Goal: Task Accomplishment & Management: Manage account settings

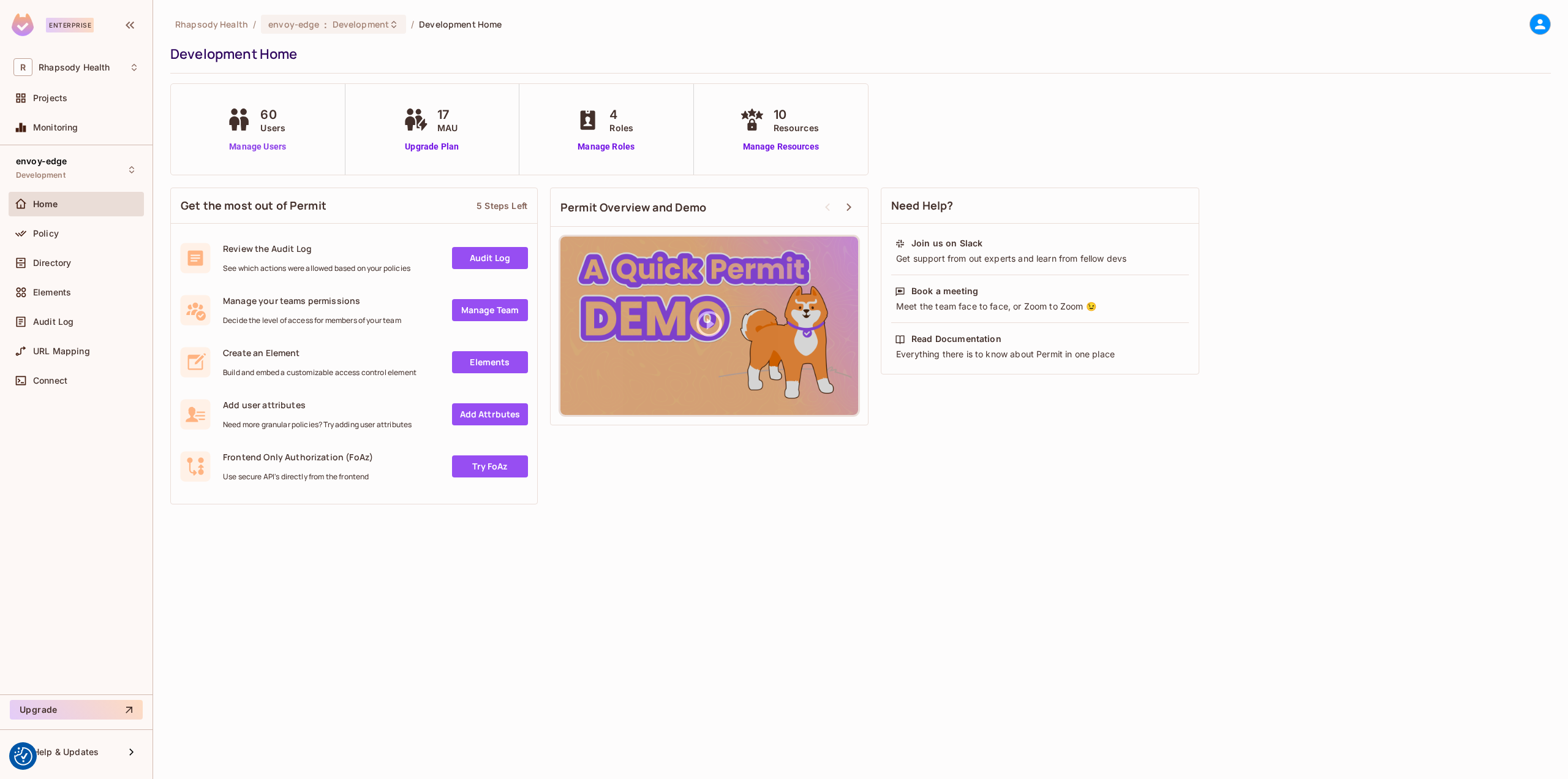
click at [255, 147] on link "Manage Users" at bounding box center [257, 147] width 68 height 13
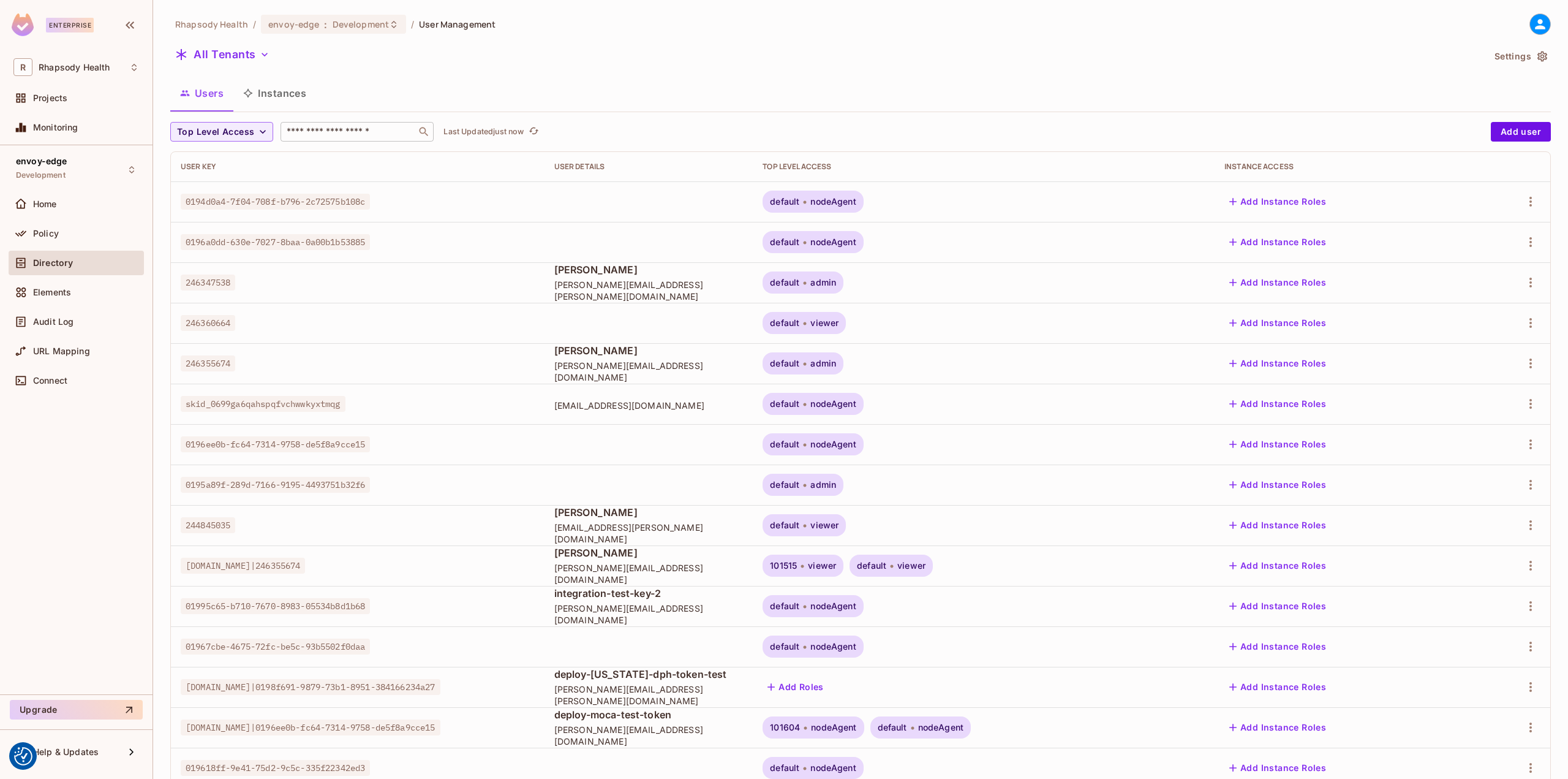
click at [327, 133] on input "text" at bounding box center [348, 132] width 128 height 12
type input "****"
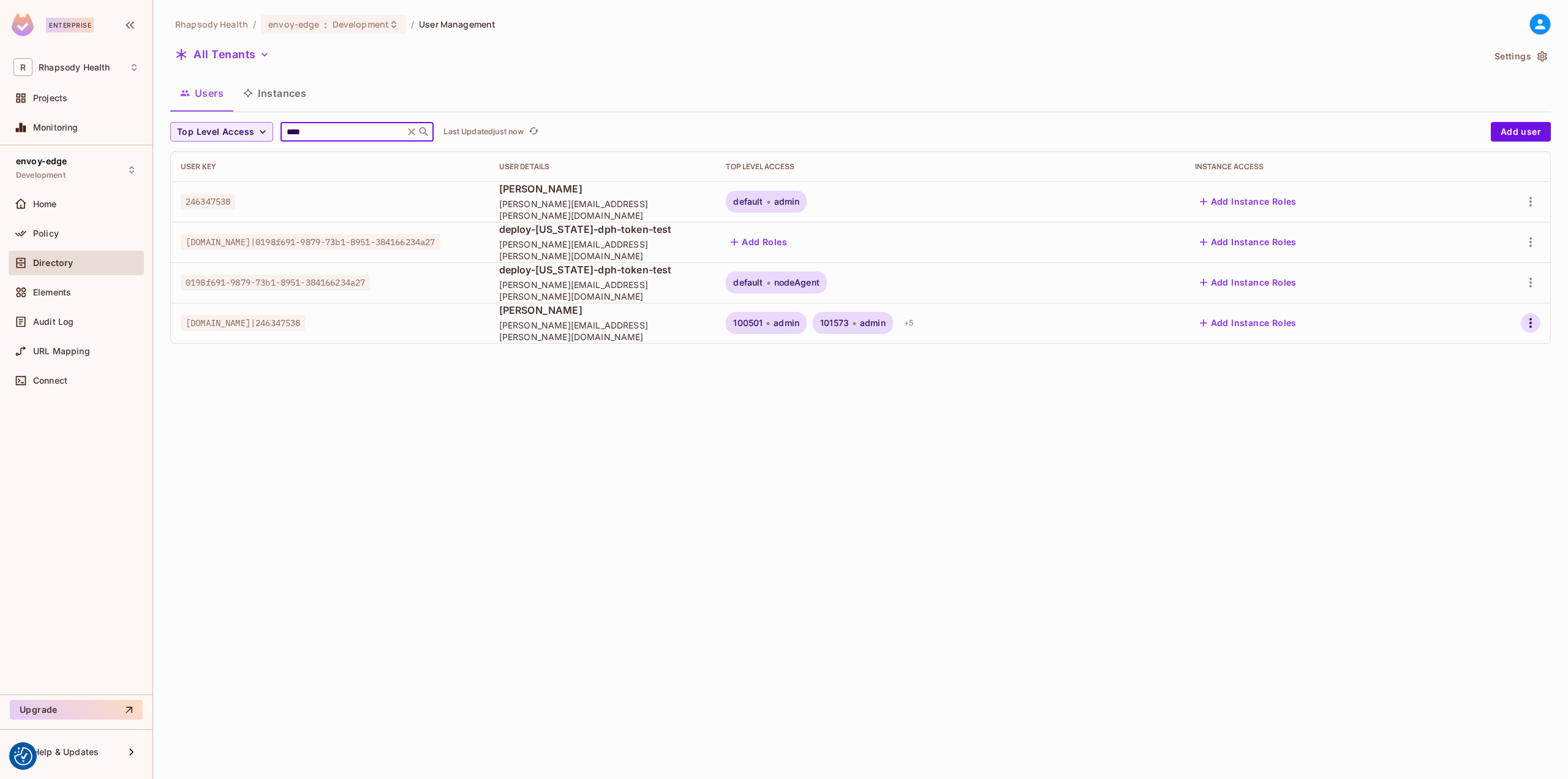
click at [1533, 322] on icon "button" at bounding box center [1531, 323] width 15 height 15
click at [1491, 385] on span "Top Level Roles" at bounding box center [1484, 378] width 73 height 19
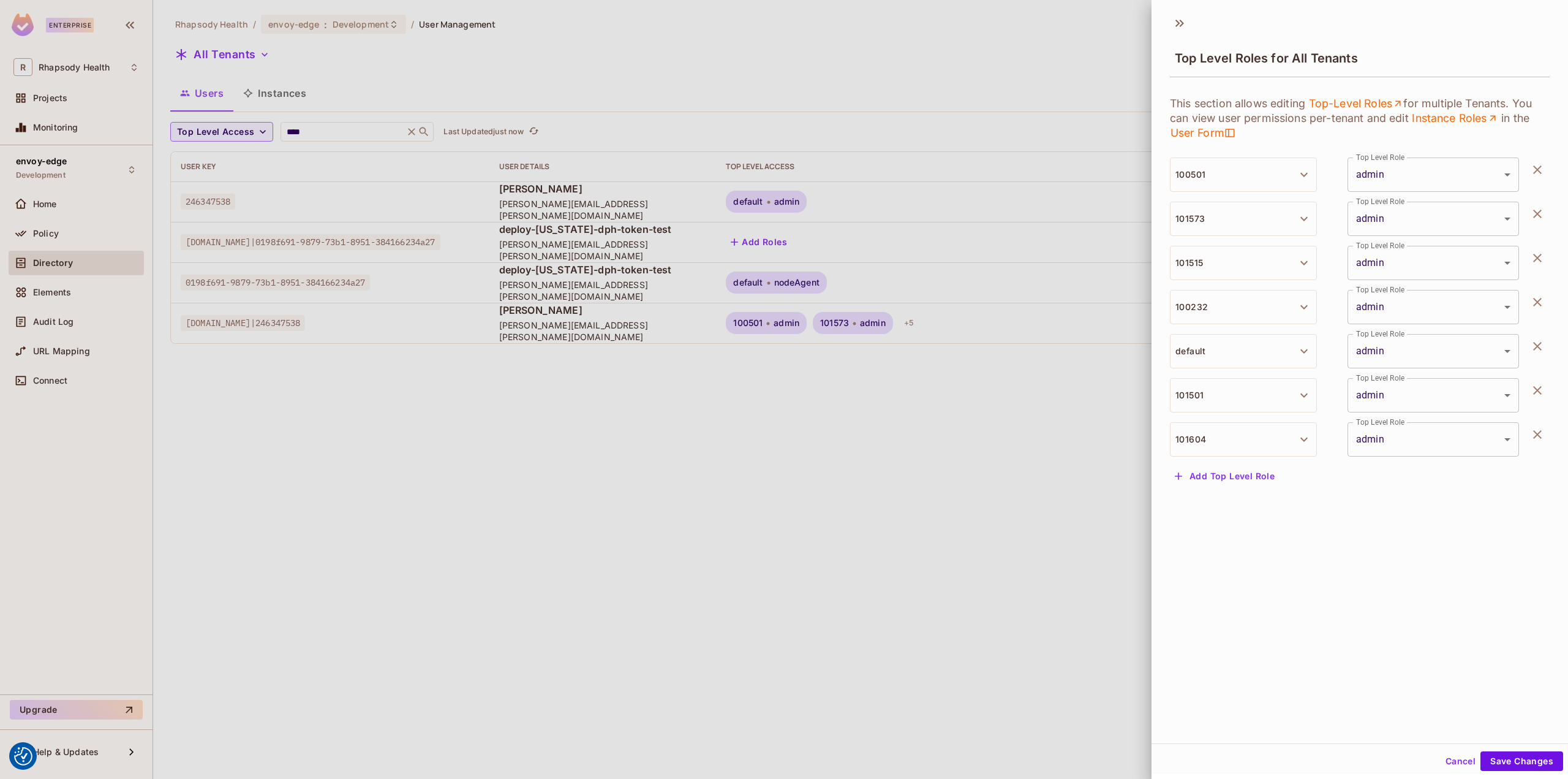
click at [1530, 259] on icon "button" at bounding box center [1537, 258] width 15 height 15
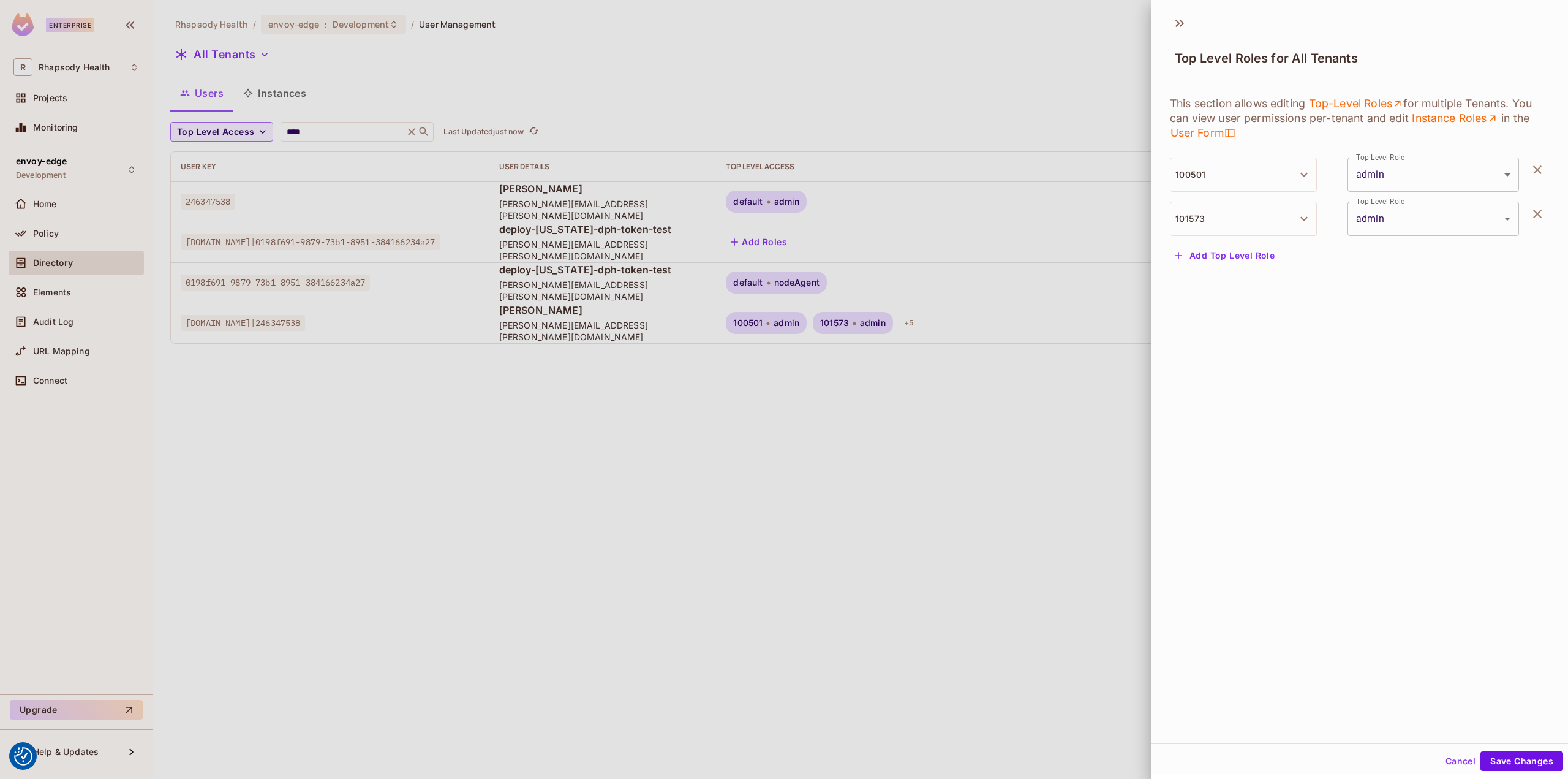
click at [1525, 178] on button "button" at bounding box center [1537, 170] width 24 height 24
click at [1532, 759] on button "Save Changes" at bounding box center [1521, 760] width 82 height 19
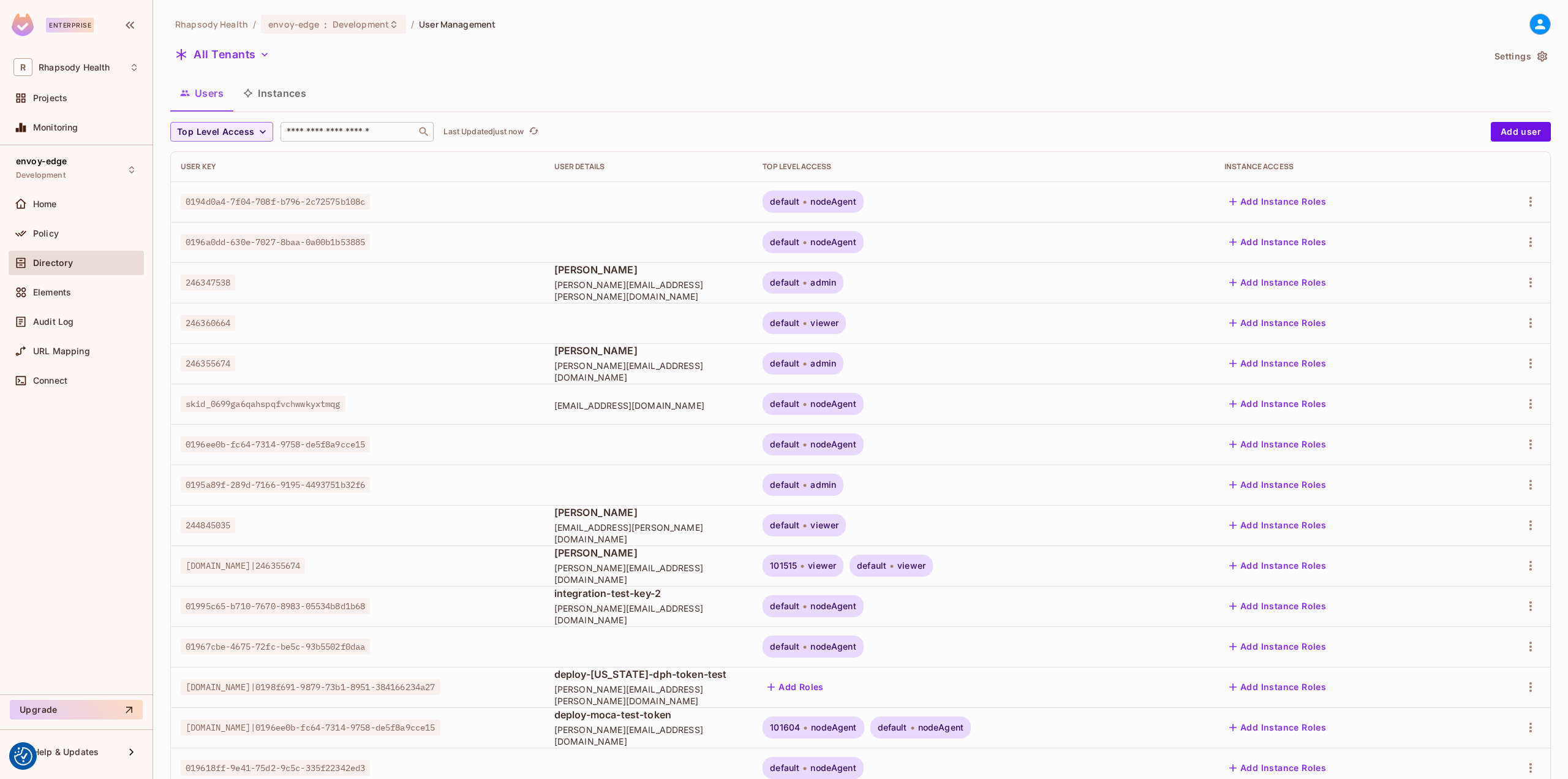
click at [391, 136] on input "text" at bounding box center [348, 132] width 128 height 12
type input "****"
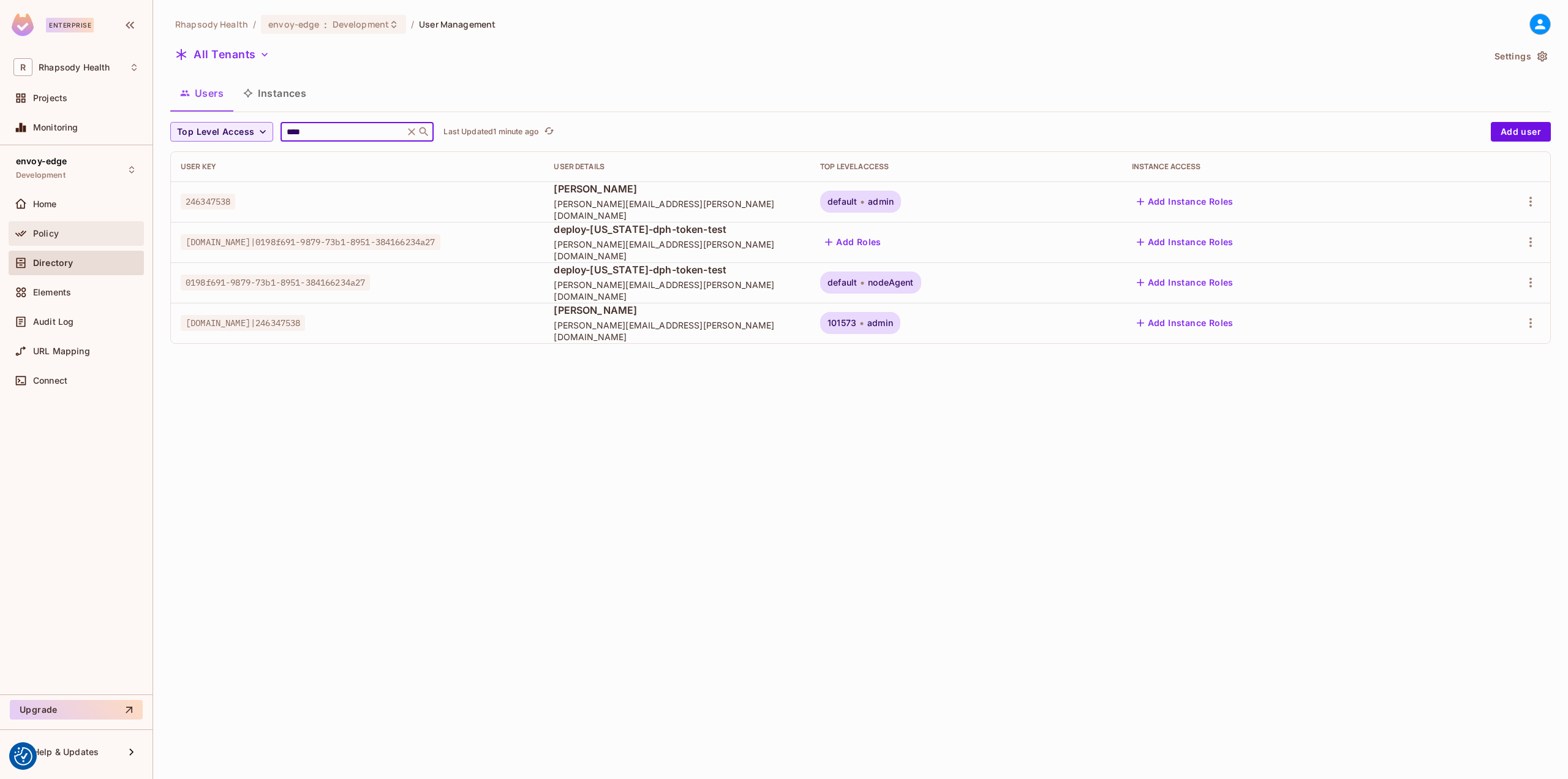
click at [60, 237] on div "Policy" at bounding box center [77, 233] width 126 height 15
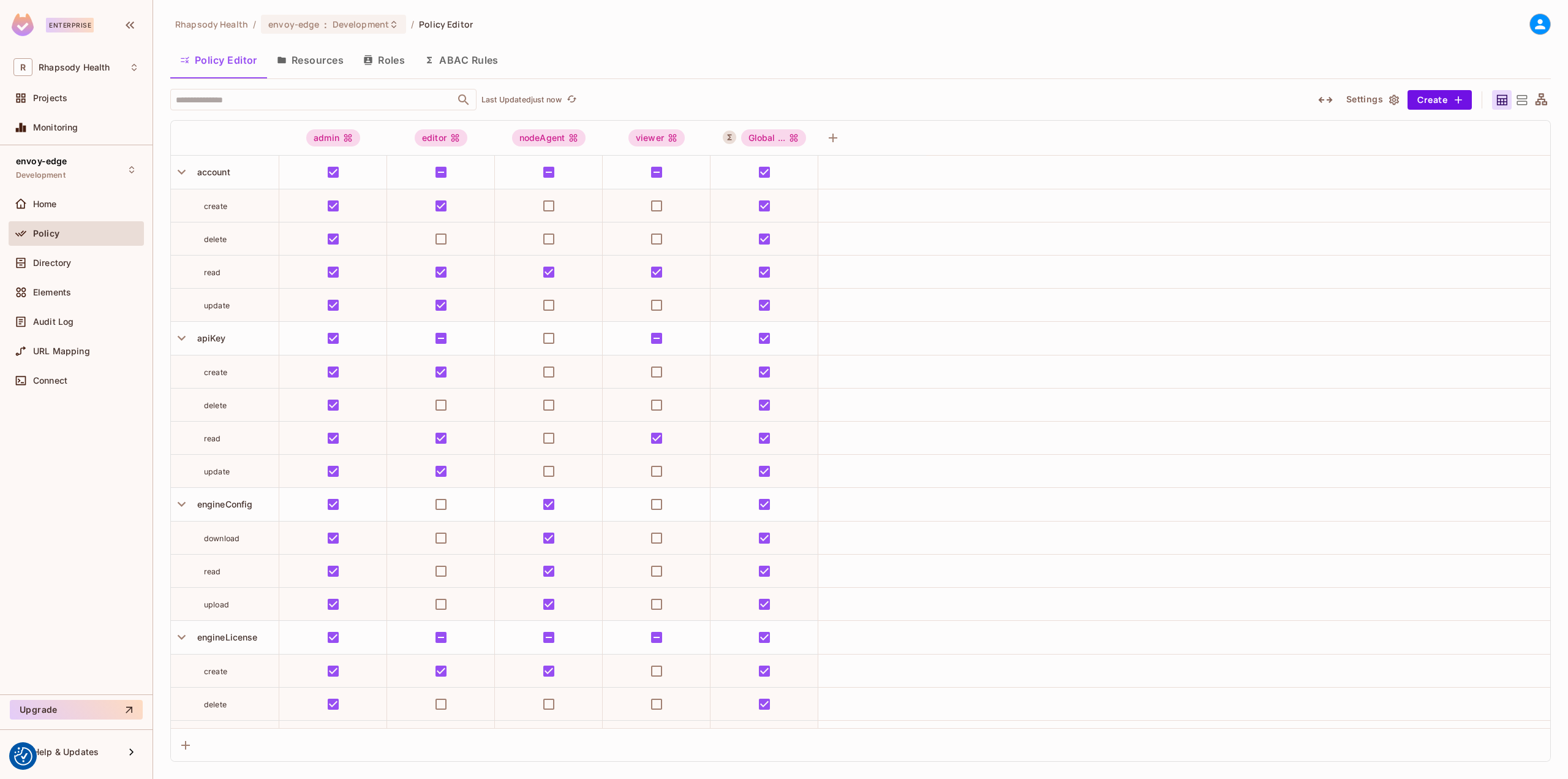
click at [332, 55] on button "Resources" at bounding box center [310, 60] width 86 height 31
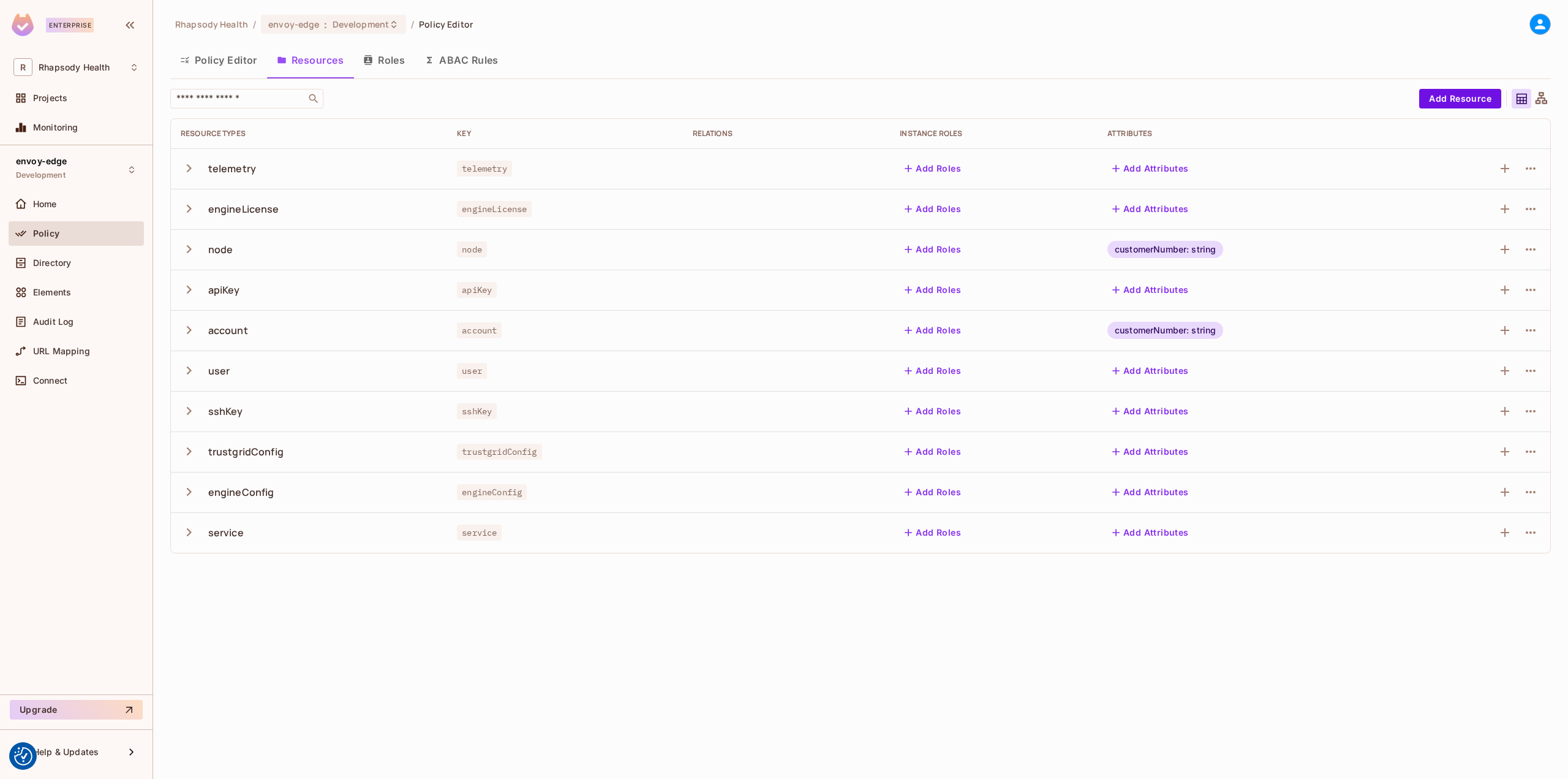
click at [387, 62] on button "Roles" at bounding box center [384, 60] width 61 height 31
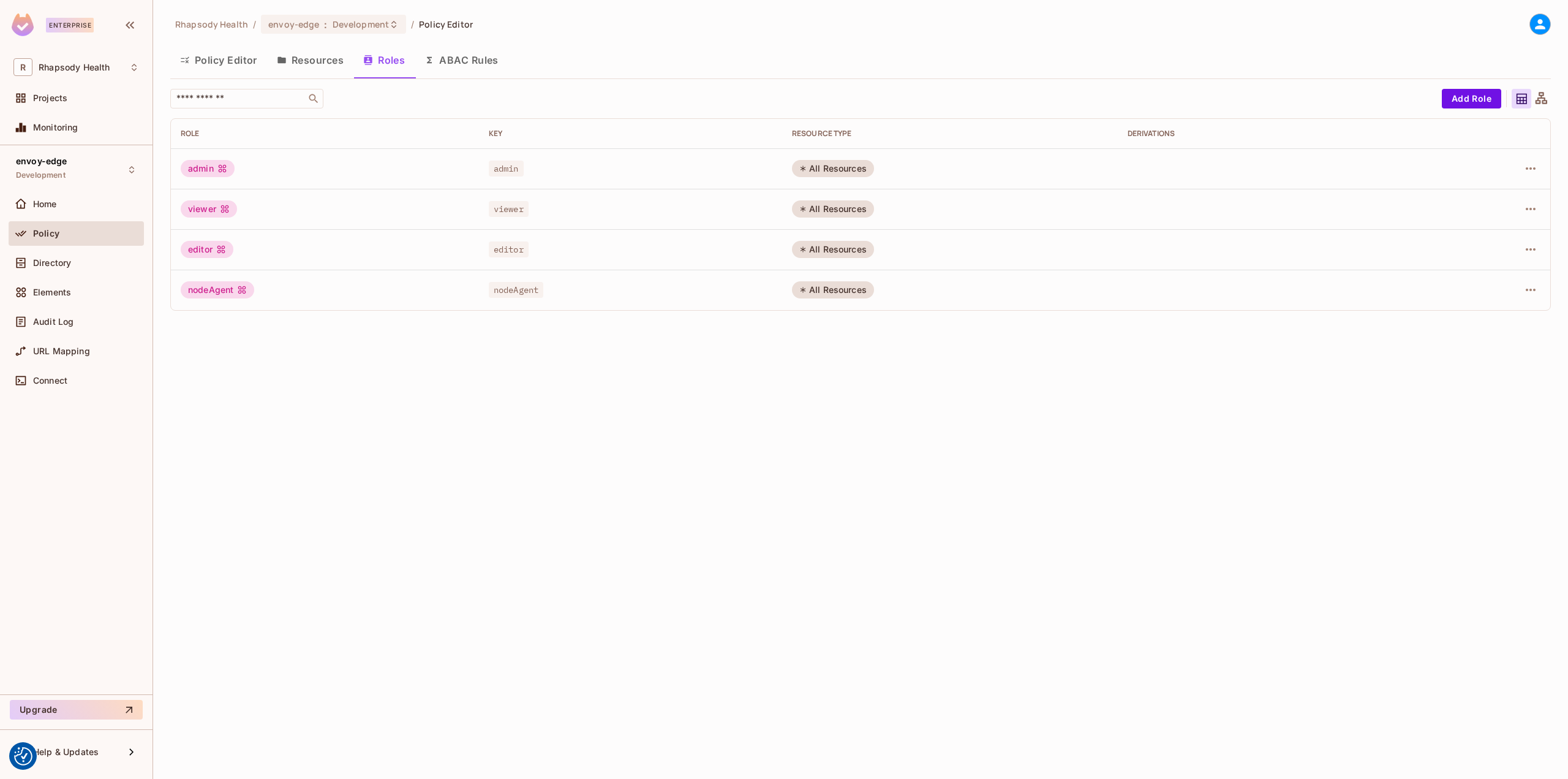
click at [462, 67] on button "ABAC Rules" at bounding box center [462, 60] width 94 height 31
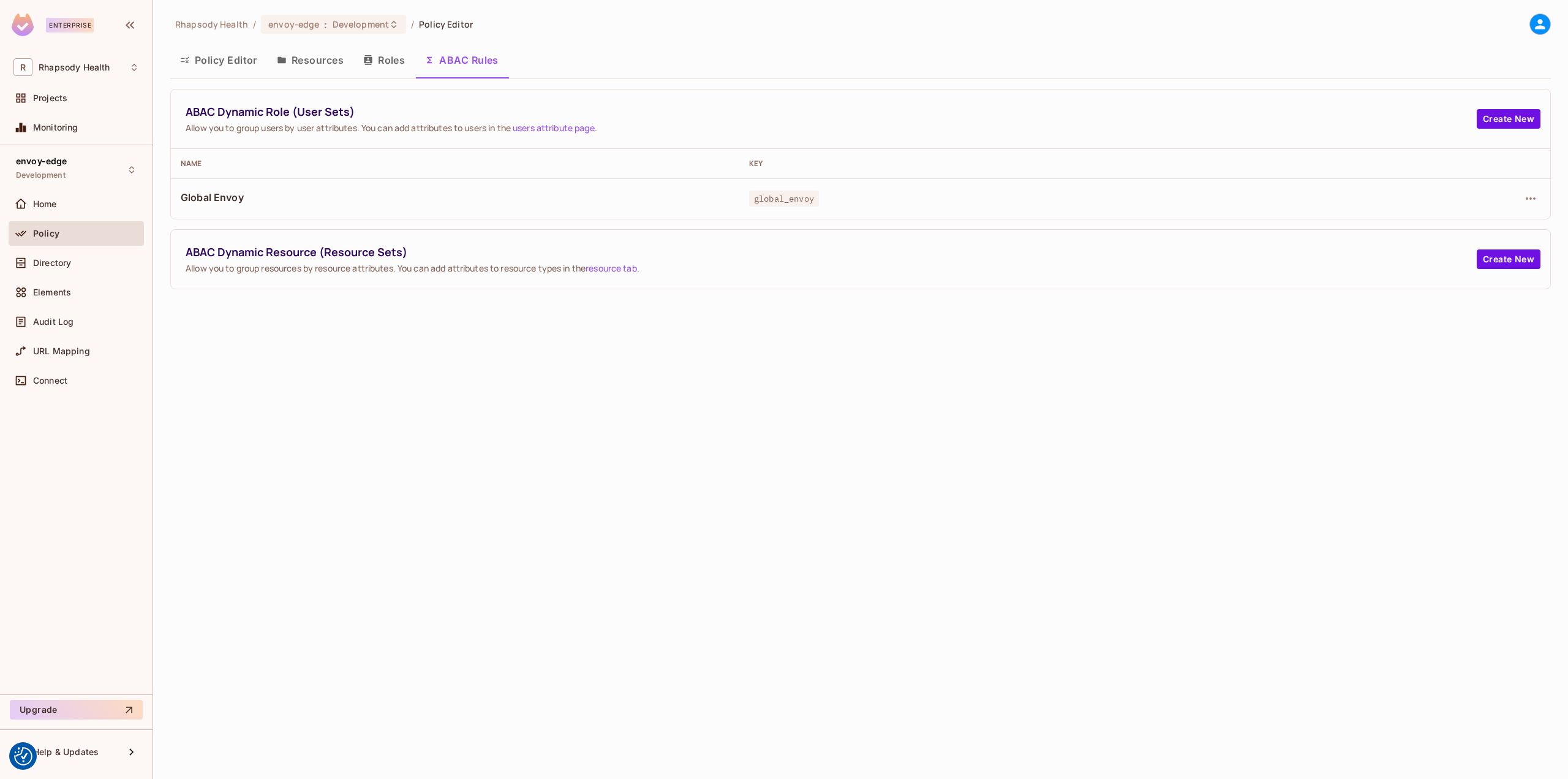
click at [227, 40] on div "Rhapsody Health / envoy-edge : Development / Policy Editor Policy Editor Resour…" at bounding box center [860, 152] width 1381 height 276
click at [220, 61] on button "Policy Editor" at bounding box center [219, 60] width 97 height 31
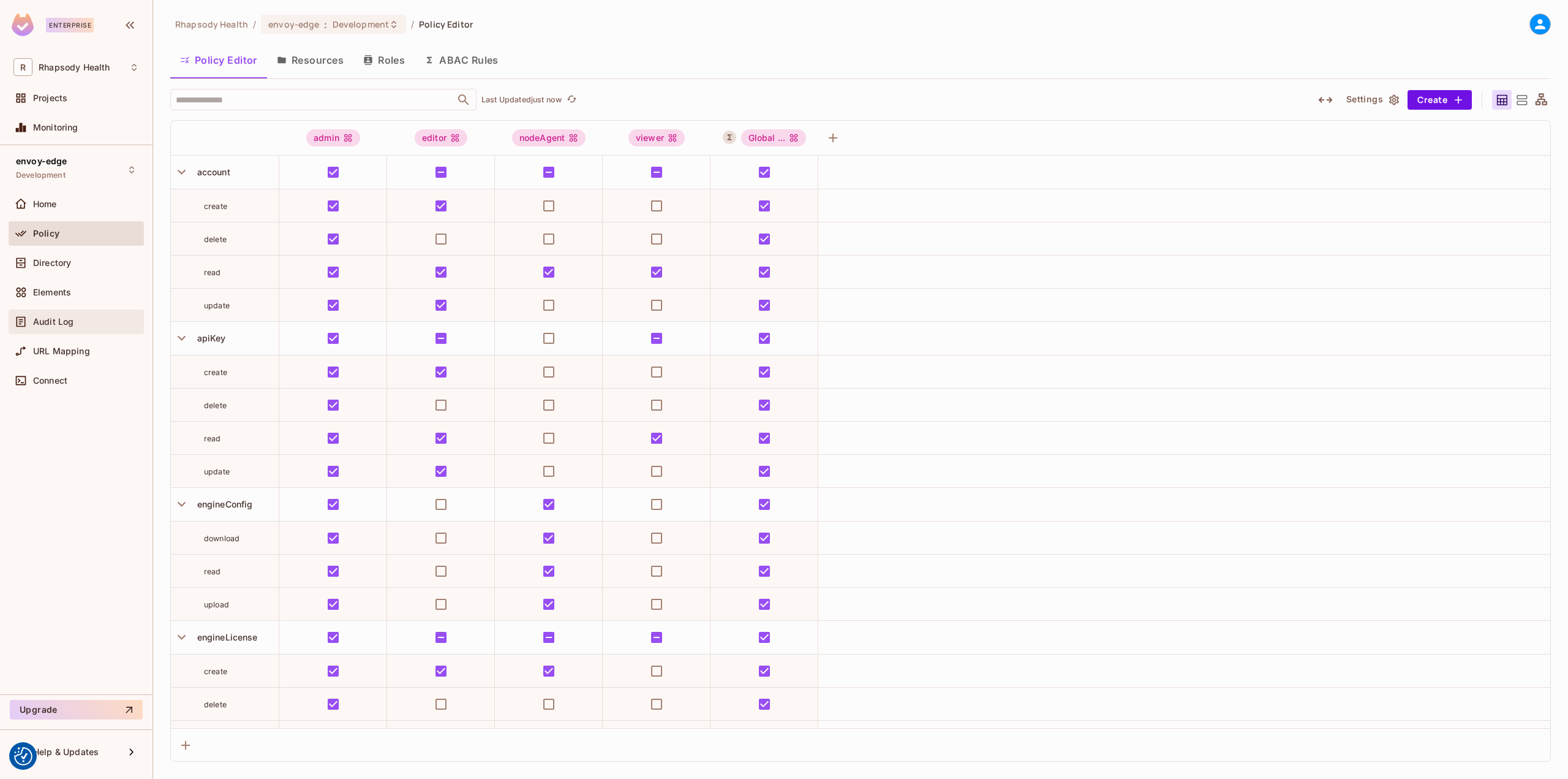
click at [73, 319] on span "Audit Log" at bounding box center [53, 321] width 40 height 10
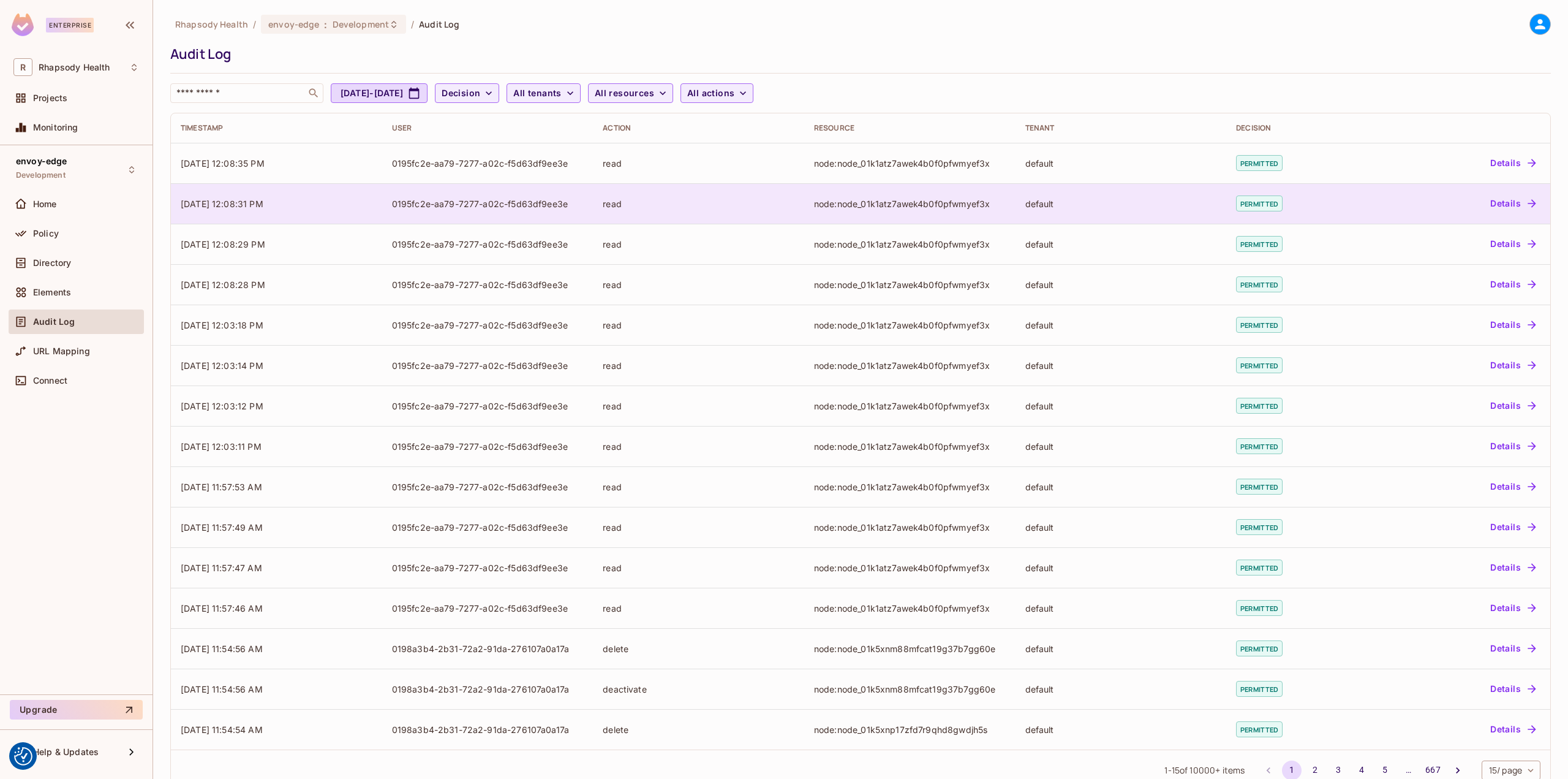
click at [708, 195] on td "read" at bounding box center [699, 203] width 211 height 40
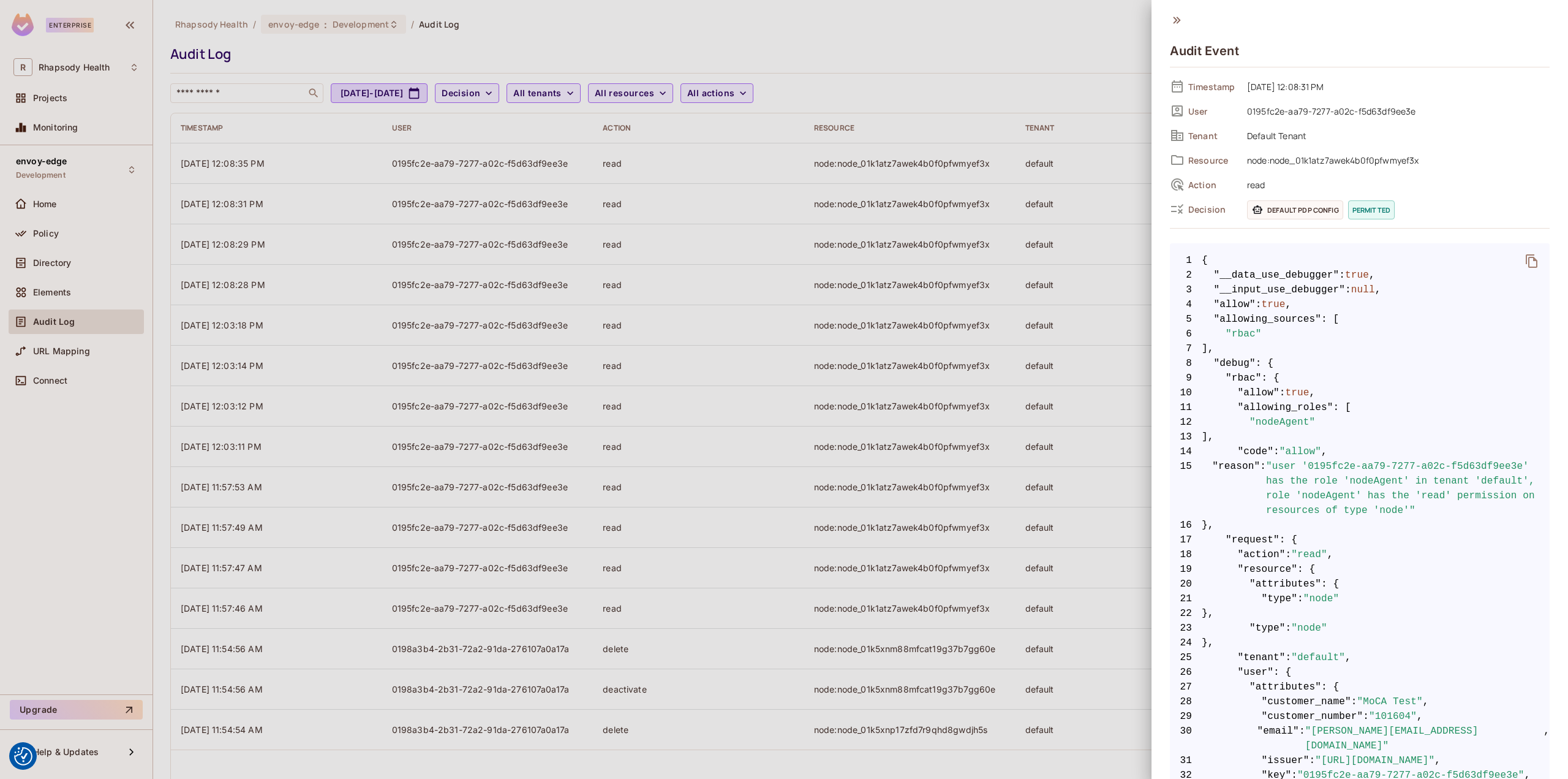
click at [918, 263] on div at bounding box center [784, 389] width 1568 height 779
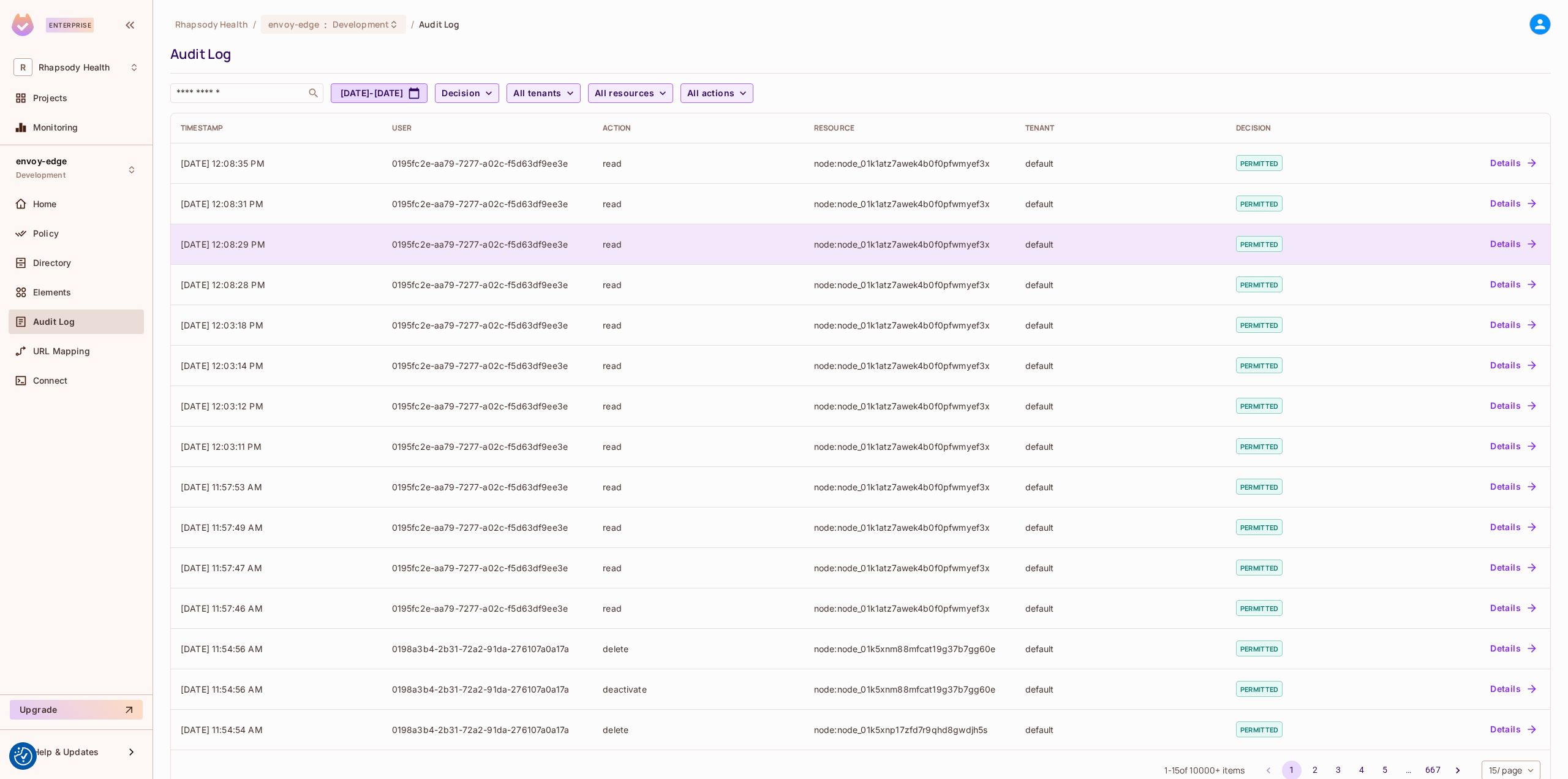
click at [763, 243] on div "read" at bounding box center [699, 244] width 192 height 11
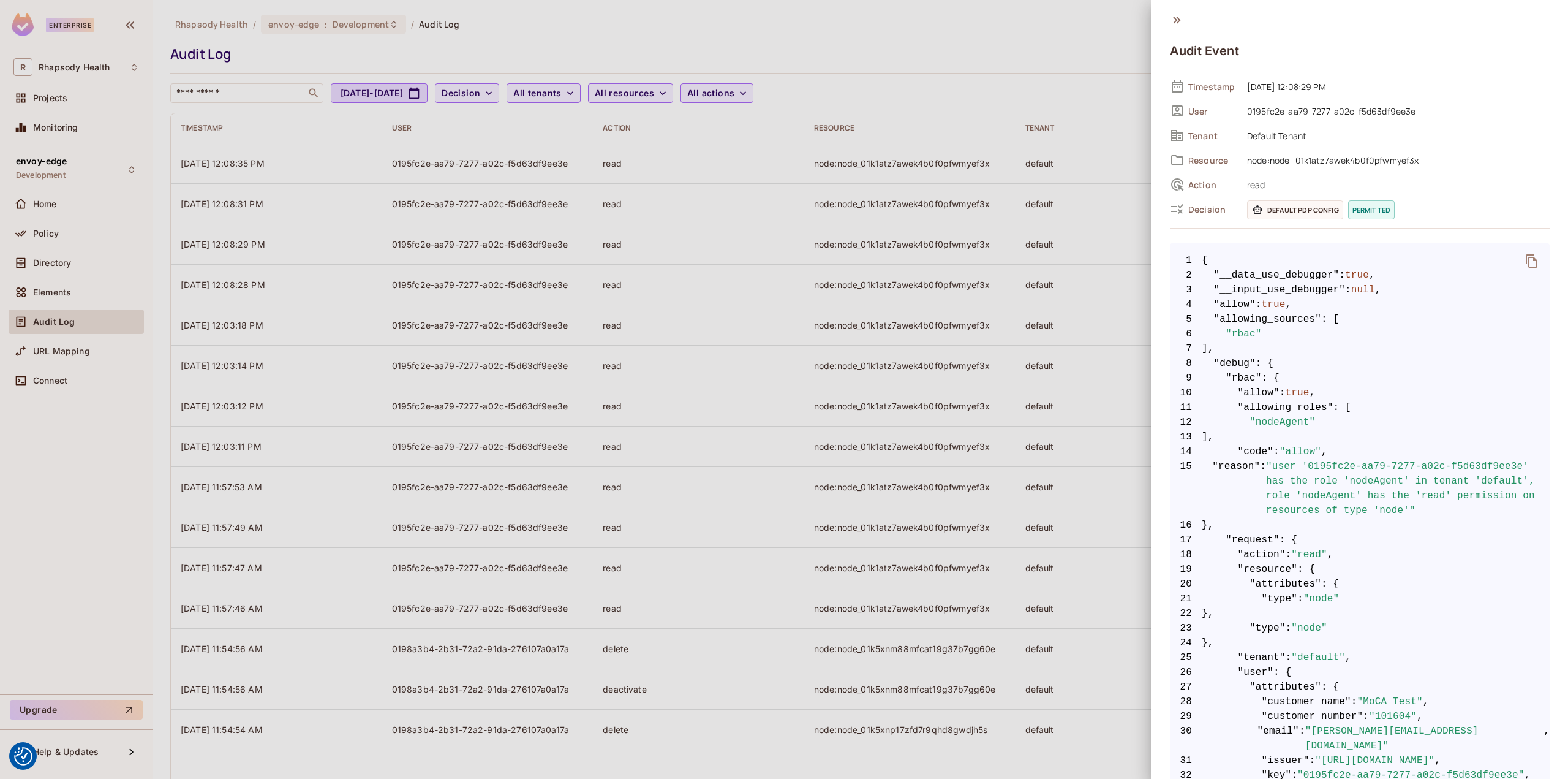
click at [761, 237] on div at bounding box center [784, 389] width 1568 height 779
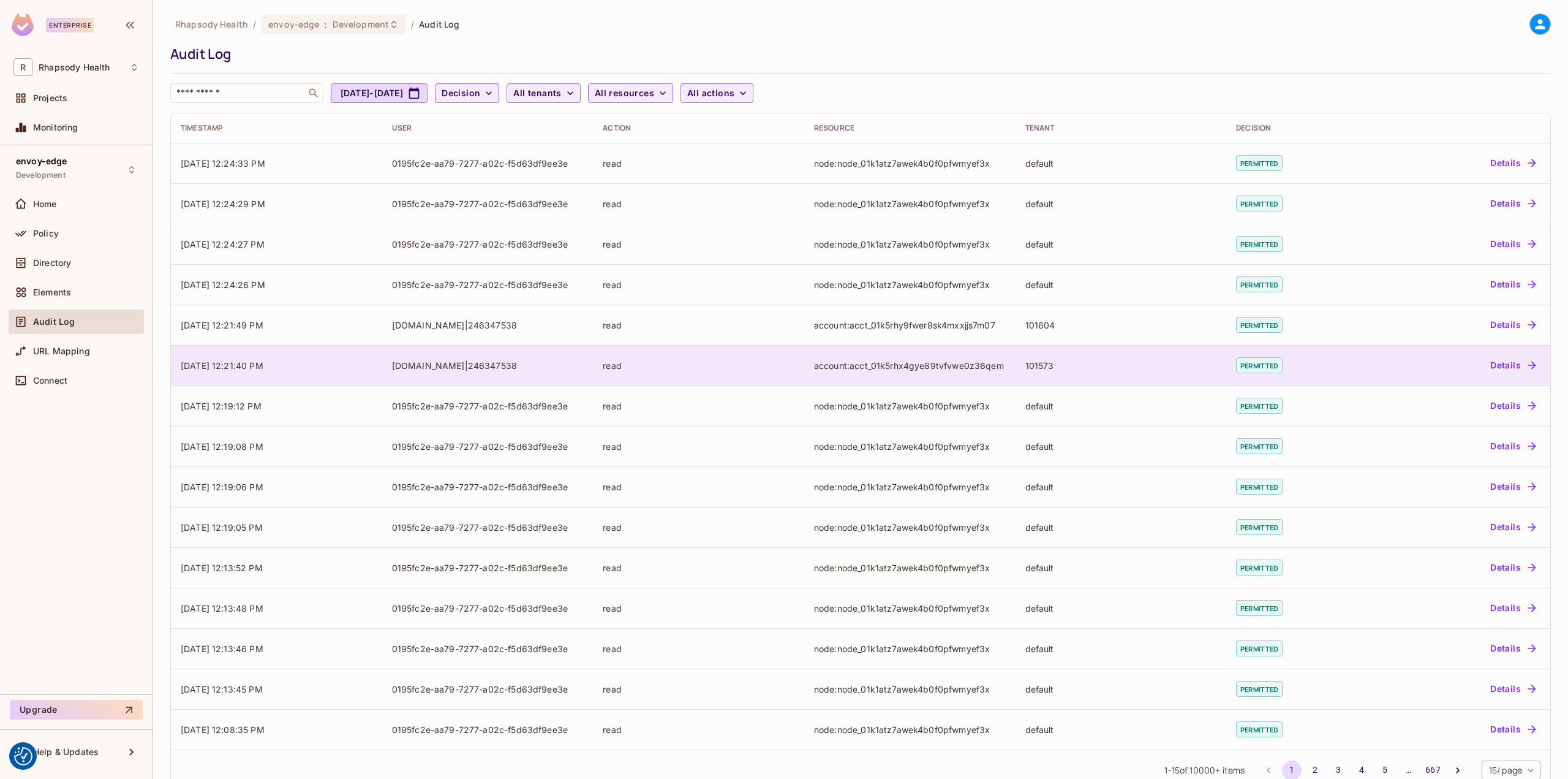
click at [527, 362] on div "[DOMAIN_NAME]|246347538" at bounding box center [488, 366] width 192 height 11
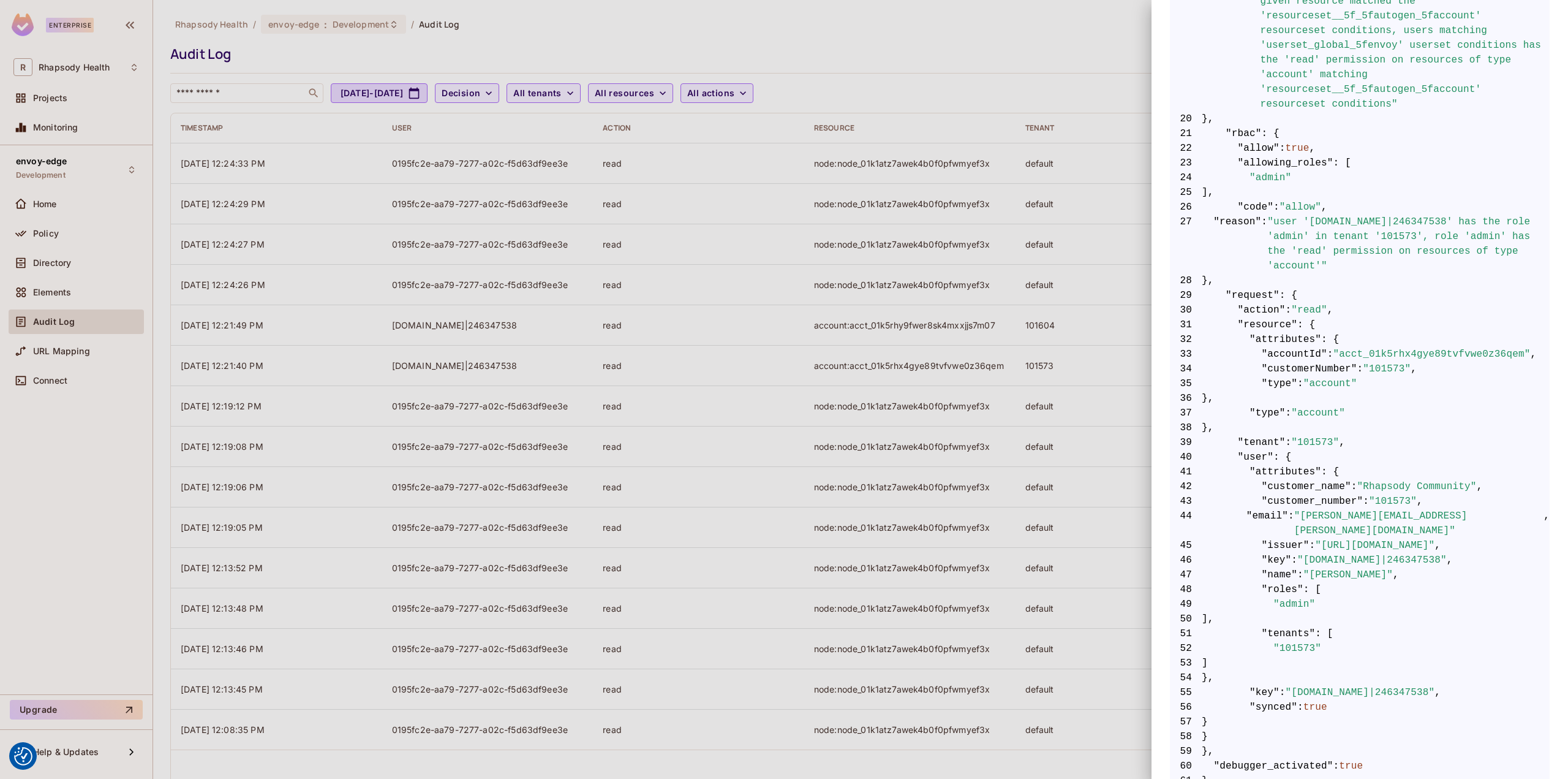
scroll to position [554, 0]
click at [992, 383] on div at bounding box center [784, 389] width 1568 height 779
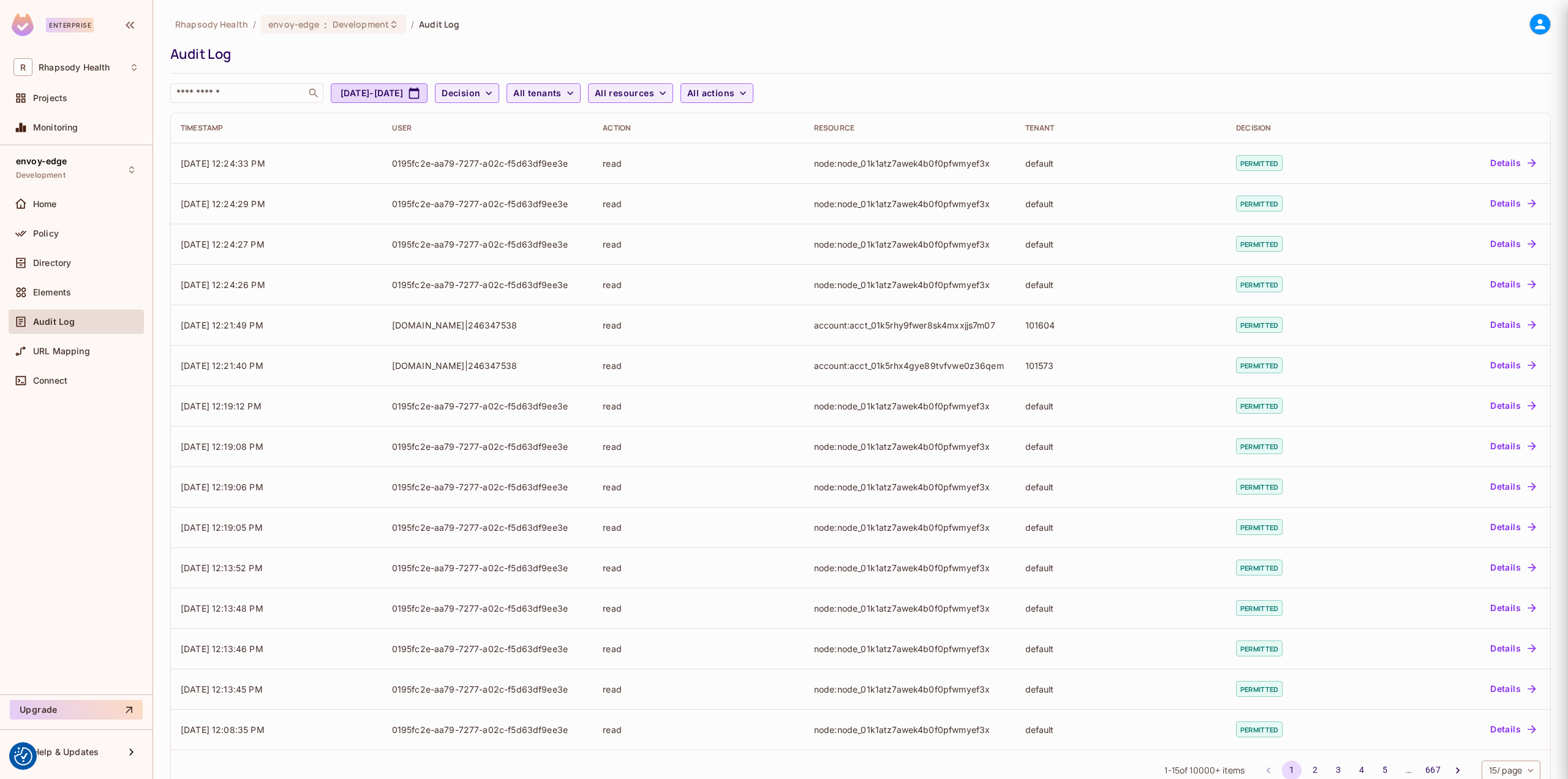
scroll to position [0, 0]
click at [53, 210] on div "Home" at bounding box center [77, 204] width 126 height 15
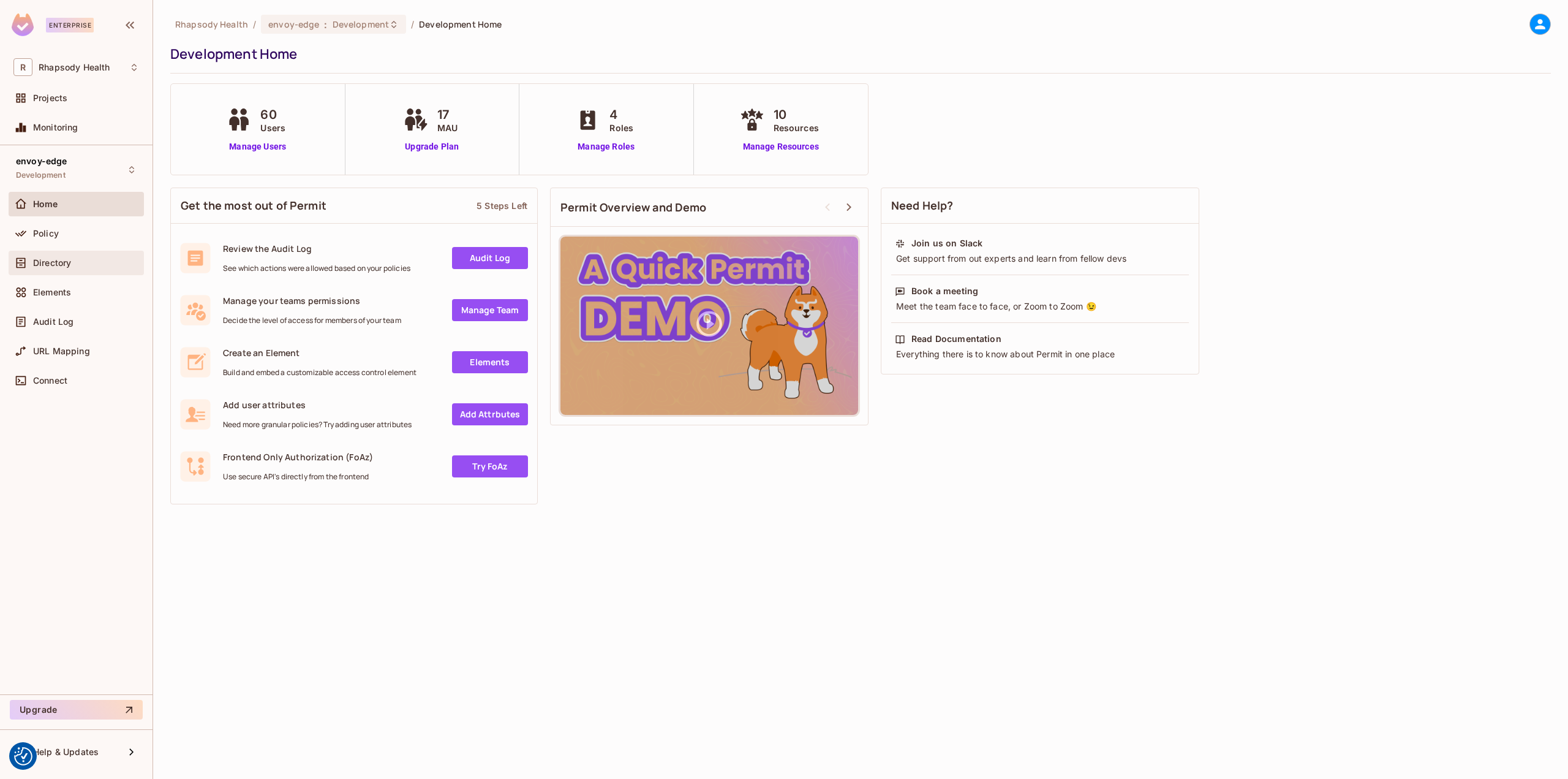
click at [60, 257] on div "Directory" at bounding box center [77, 262] width 126 height 15
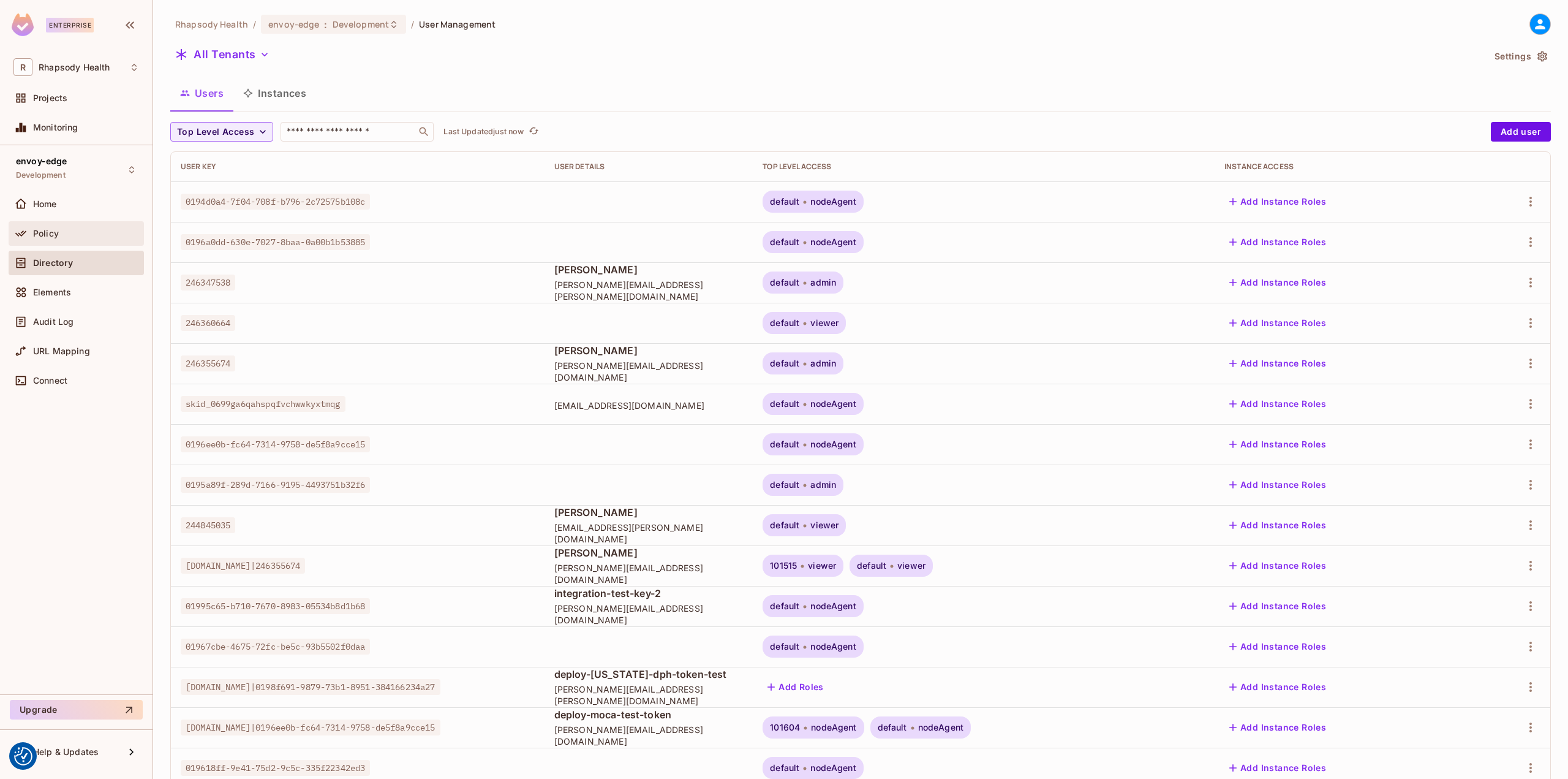
click at [49, 236] on span "Policy" at bounding box center [46, 233] width 26 height 10
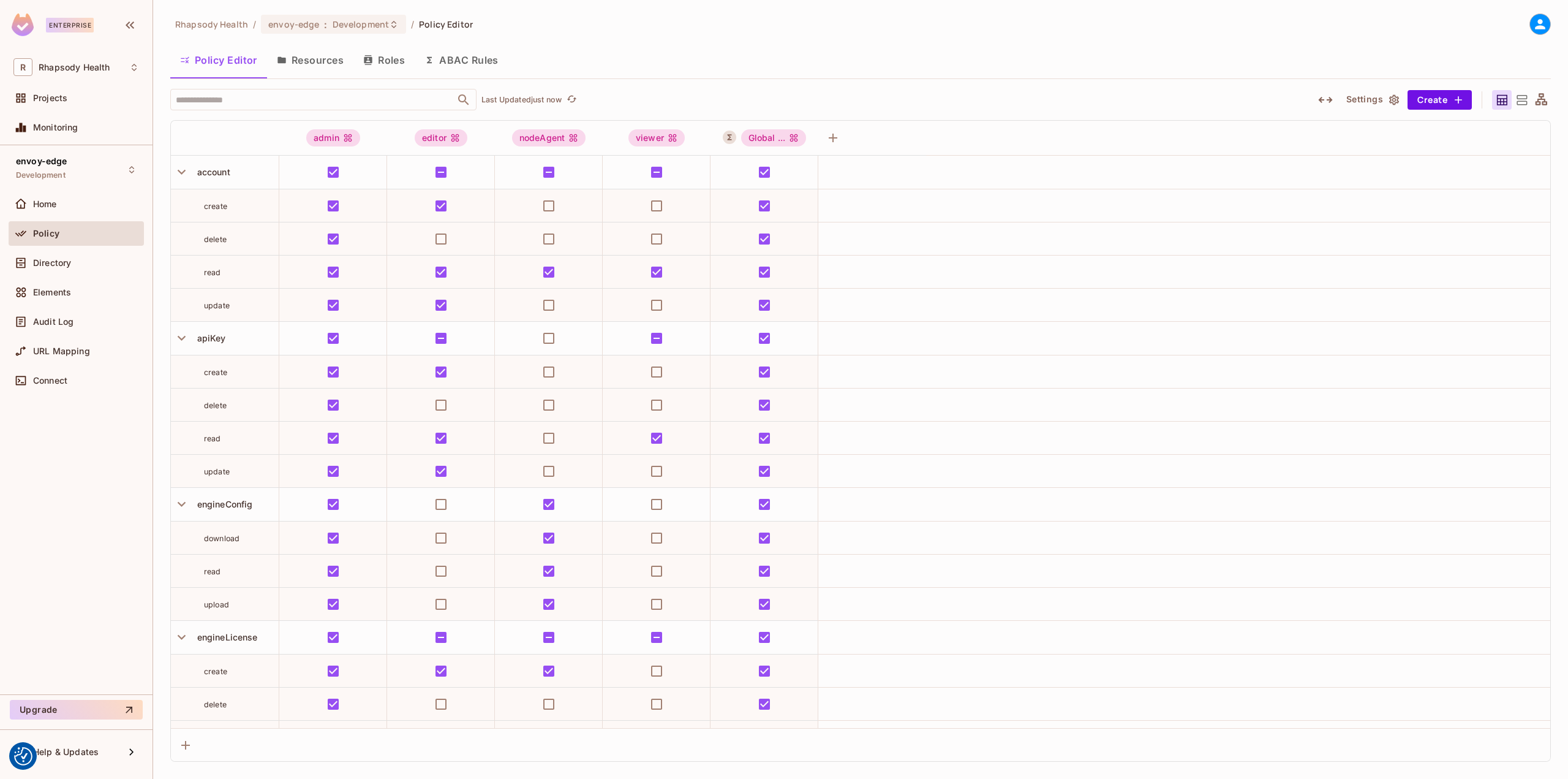
click at [474, 57] on button "ABAC Rules" at bounding box center [462, 60] width 94 height 31
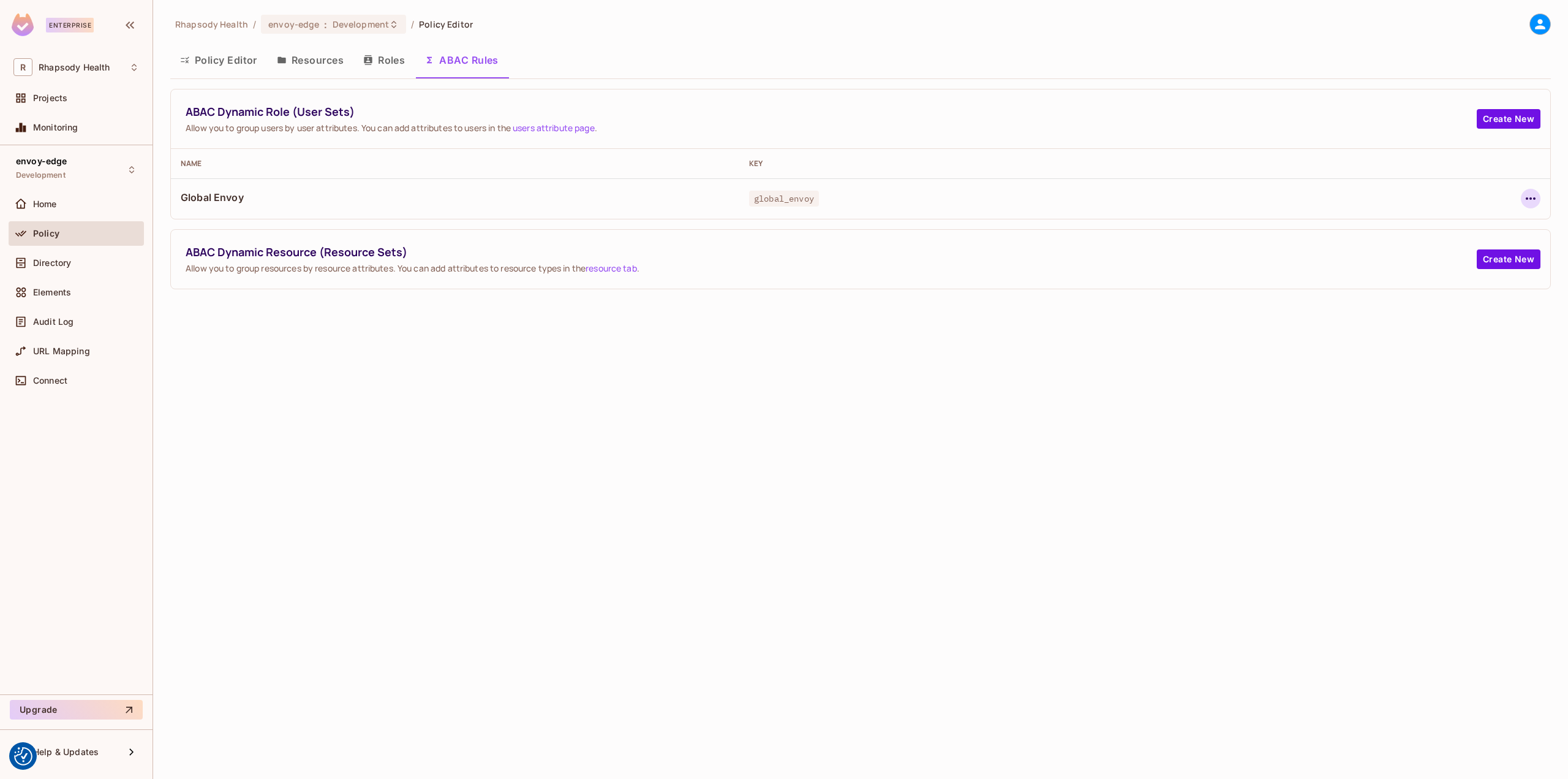
click at [1531, 203] on icon "button" at bounding box center [1531, 199] width 15 height 15
click at [1449, 224] on div "Edit Dynamic Role (User Set)" at bounding box center [1446, 226] width 120 height 12
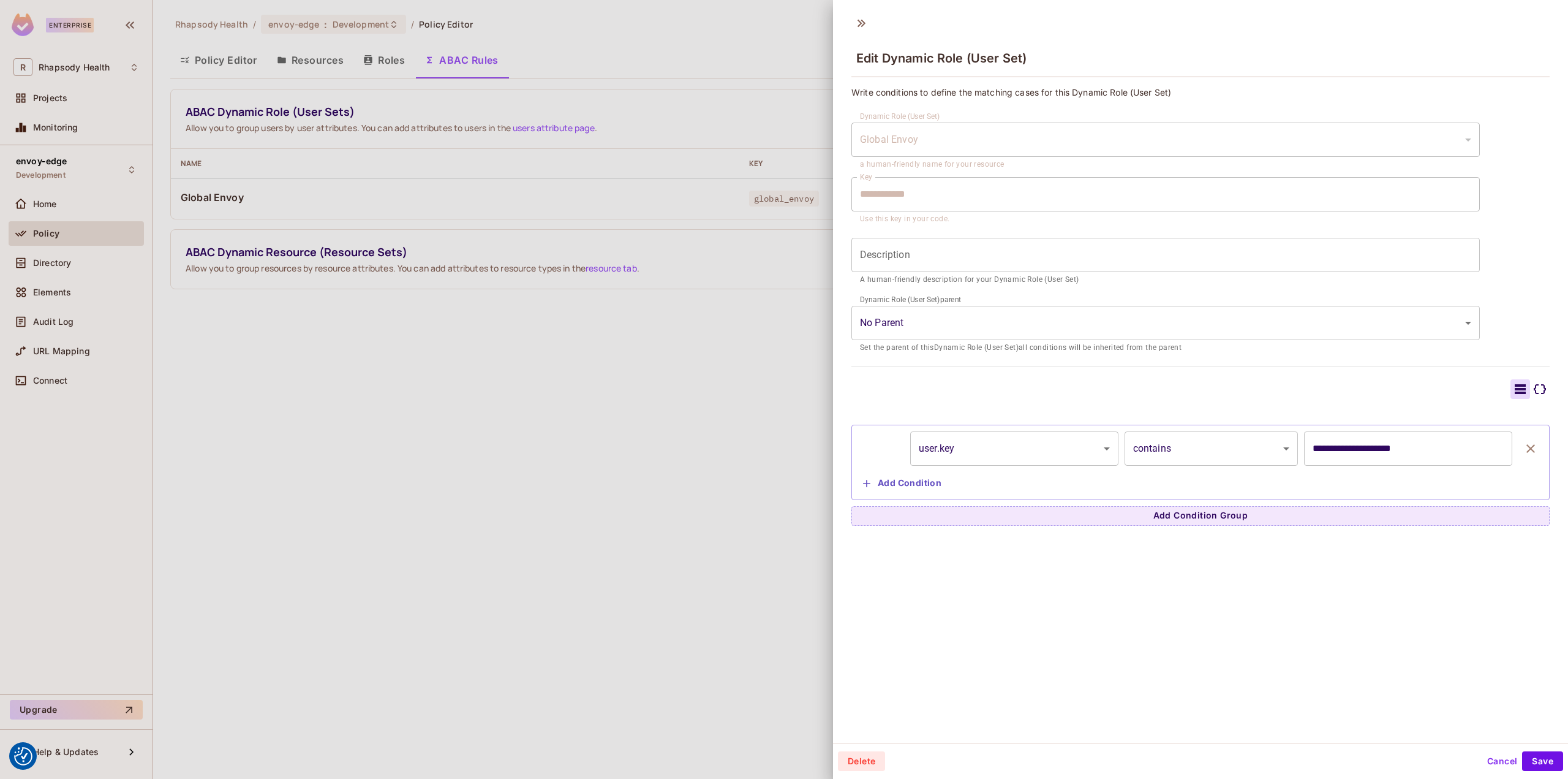
click at [1524, 443] on icon "button" at bounding box center [1531, 448] width 15 height 15
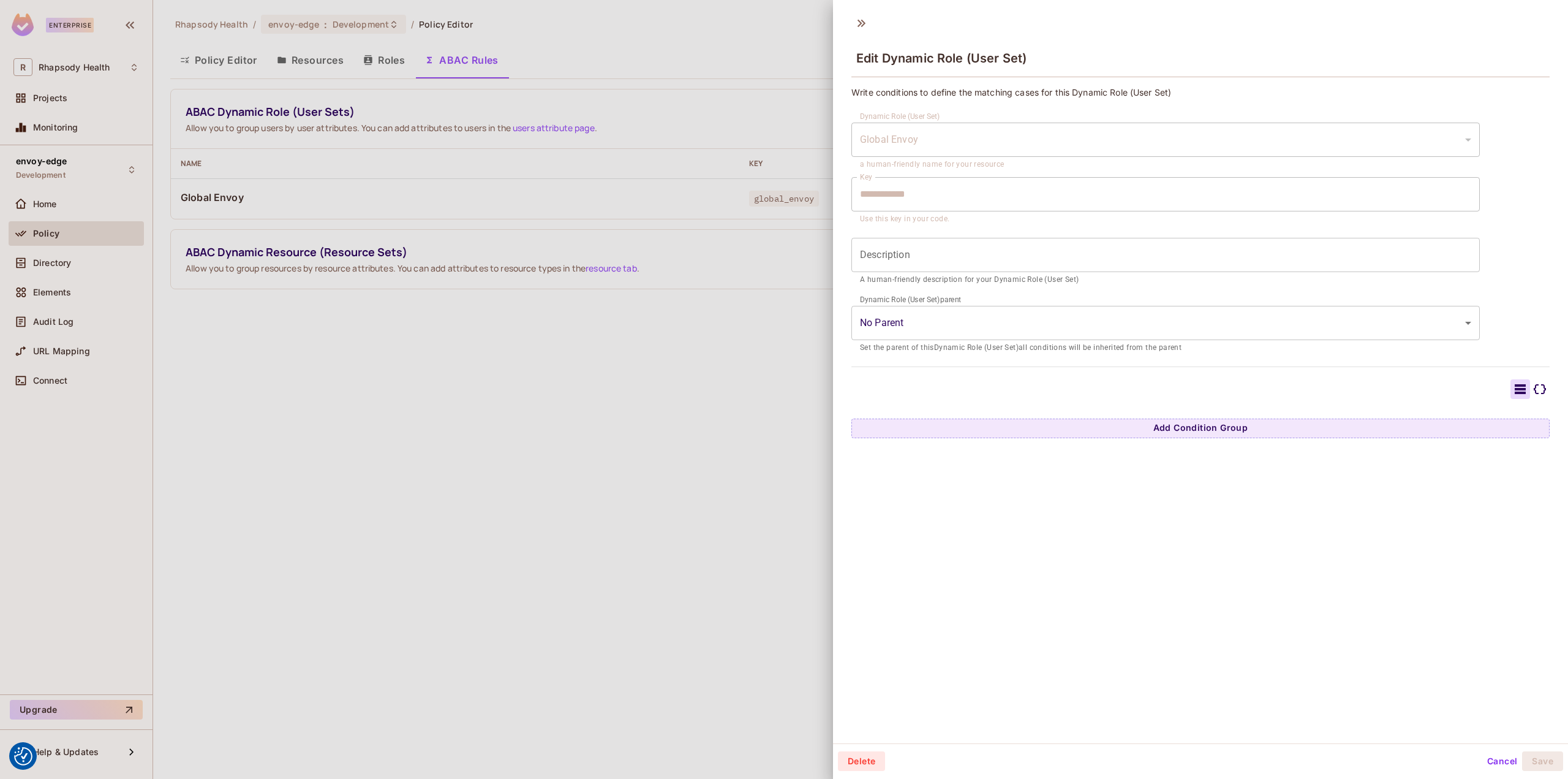
click at [1487, 756] on button "Cancel" at bounding box center [1502, 760] width 40 height 19
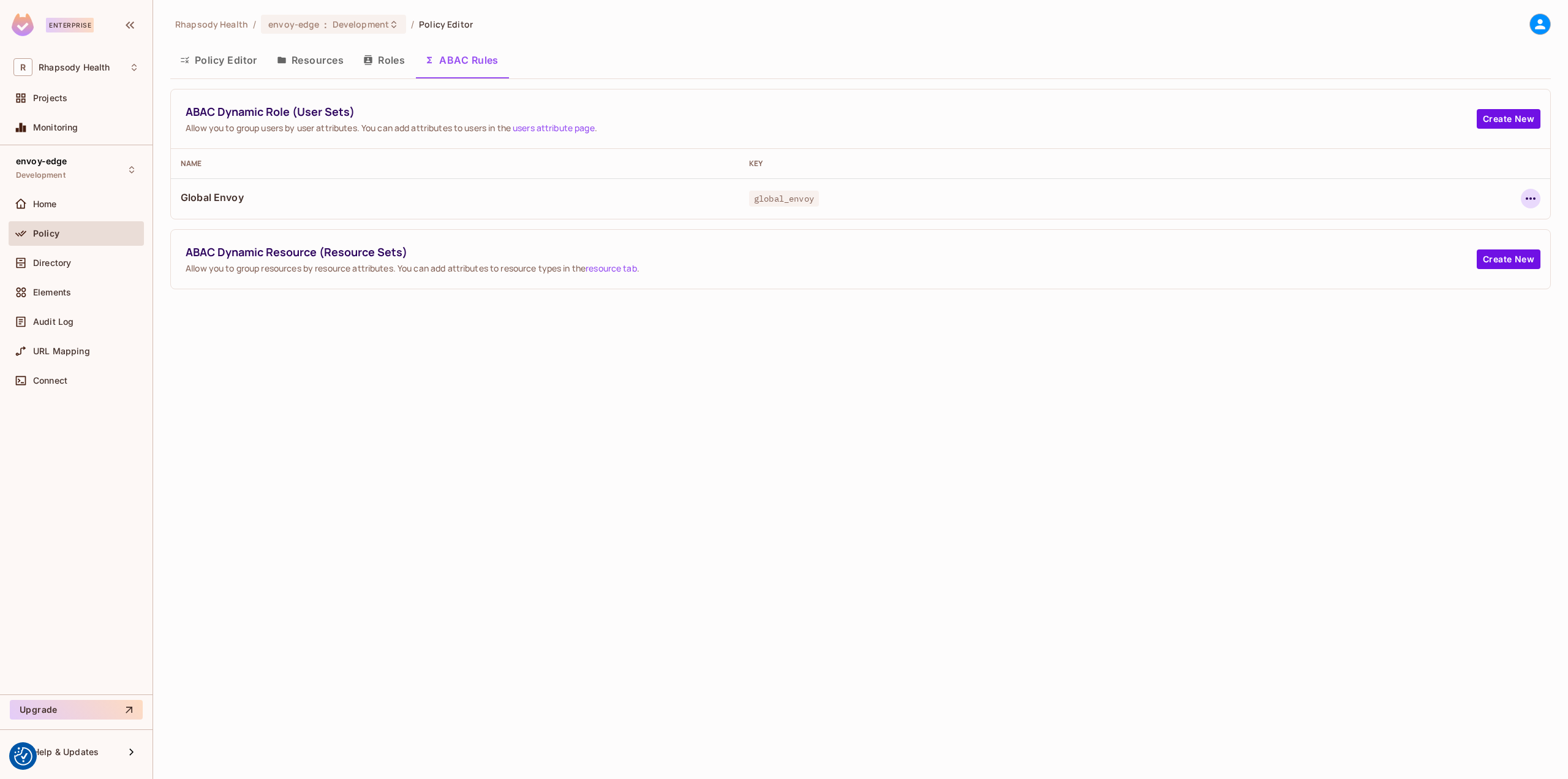
click at [1526, 200] on icon "button" at bounding box center [1531, 199] width 15 height 15
click at [1488, 230] on div "Edit Dynamic Role (User Set)" at bounding box center [1446, 226] width 120 height 12
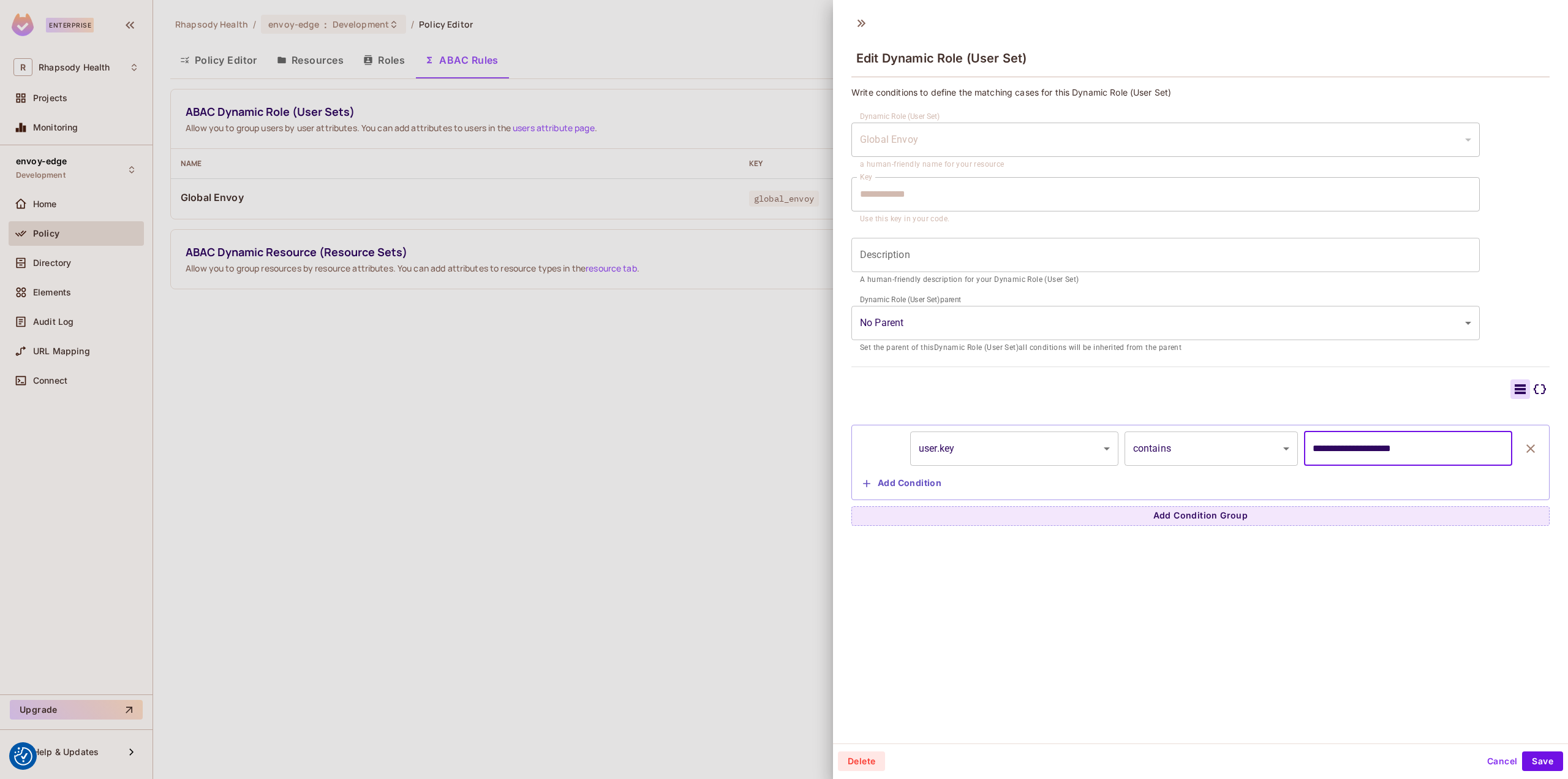
drag, startPoint x: 1405, startPoint y: 448, endPoint x: 1211, endPoint y: 446, distance: 194.0
click at [1211, 446] on div "**********" at bounding box center [1200, 448] width 685 height 35
type input "****"
click at [1532, 756] on button "Save" at bounding box center [1542, 760] width 41 height 19
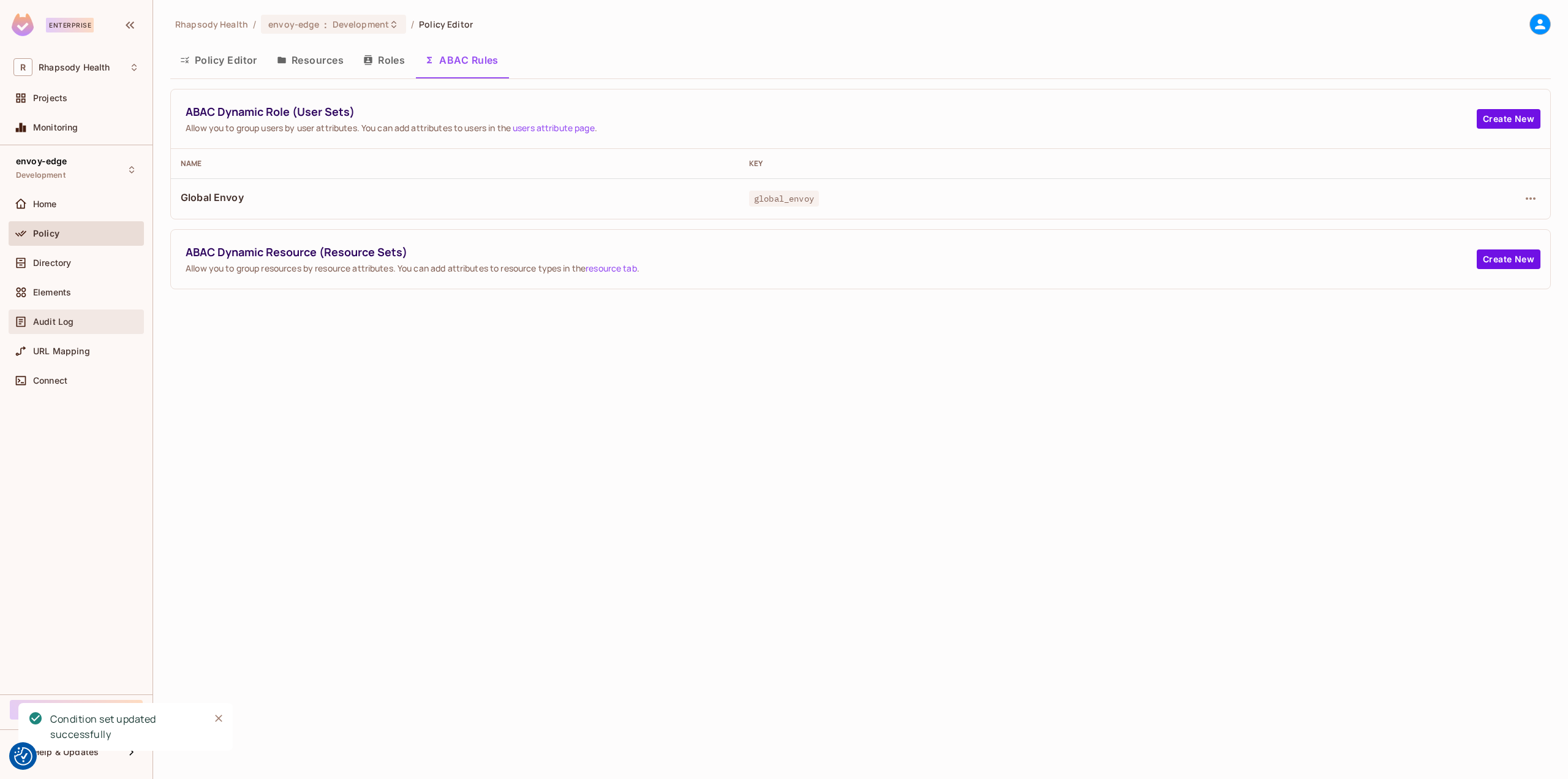
click at [90, 316] on div "Audit Log" at bounding box center [86, 321] width 106 height 10
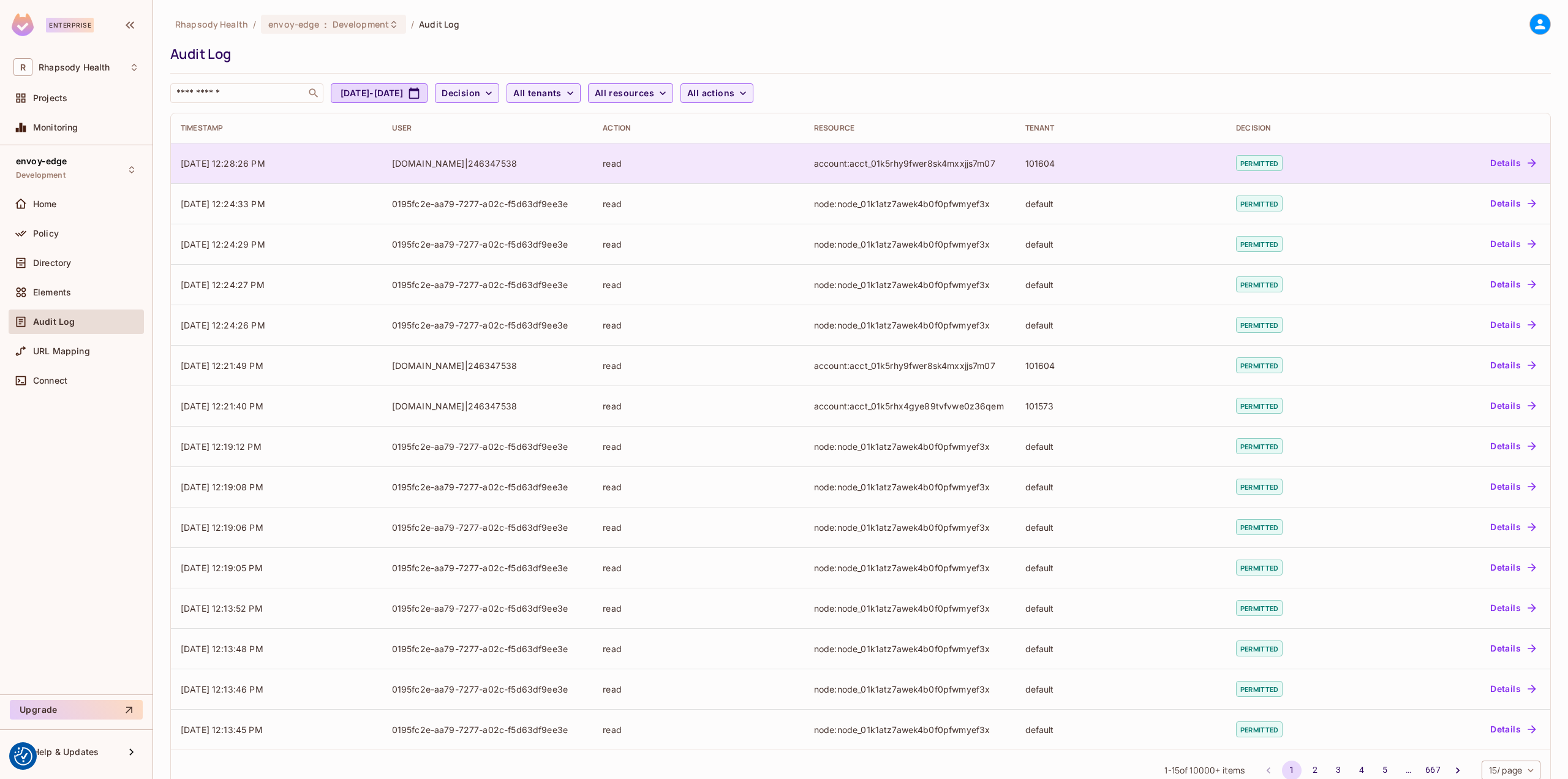
click at [834, 157] on div "account:acct_01k5rhy9fwer8sk4mxxjjs7m07" at bounding box center [910, 163] width 192 height 11
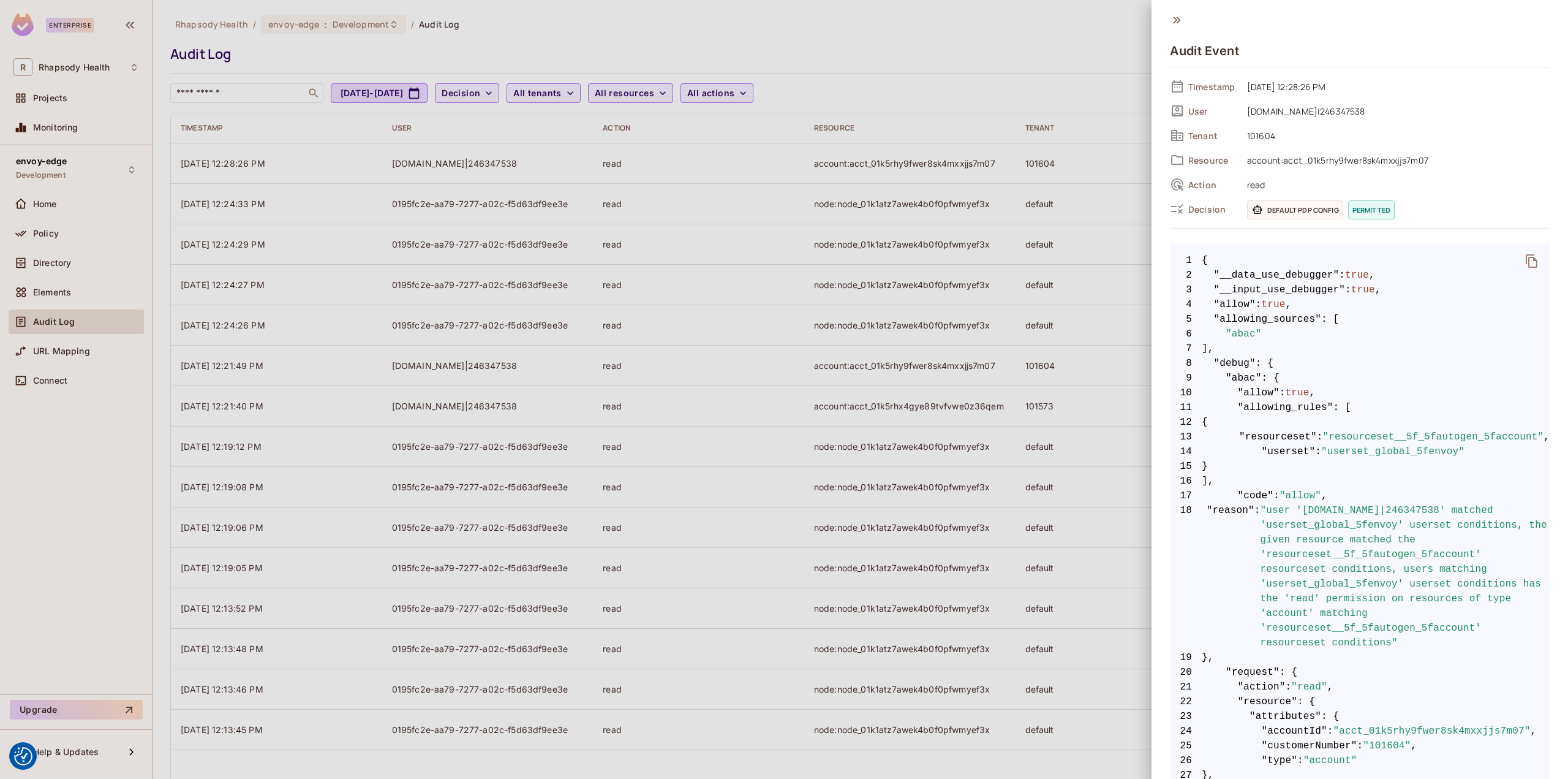
click at [730, 198] on div at bounding box center [784, 389] width 1568 height 779
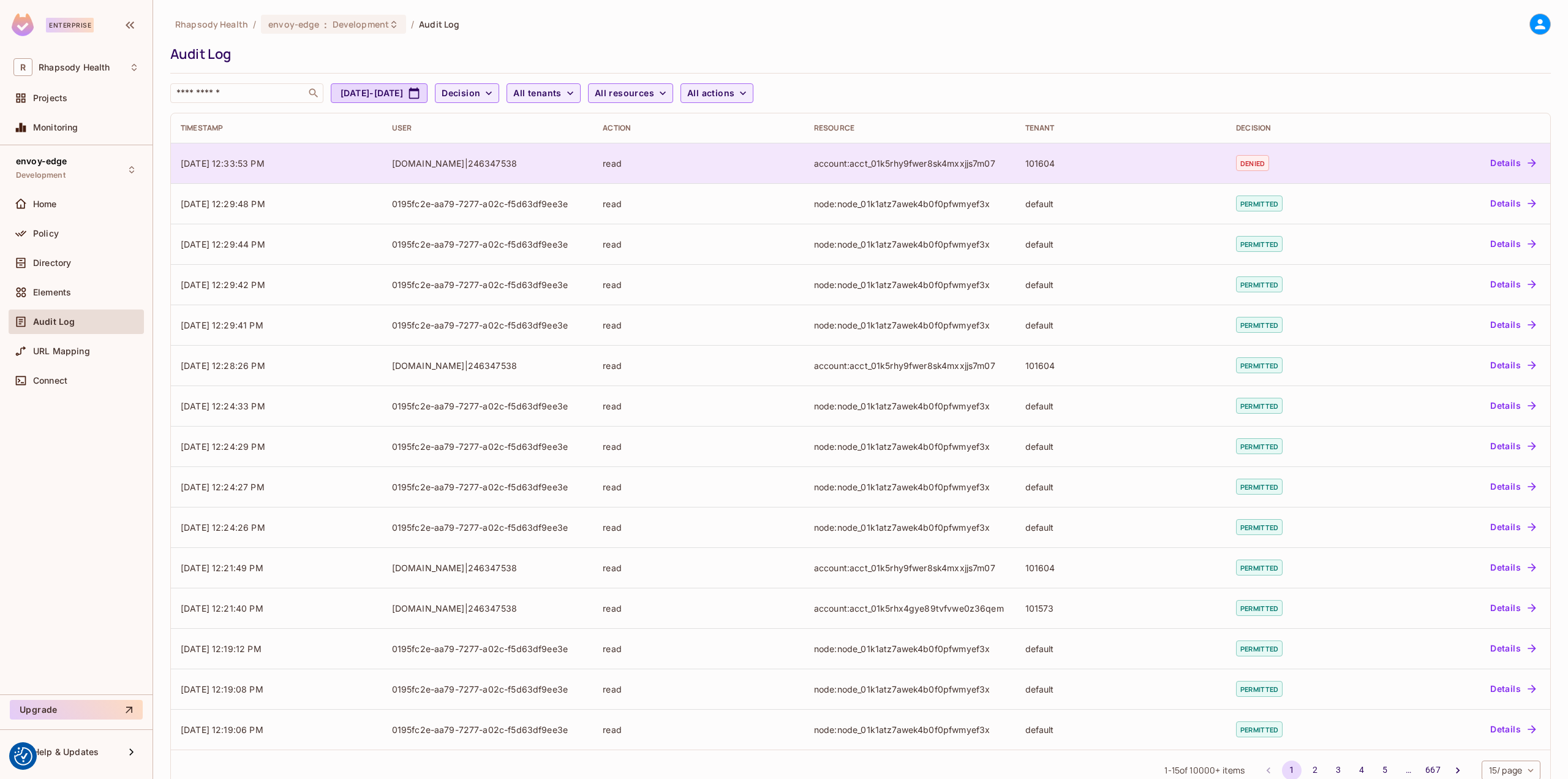
click at [962, 162] on div "account:acct_01k5rhy9fwer8sk4mxxjjs7m07" at bounding box center [910, 163] width 192 height 11
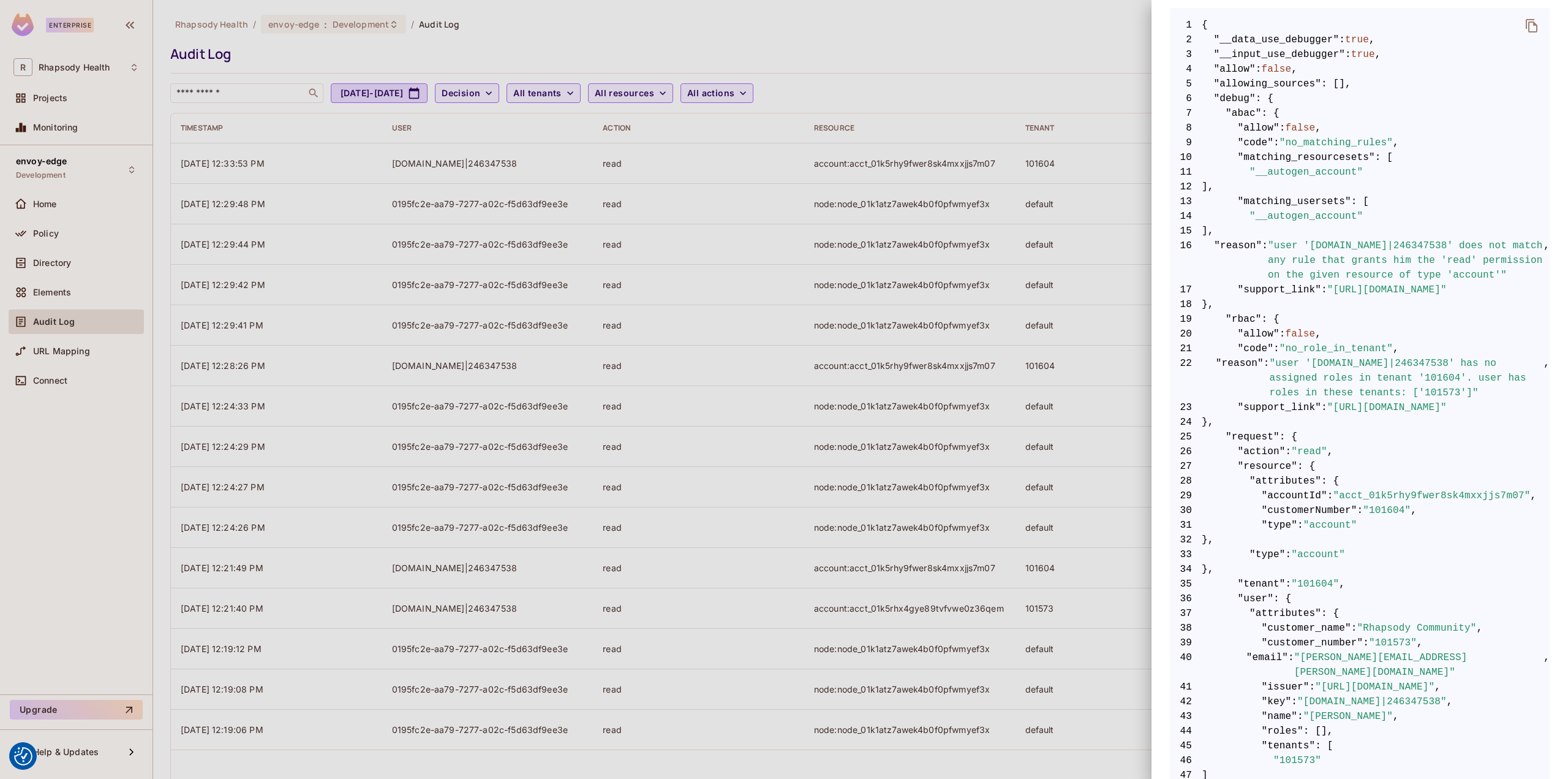
scroll to position [245, 0]
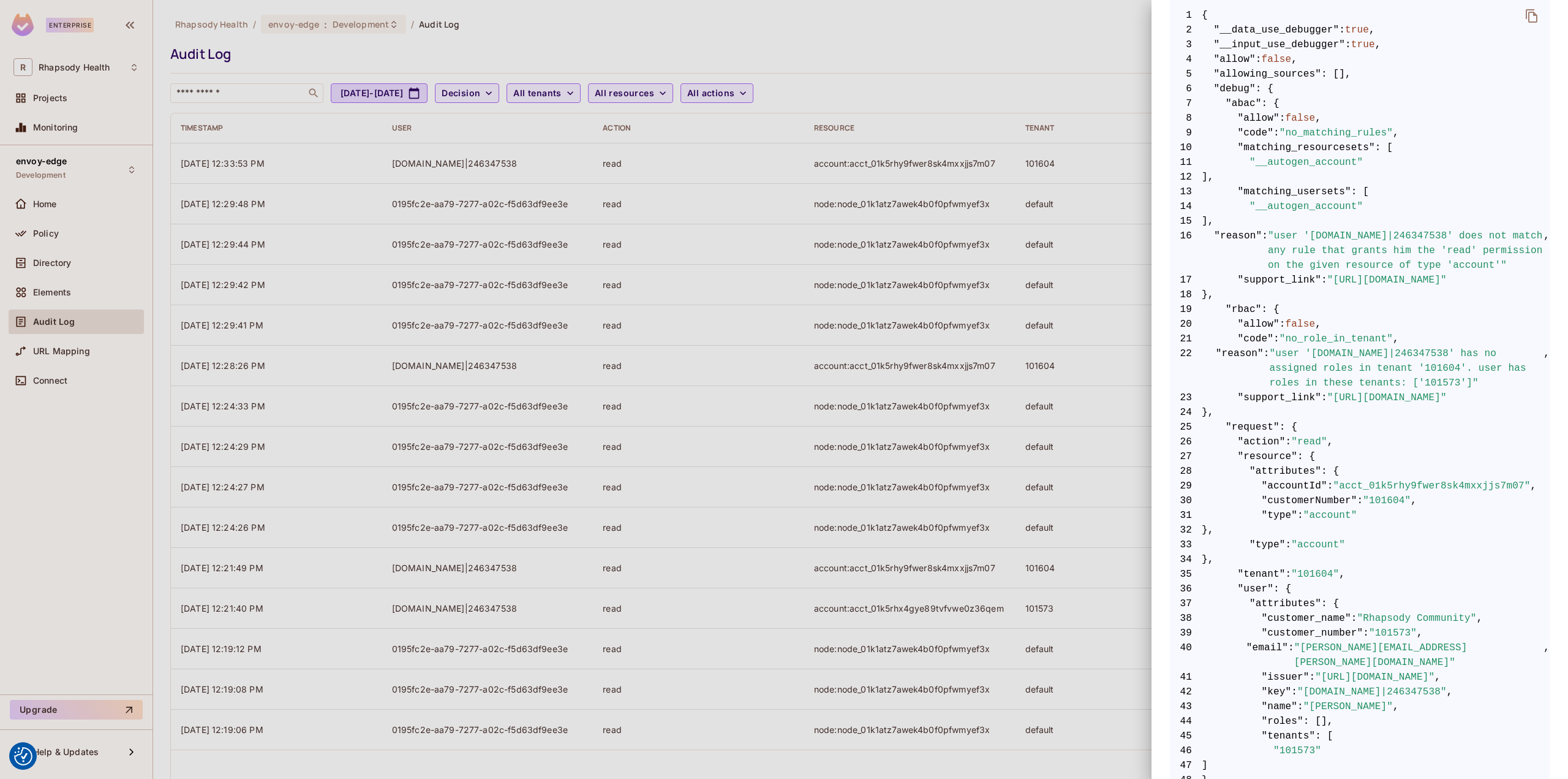
click at [1043, 437] on div at bounding box center [784, 389] width 1568 height 779
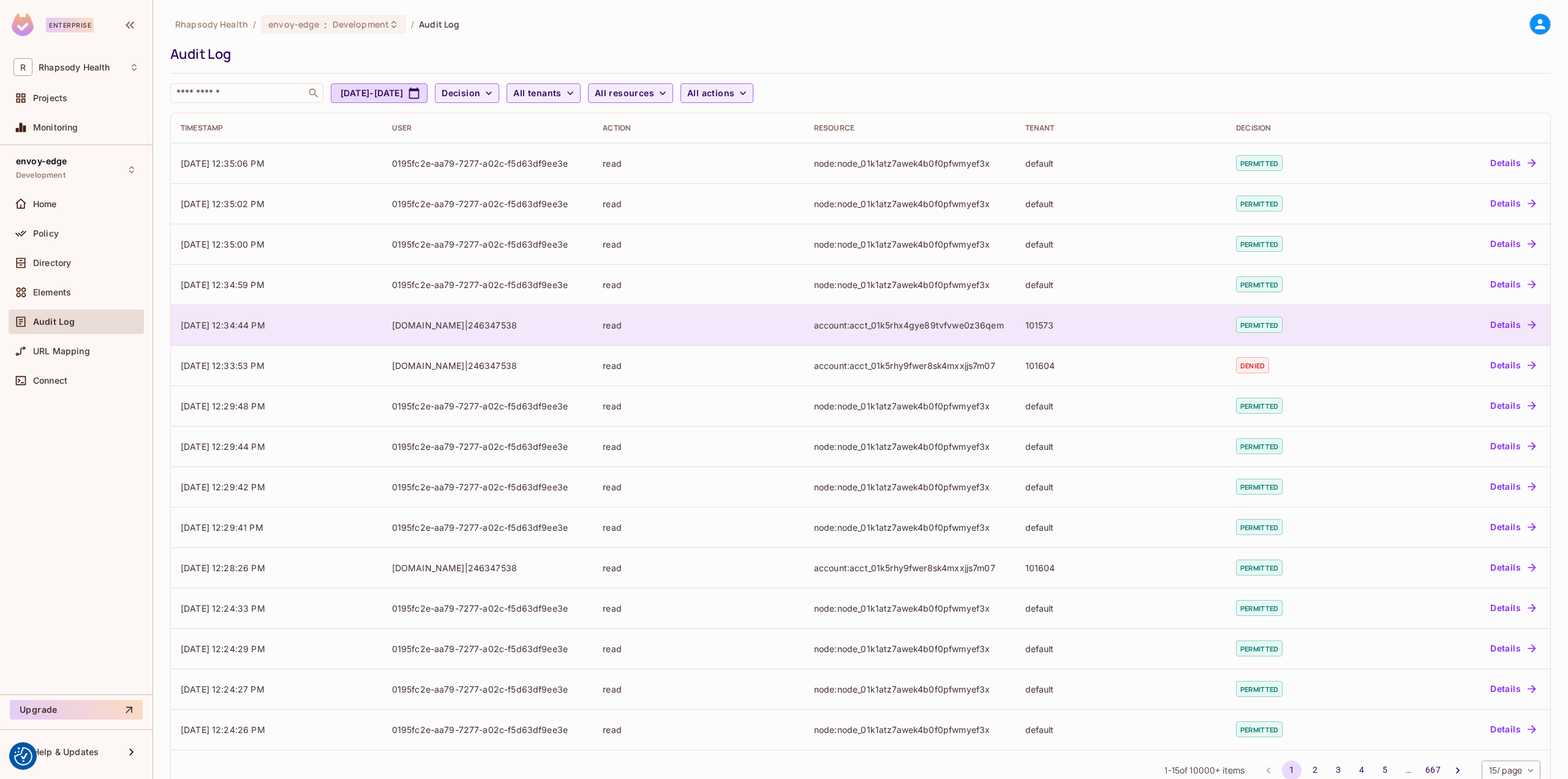
click at [1039, 323] on div "101573" at bounding box center [1122, 325] width 192 height 11
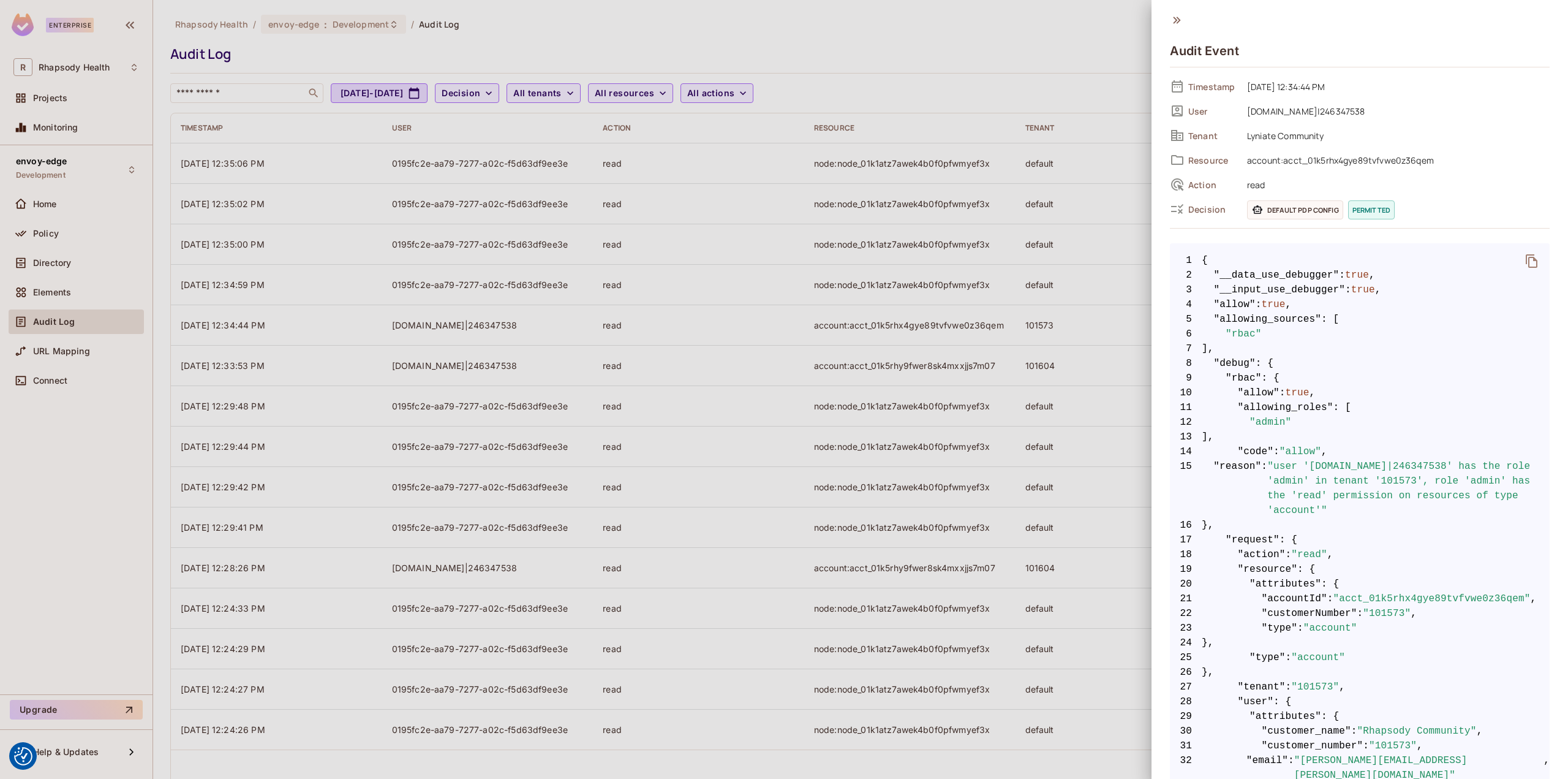
click at [1040, 359] on div at bounding box center [784, 389] width 1568 height 779
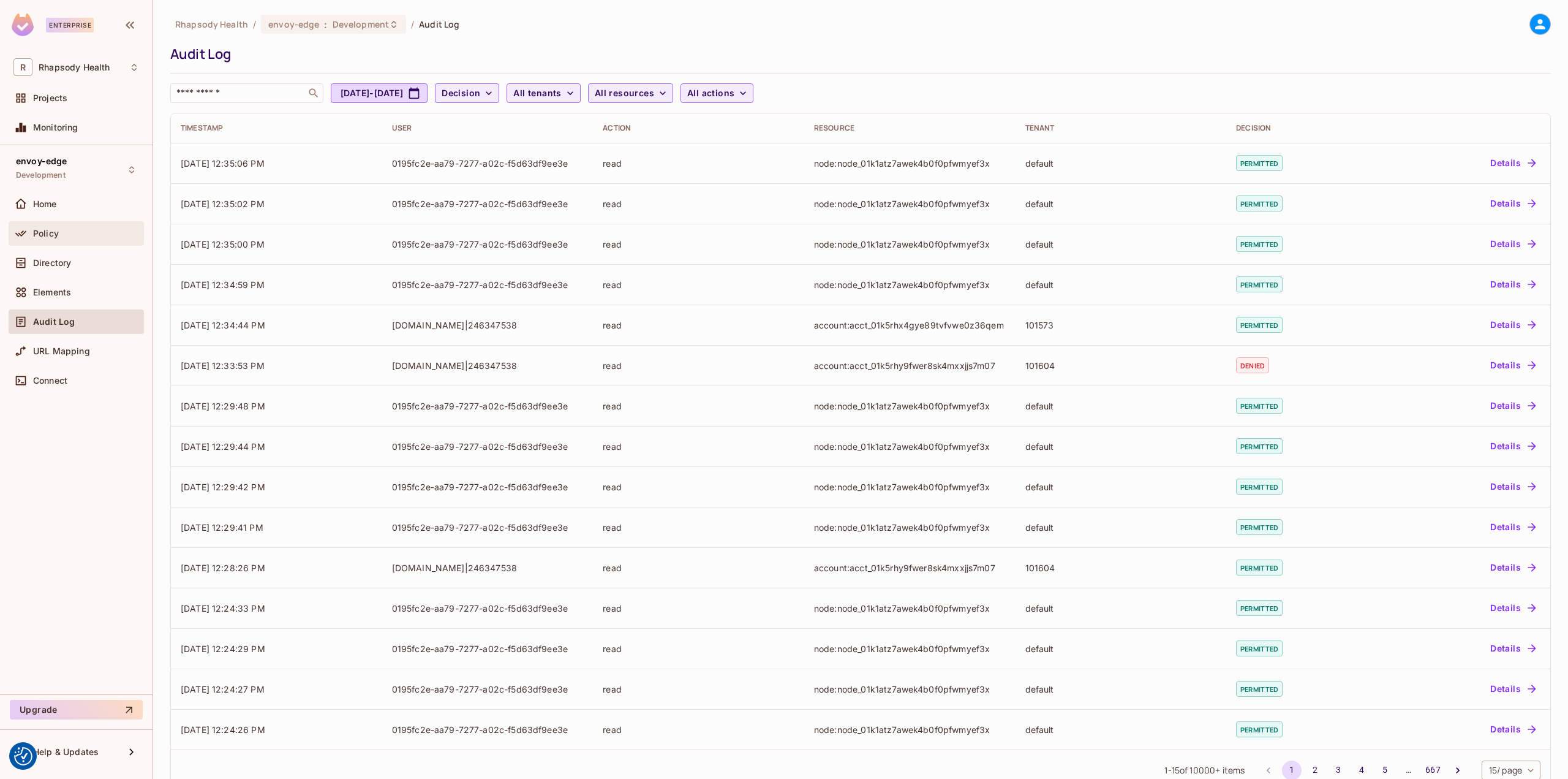
click at [72, 242] on div "Policy" at bounding box center [77, 233] width 136 height 24
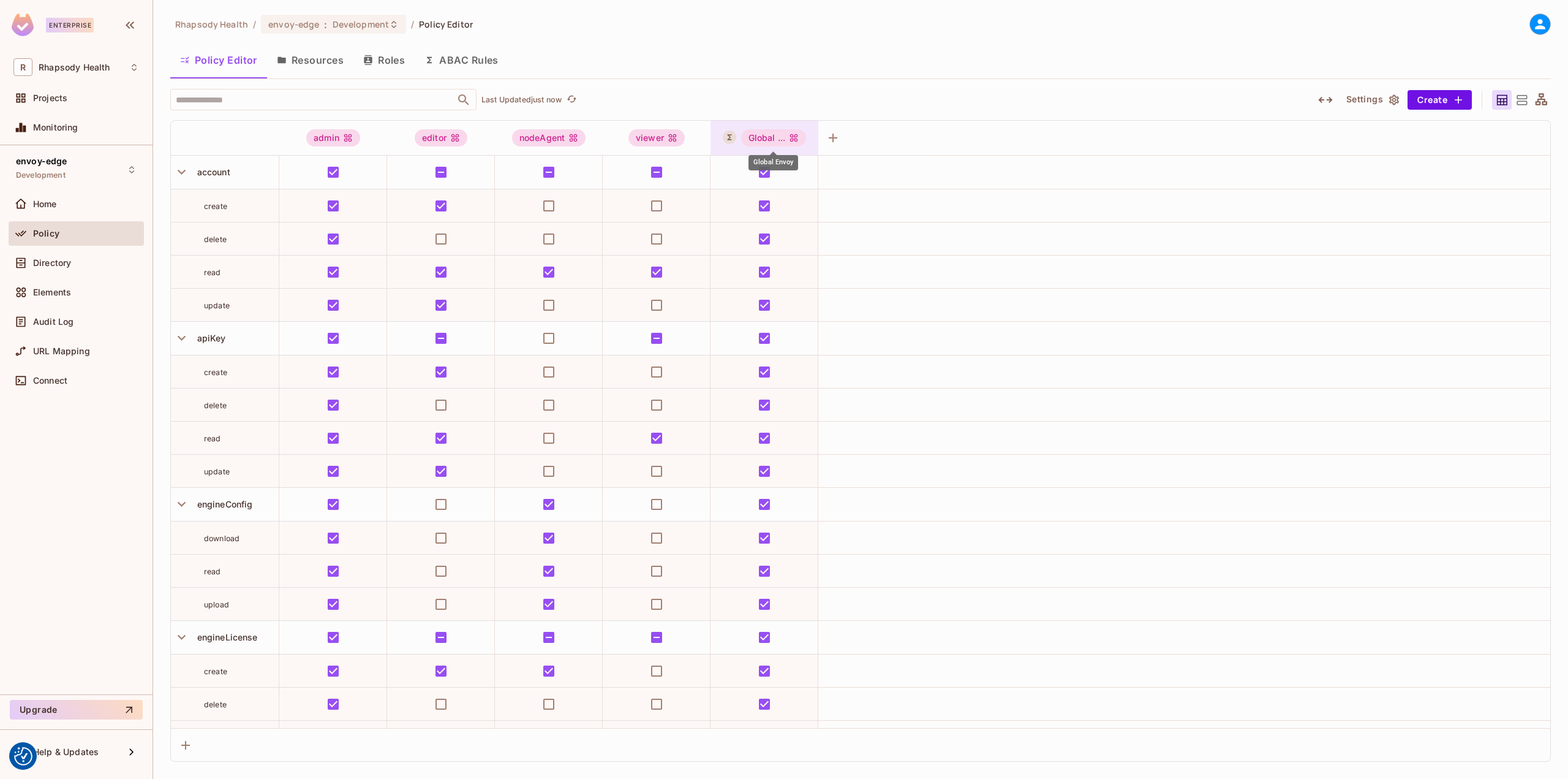
click at [776, 136] on div "Global ..." at bounding box center [773, 137] width 65 height 17
click at [809, 247] on div "Edit Dynamic Role (User Set)" at bounding box center [805, 247] width 120 height 12
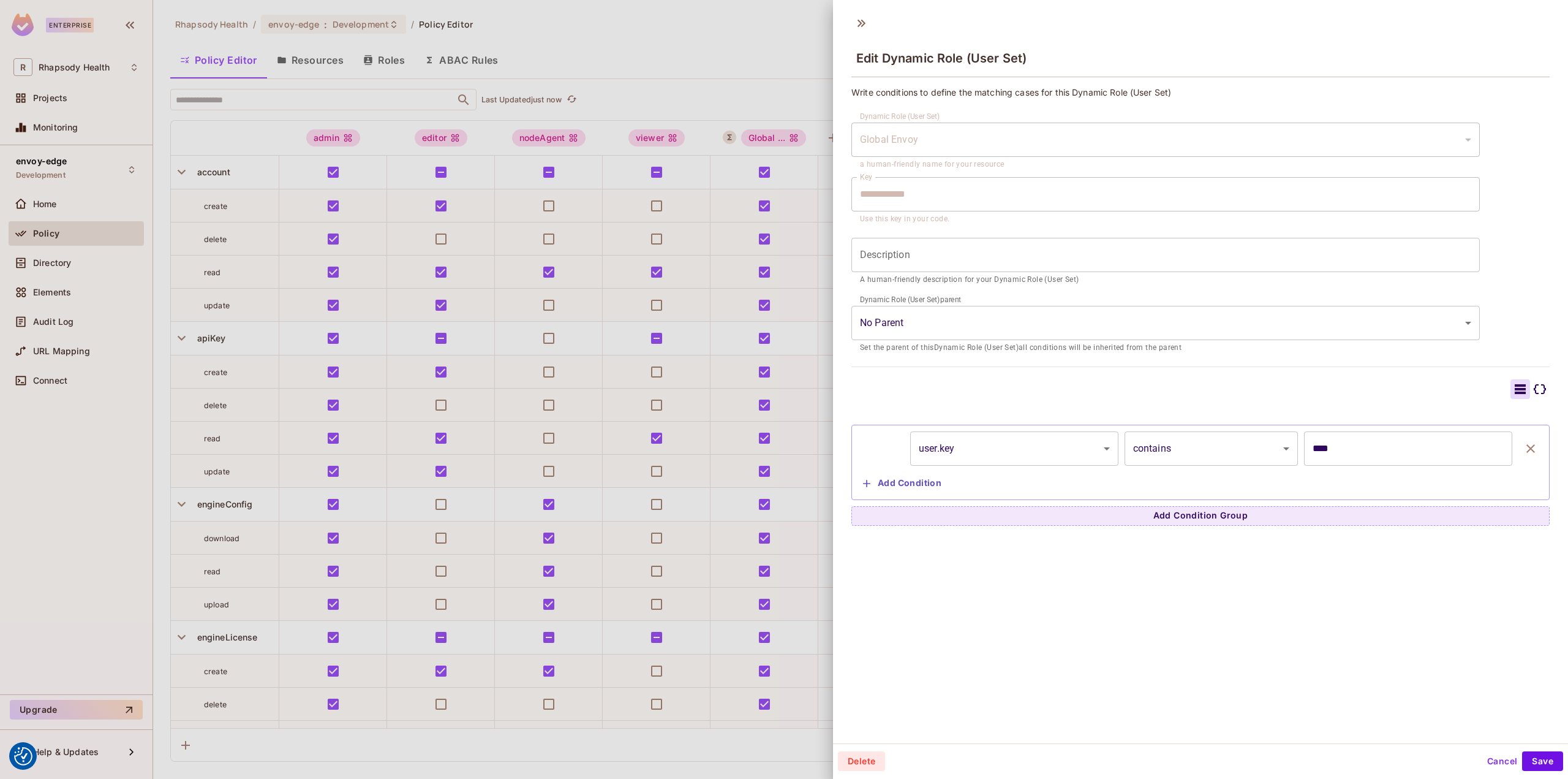
click at [1360, 456] on input "****" at bounding box center [1408, 448] width 208 height 35
click at [1360, 454] on input "****" at bounding box center [1408, 448] width 208 height 35
drag, startPoint x: 1360, startPoint y: 454, endPoint x: 1246, endPoint y: 459, distance: 114.1
click at [1248, 459] on div "user.key ******** ​ contains ******** ​ **** ​" at bounding box center [1200, 448] width 685 height 35
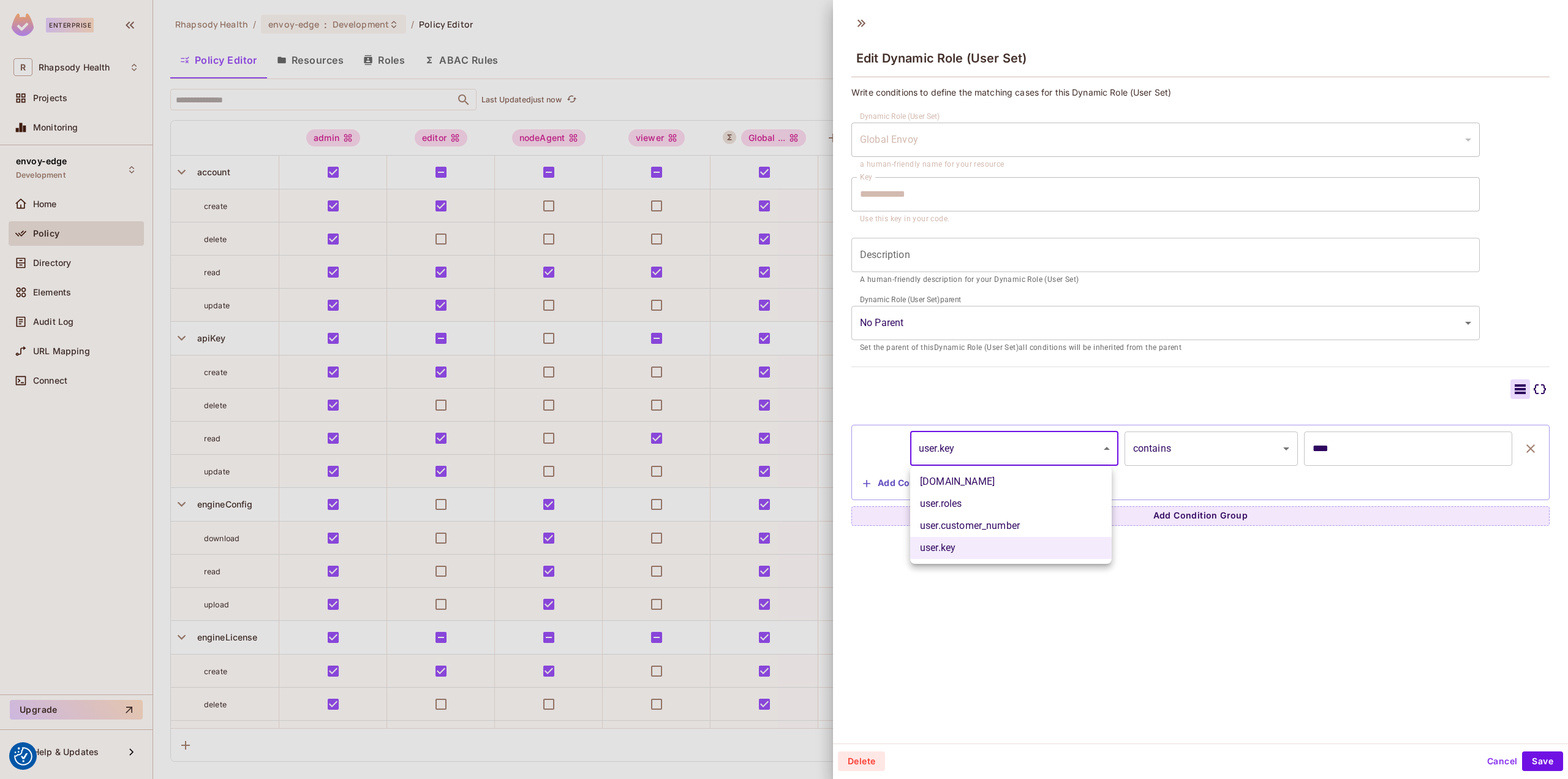
click at [1012, 446] on body "We use cookies to enhance your browsing experience, serve personalized ads or c…" at bounding box center [784, 389] width 1568 height 779
click at [1075, 619] on div at bounding box center [784, 389] width 1568 height 779
click at [561, 229] on div at bounding box center [784, 389] width 1568 height 779
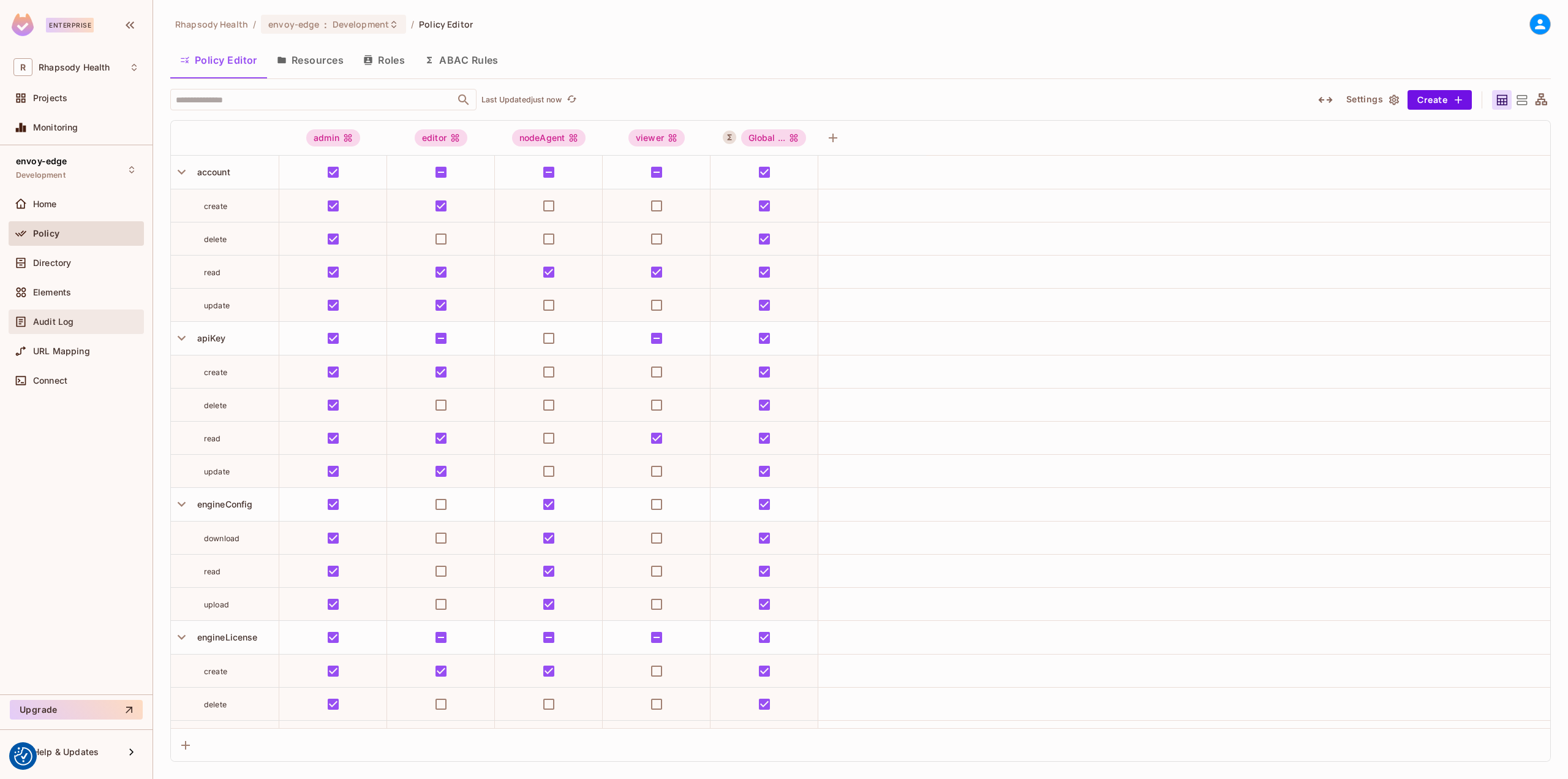
click at [99, 314] on div "Audit Log" at bounding box center [77, 321] width 126 height 15
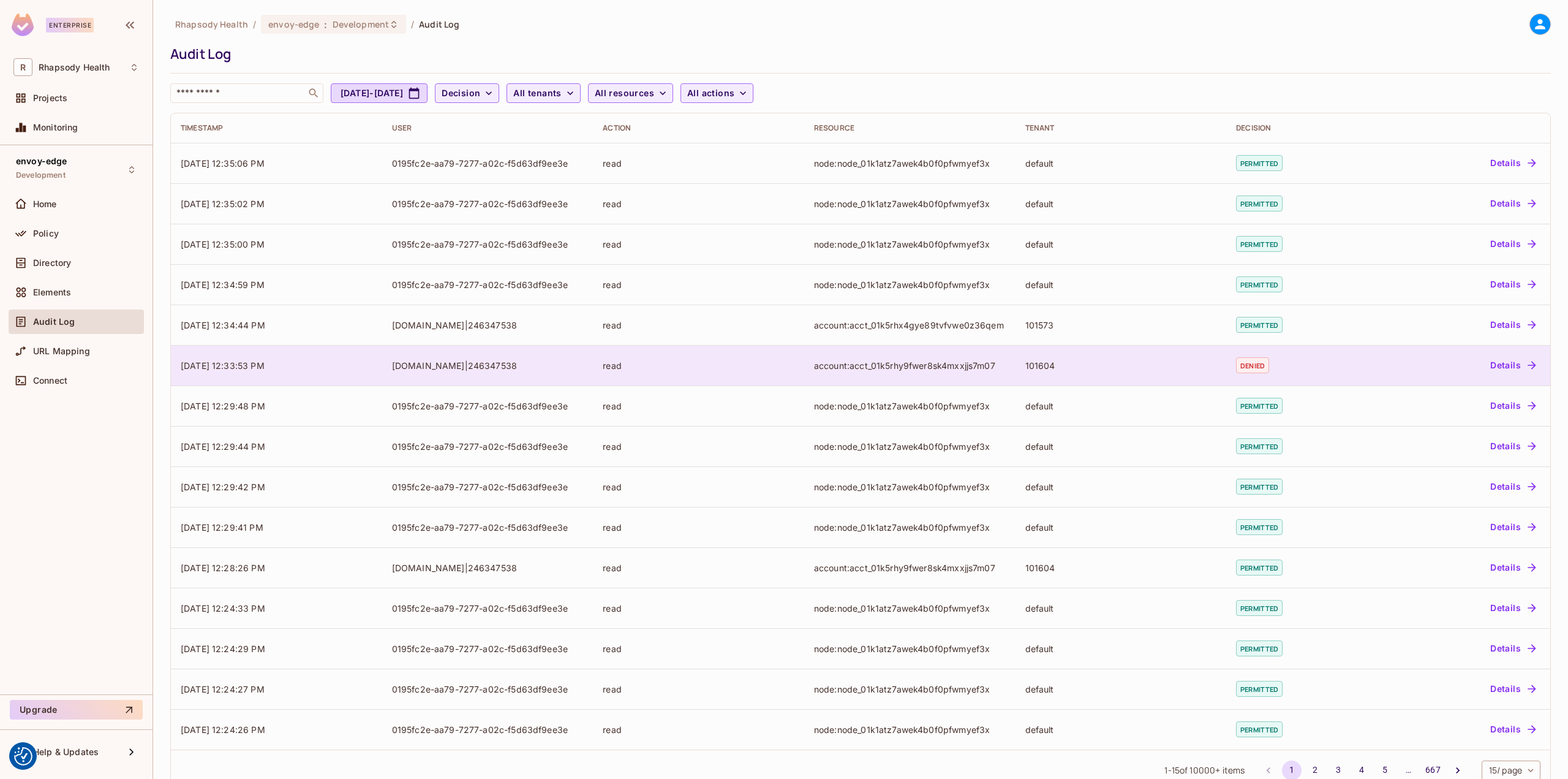
click at [851, 375] on td "account:acct_01k5rhy9fwer8sk4mxxjjs7m07" at bounding box center [910, 365] width 211 height 40
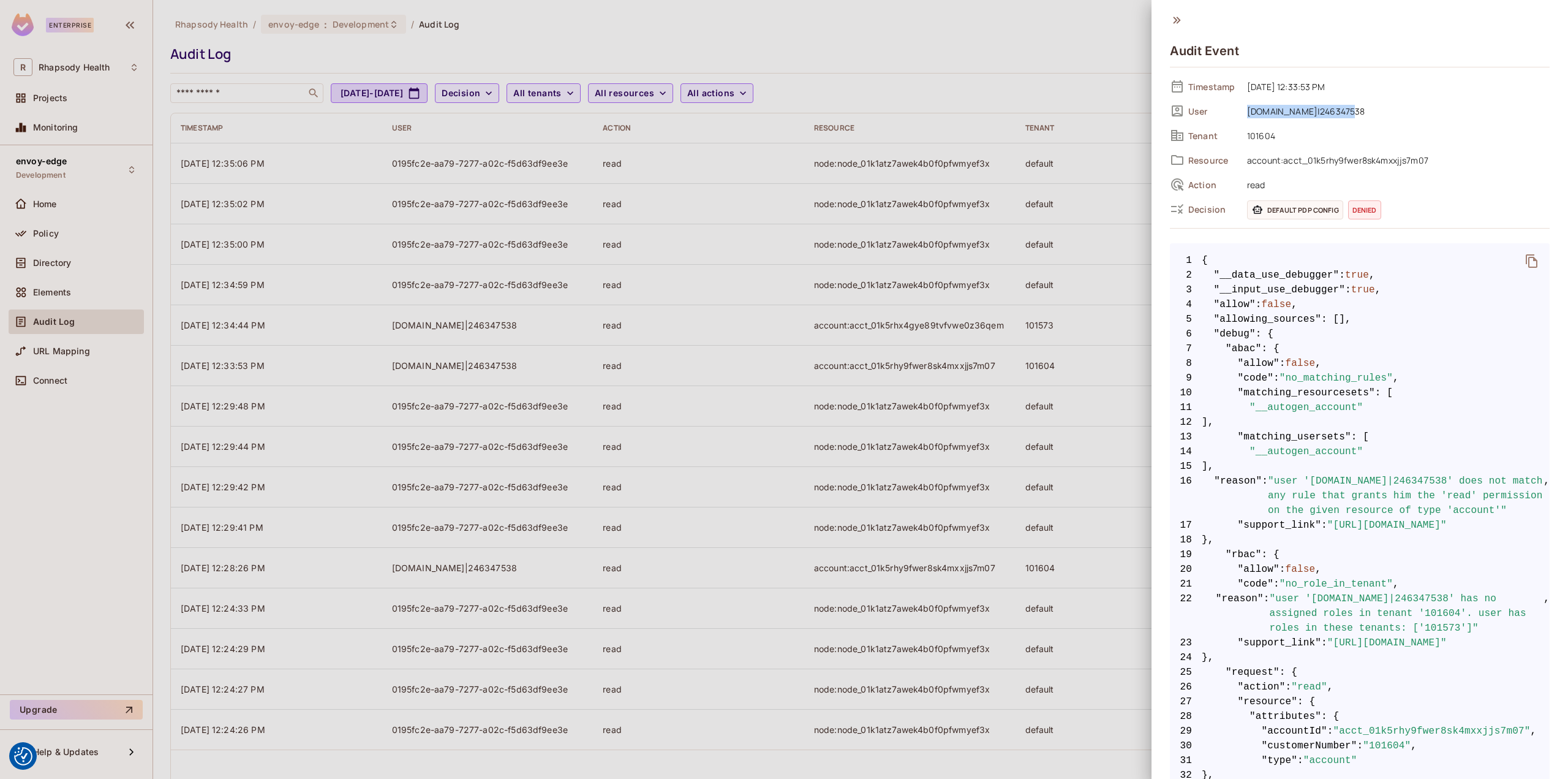
drag, startPoint x: 1342, startPoint y: 112, endPoint x: 1244, endPoint y: 114, distance: 98.0
click at [1244, 114] on span "[DOMAIN_NAME]|246347538" at bounding box center [1395, 111] width 309 height 15
copy span "[DOMAIN_NAME]"
click at [116, 439] on div at bounding box center [784, 389] width 1568 height 779
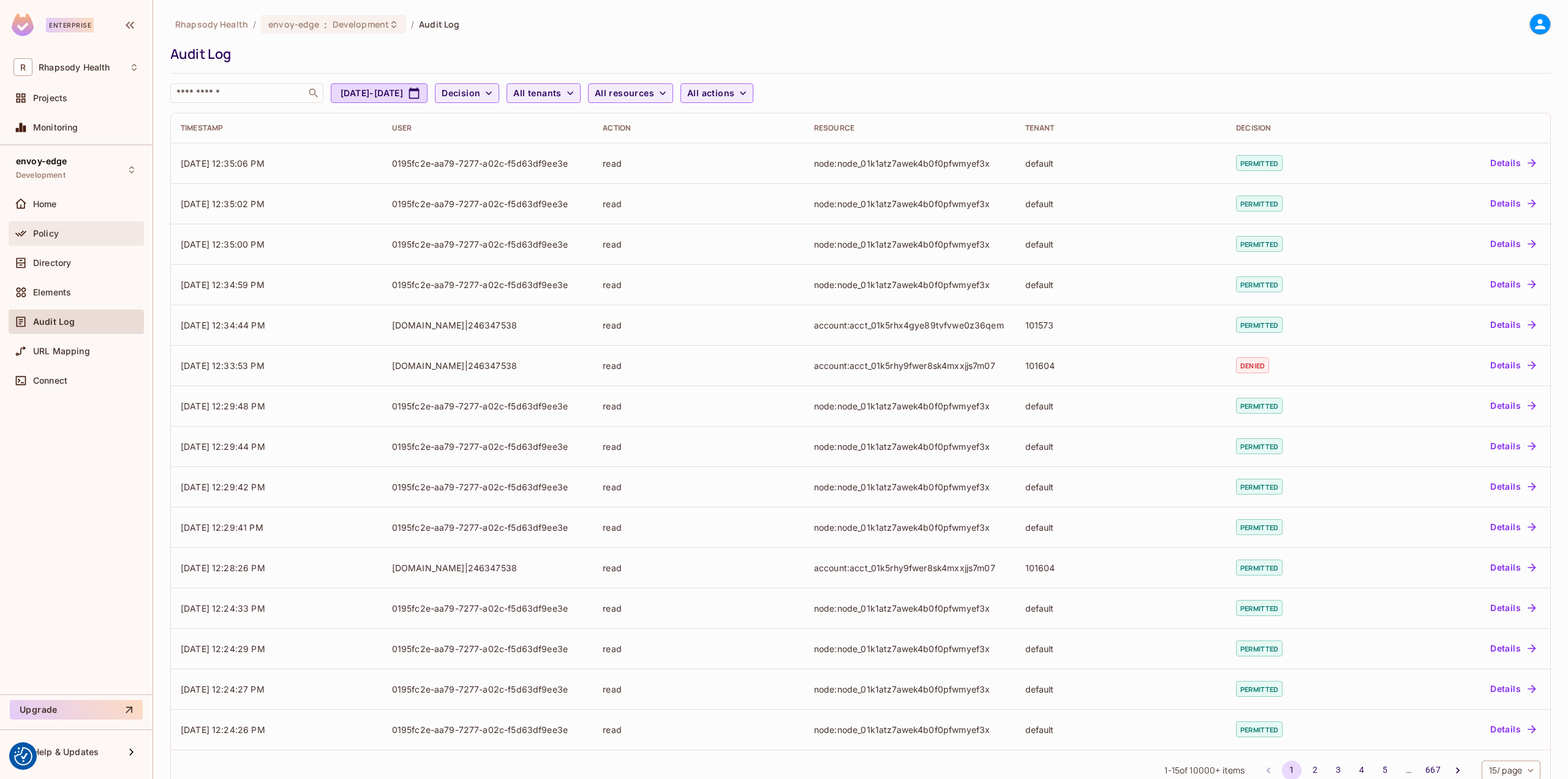
click at [77, 230] on div "Policy" at bounding box center [86, 233] width 106 height 10
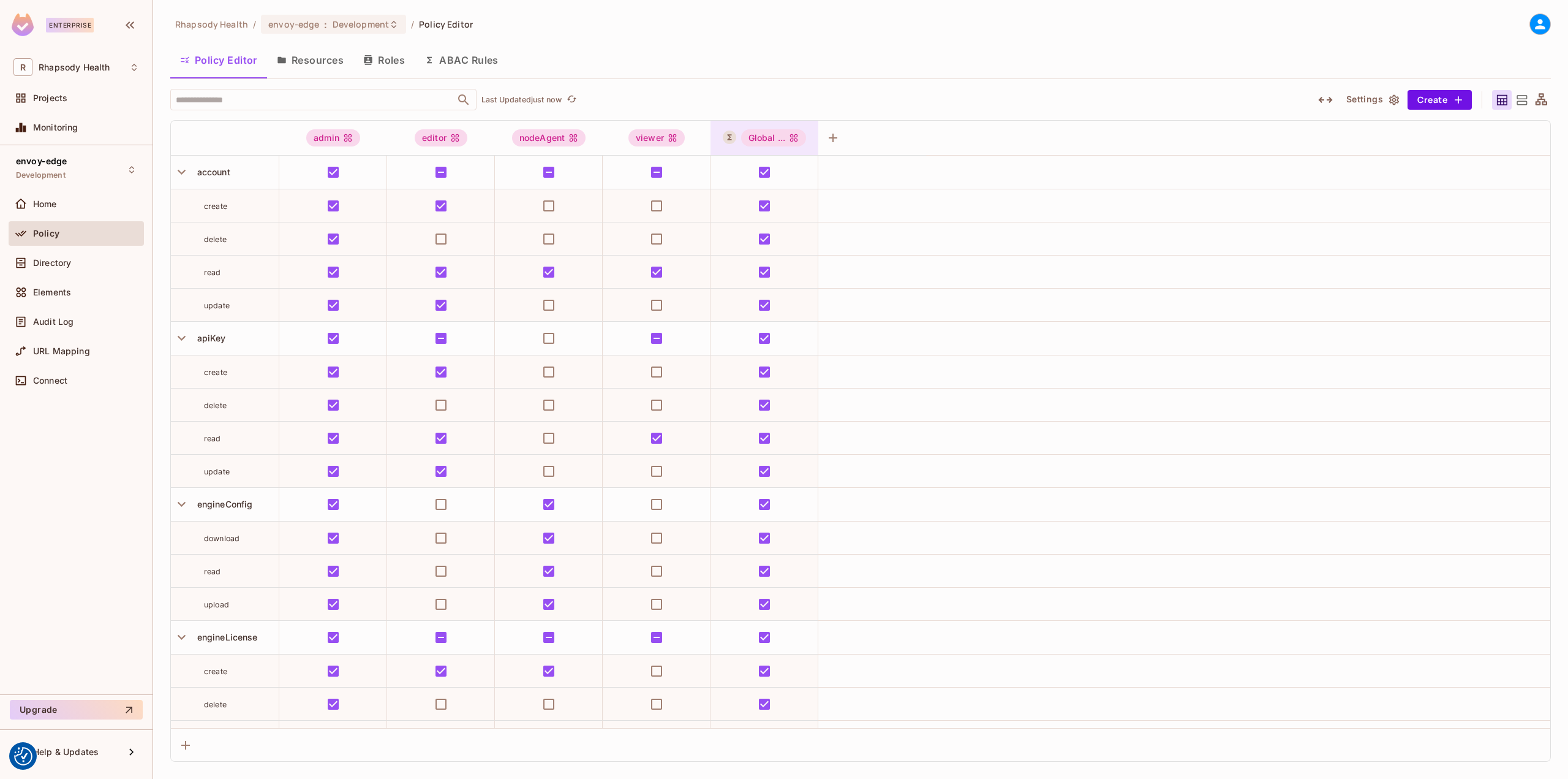
click at [787, 148] on div "Global ..." at bounding box center [764, 138] width 108 height 35
click at [827, 245] on div "Edit Dynamic Role (User Set)" at bounding box center [805, 247] width 120 height 12
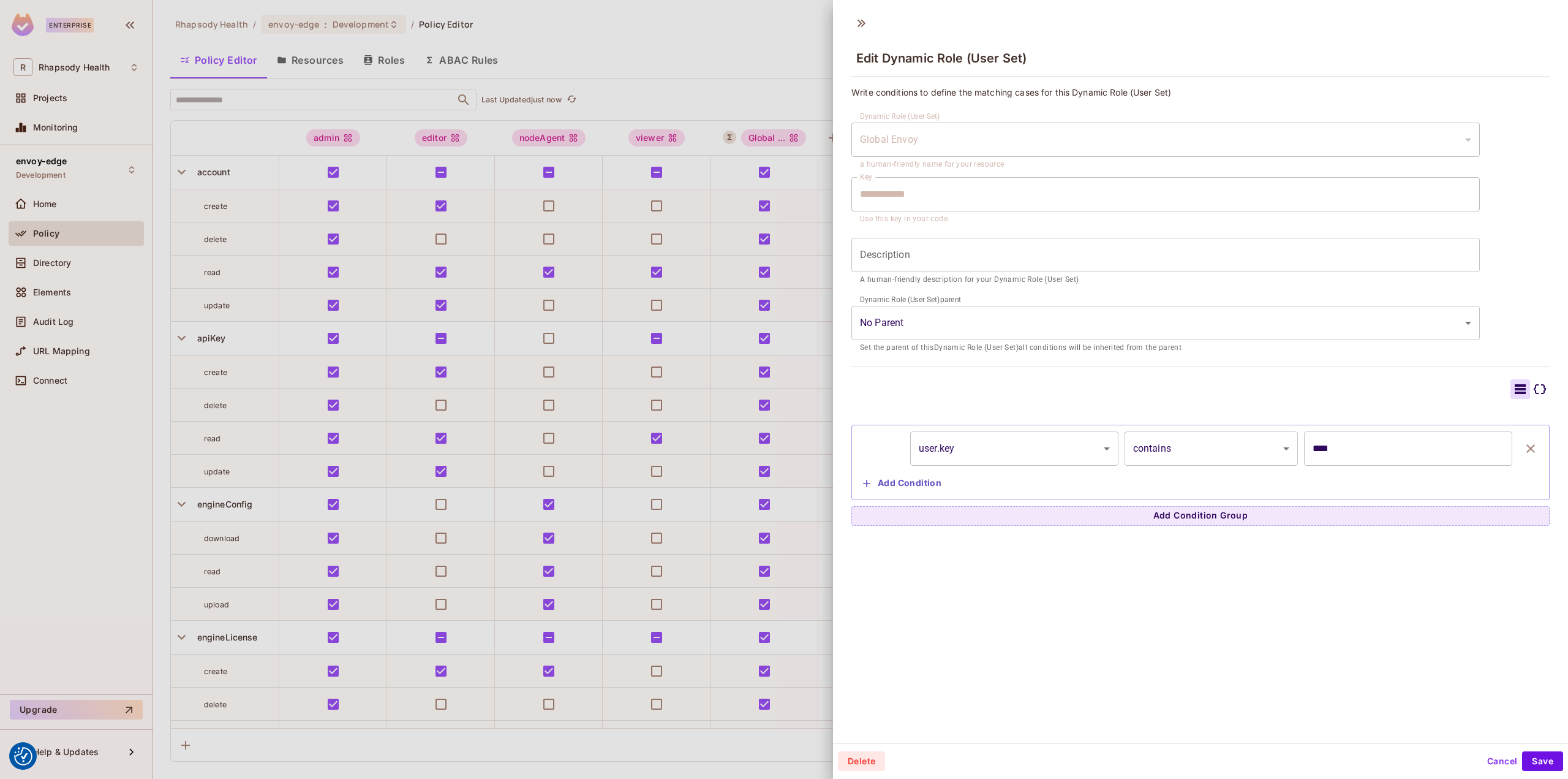
click at [1036, 454] on body "We use cookies to enhance your browsing experience, serve personalized ads or c…" at bounding box center [784, 389] width 1568 height 779
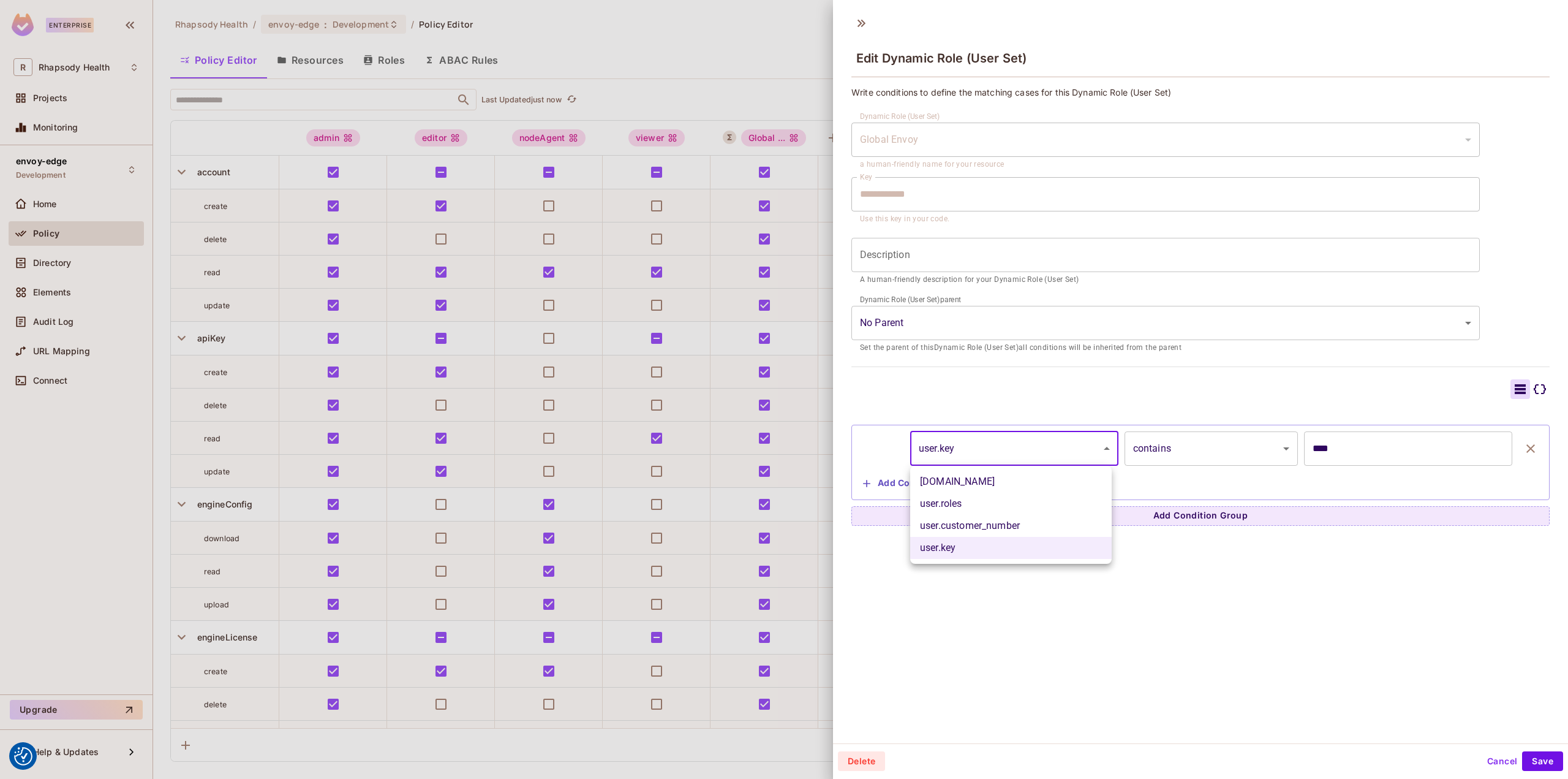
click at [1360, 447] on div at bounding box center [784, 389] width 1568 height 779
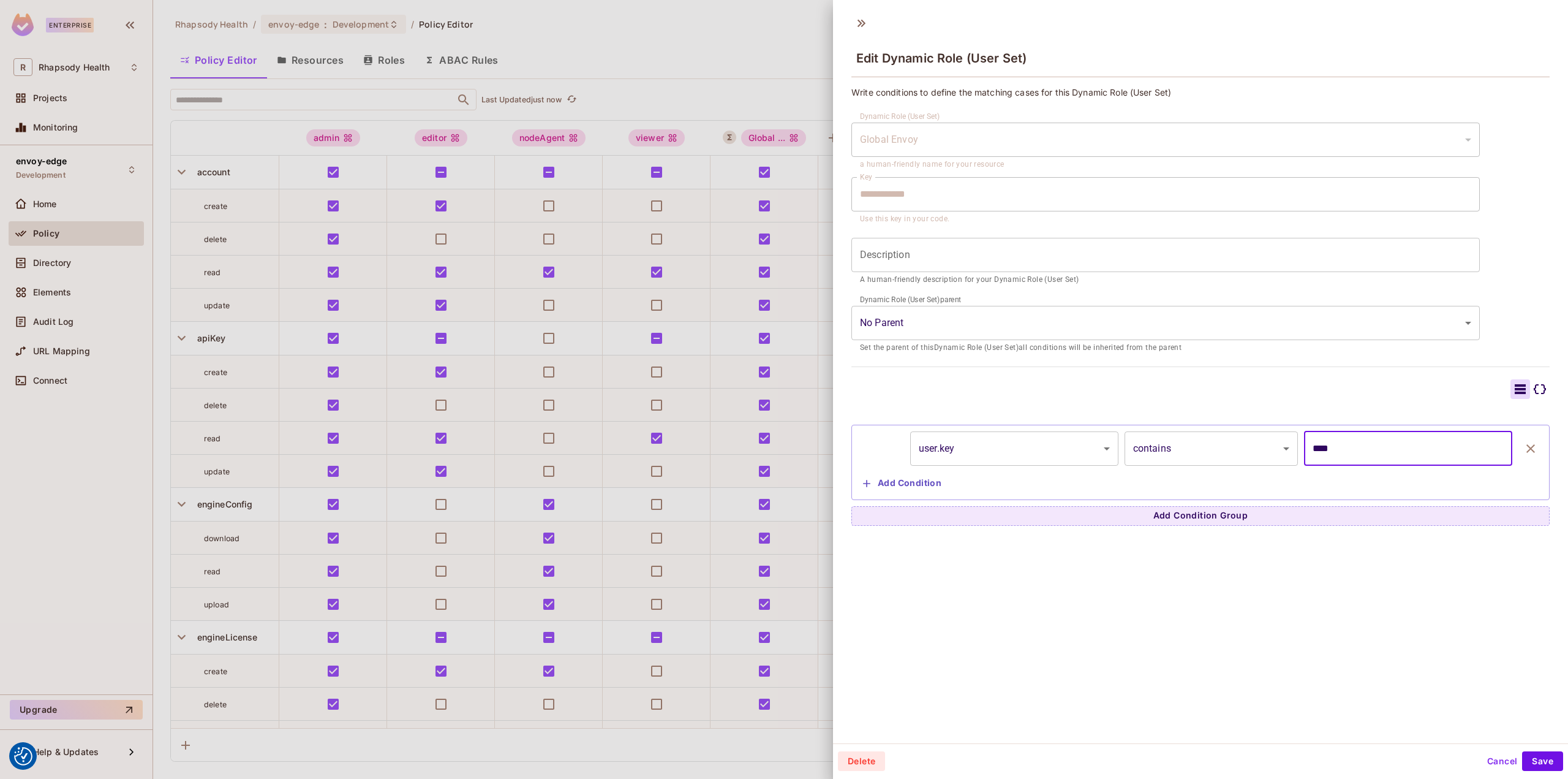
drag, startPoint x: 1369, startPoint y: 443, endPoint x: 1246, endPoint y: 443, distance: 123.0
click at [1246, 443] on div "user.key ******** ​ contains ******** ​ **** ​" at bounding box center [1200, 448] width 685 height 35
paste input "**********"
type input "**********"
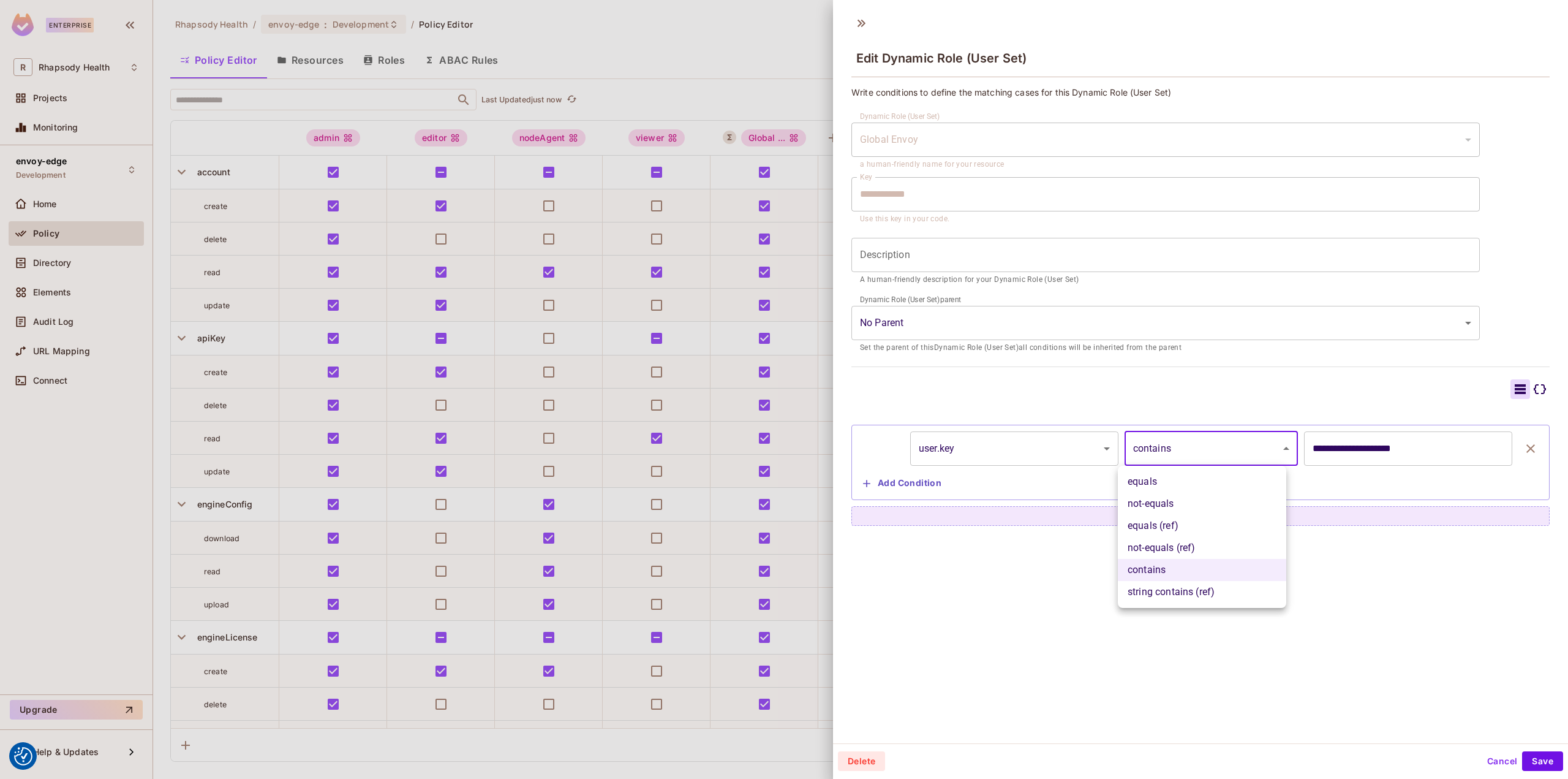
click at [1267, 454] on body "We use cookies to enhance your browsing experience, serve personalized ads or c…" at bounding box center [784, 389] width 1568 height 779
click at [1216, 588] on li "string contains (ref)" at bounding box center [1202, 592] width 169 height 22
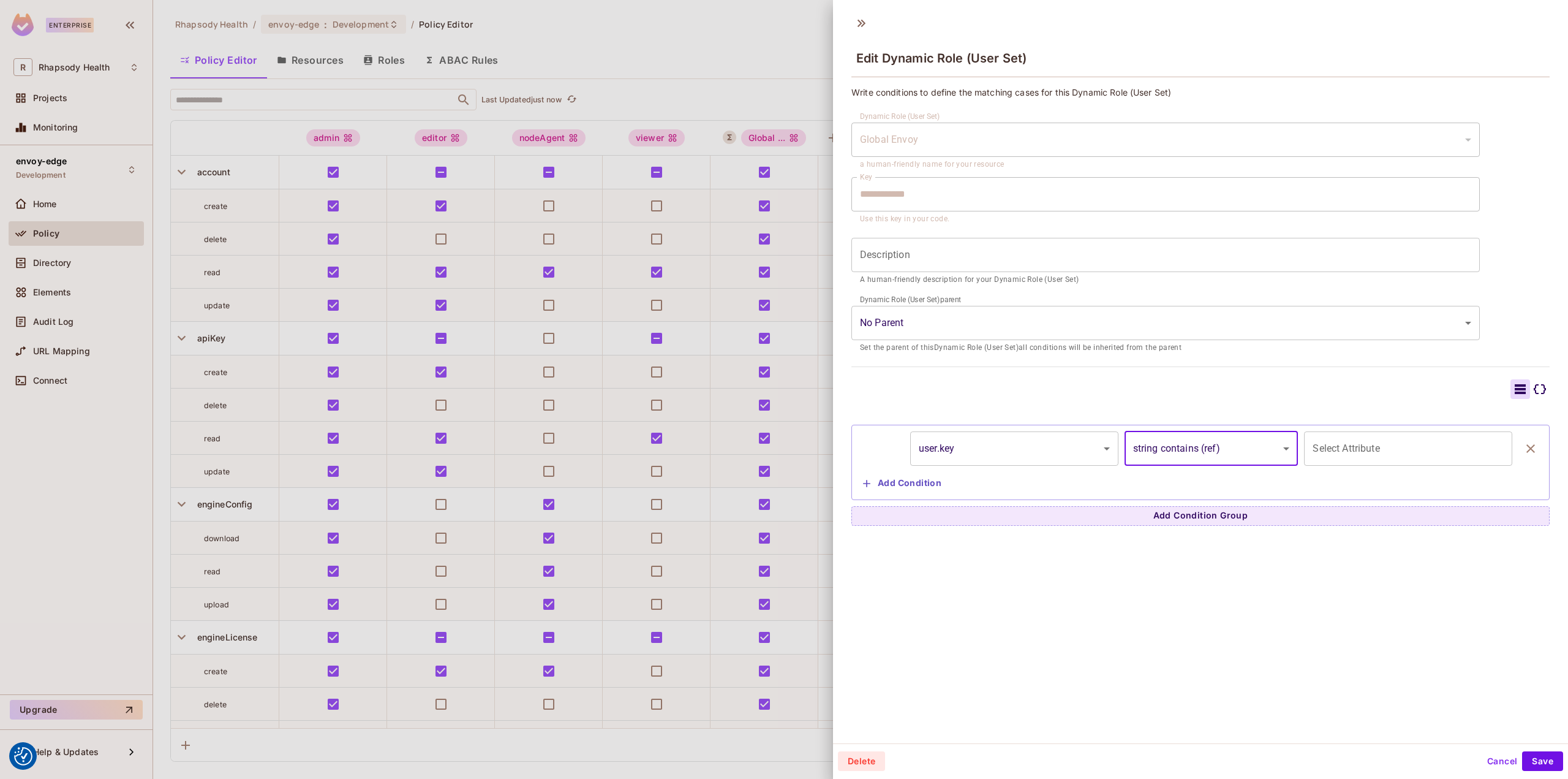
click at [1381, 467] on div "**********" at bounding box center [1200, 462] width 685 height 62
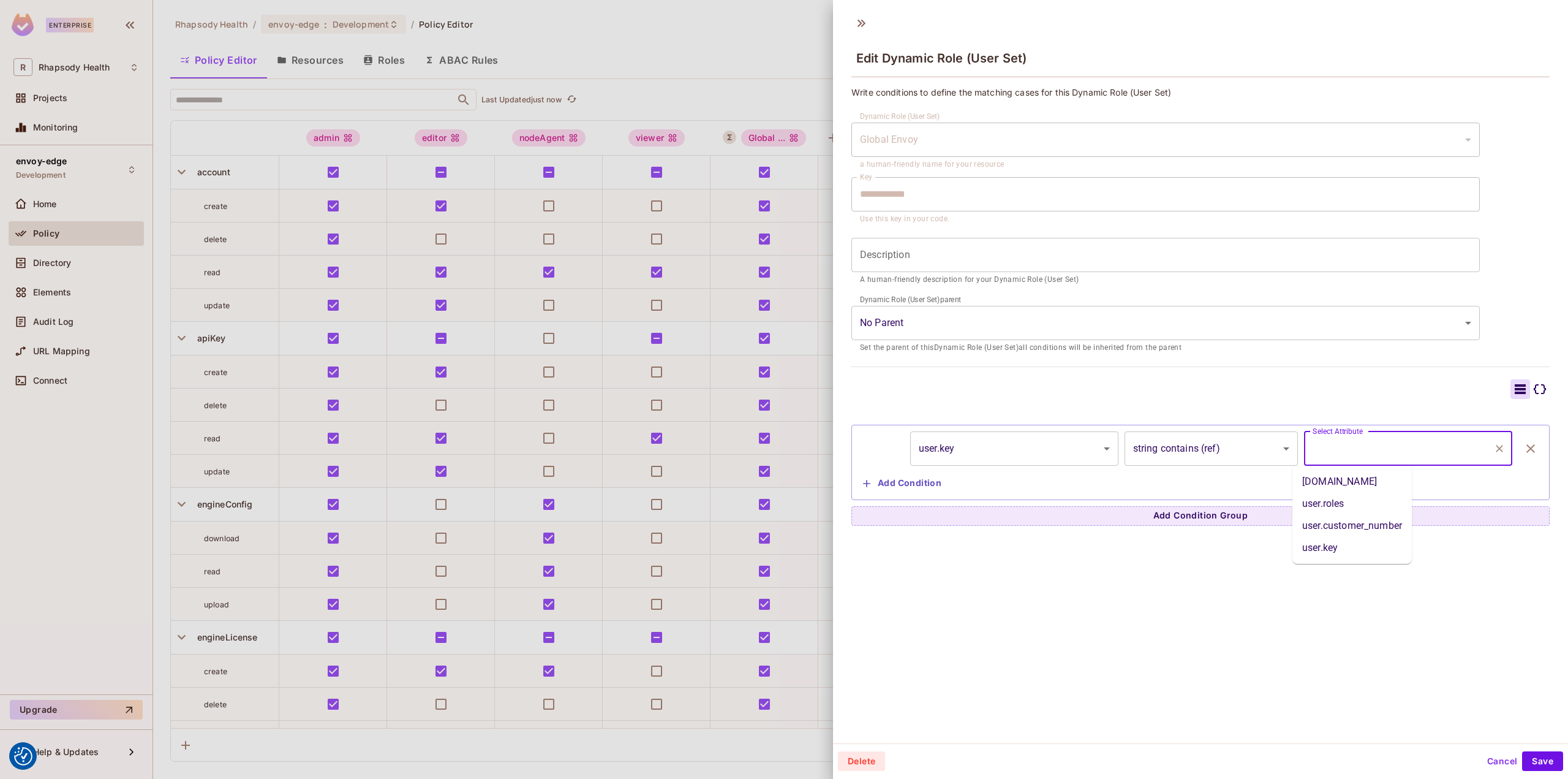
click at [1378, 457] on input "Select Attribute" at bounding box center [1399, 448] width 179 height 23
click at [1201, 448] on body "We use cookies to enhance your browsing experience, serve personalized ads or c…" at bounding box center [784, 389] width 1568 height 779
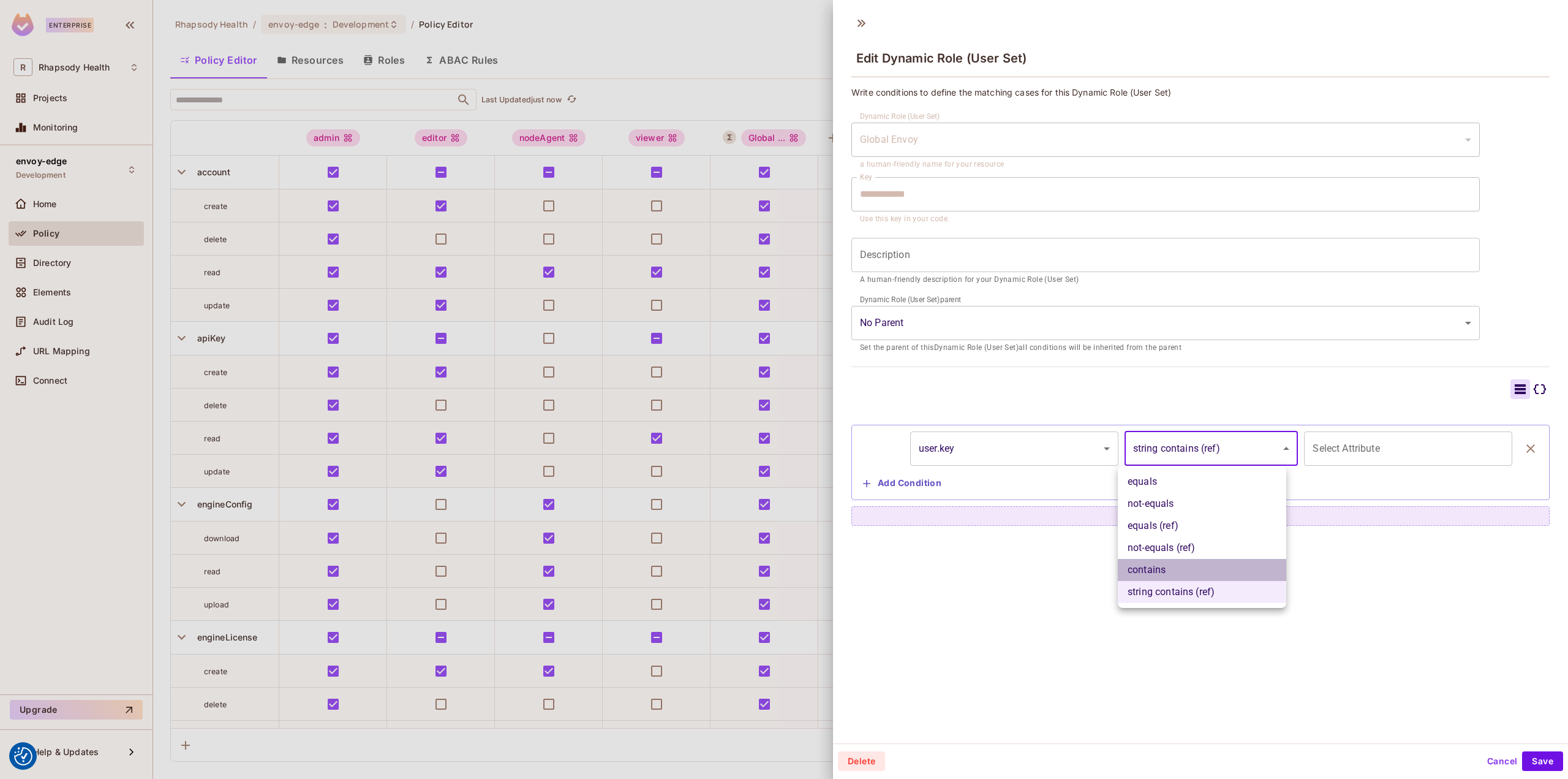
click at [1201, 566] on li "contains" at bounding box center [1202, 569] width 169 height 22
type input "********"
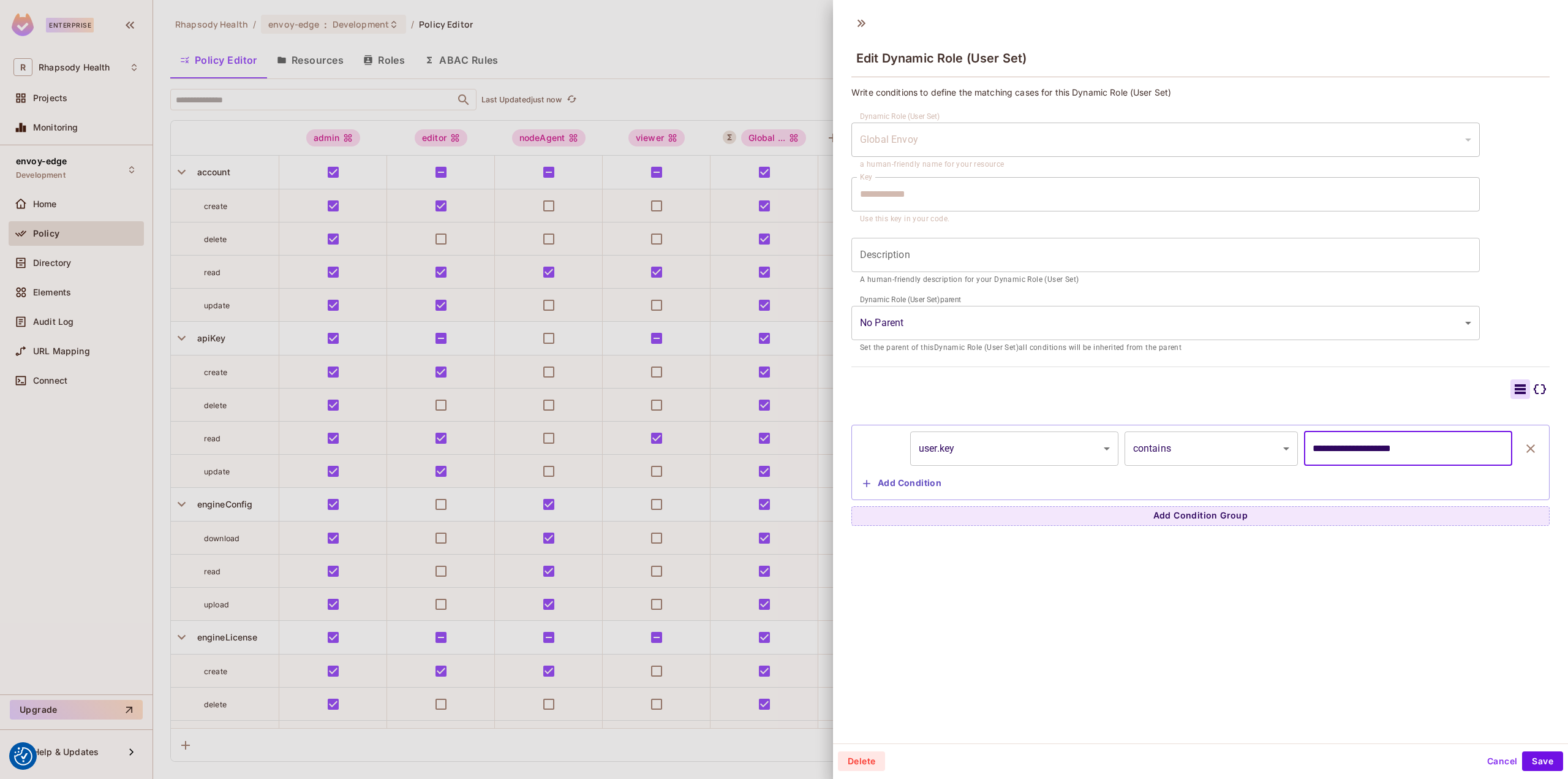
drag, startPoint x: 1411, startPoint y: 448, endPoint x: 1216, endPoint y: 476, distance: 197.0
click at [1216, 476] on div "**********" at bounding box center [1200, 462] width 685 height 62
click at [1298, 573] on div "**********" at bounding box center [1200, 376] width 735 height 735
click at [1531, 761] on button "Save" at bounding box center [1542, 760] width 41 height 19
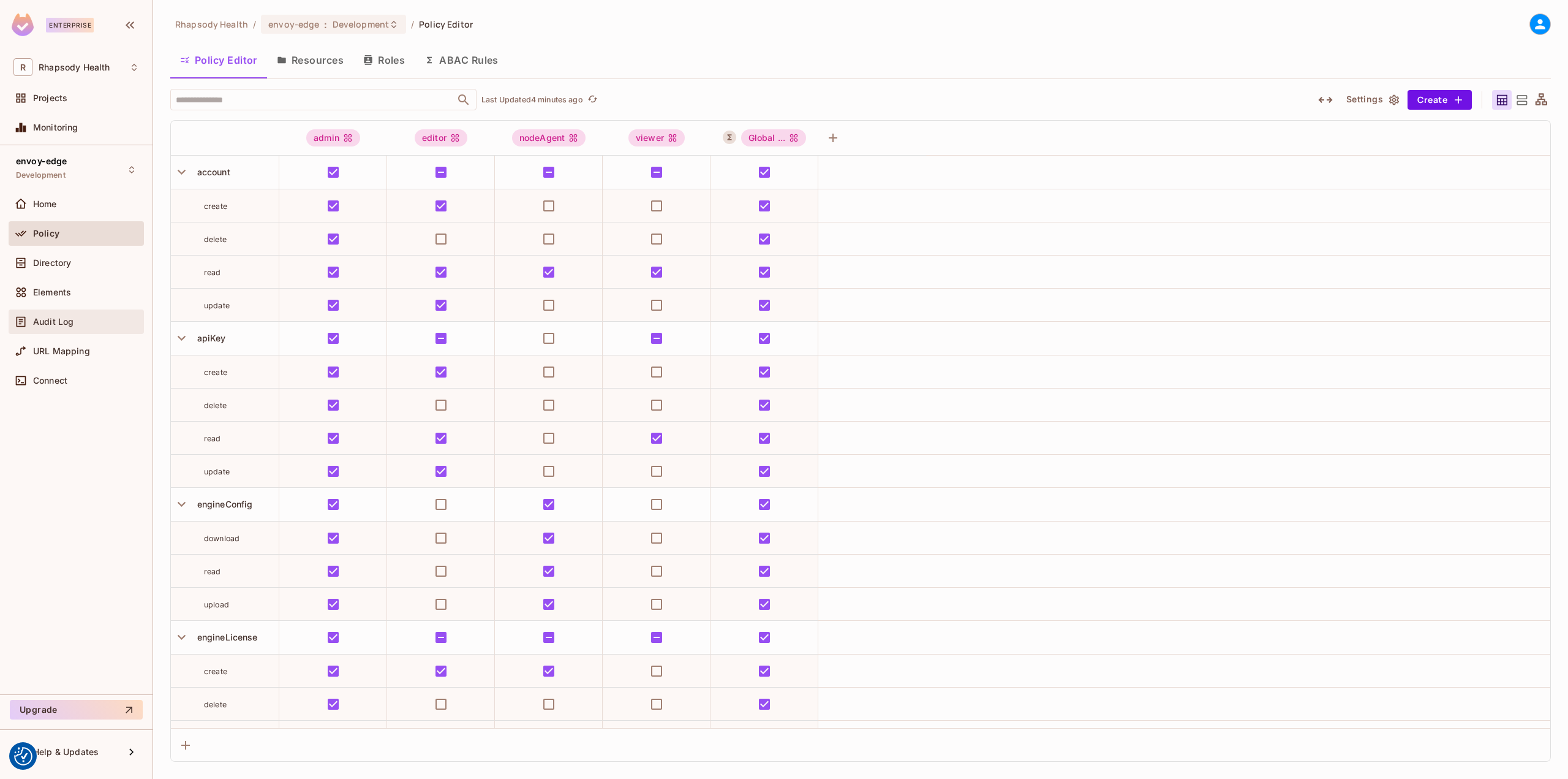
click at [60, 309] on div "Audit Log" at bounding box center [77, 321] width 136 height 24
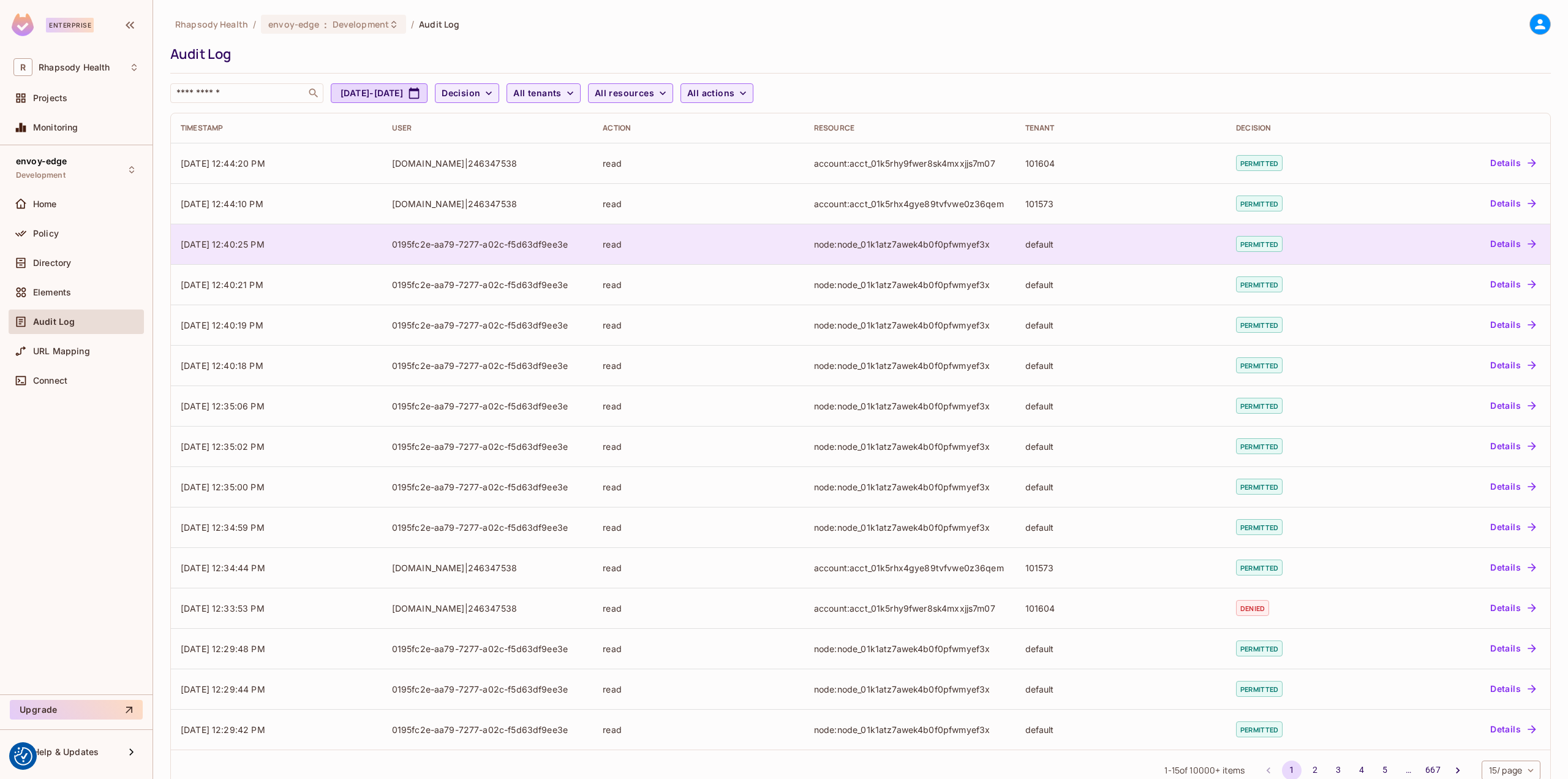
click at [817, 227] on td "node:node_01k1atz7awek4b0f0pfwmyef3x" at bounding box center [910, 244] width 211 height 40
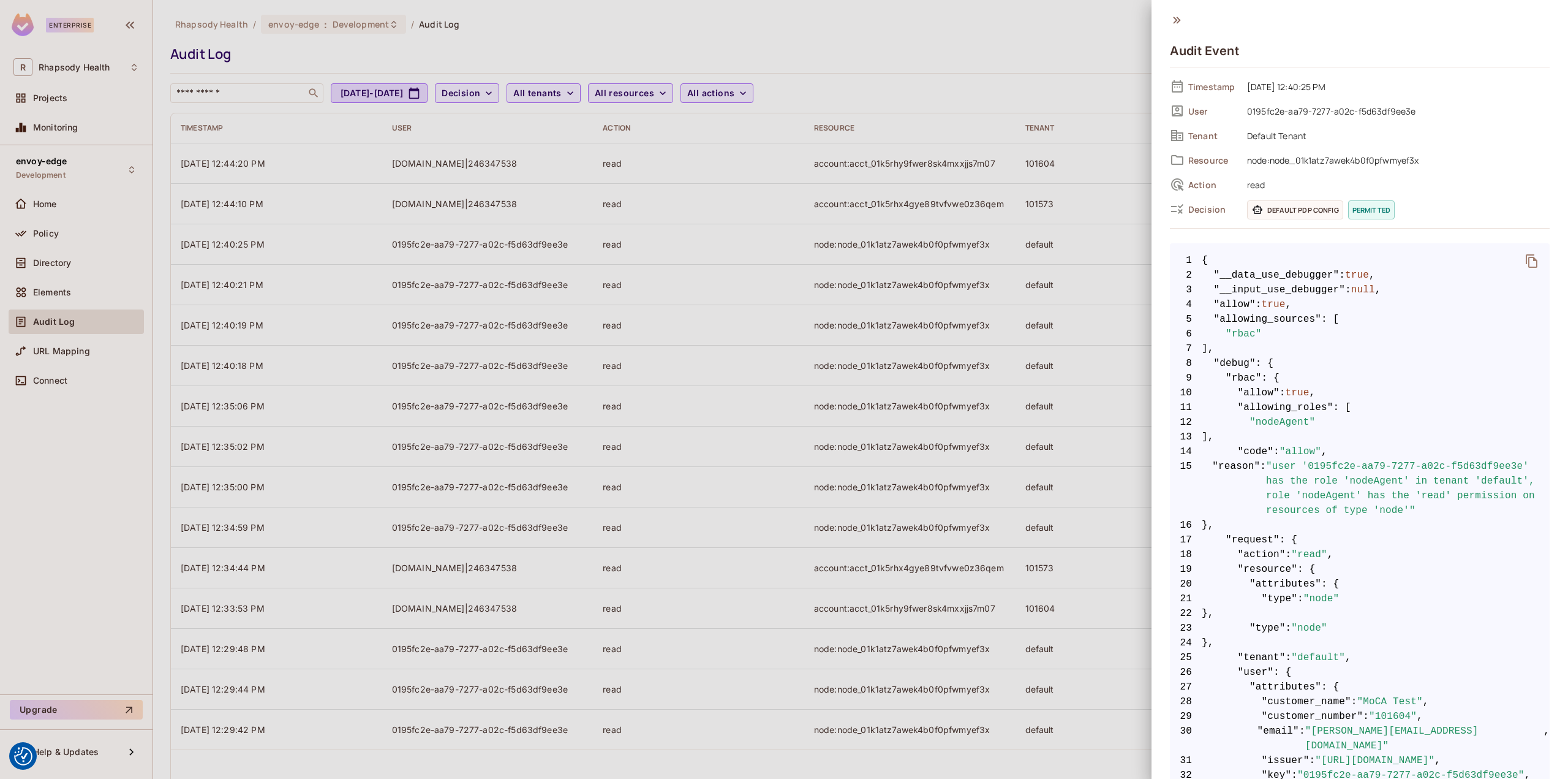
click at [730, 207] on div at bounding box center [784, 389] width 1568 height 779
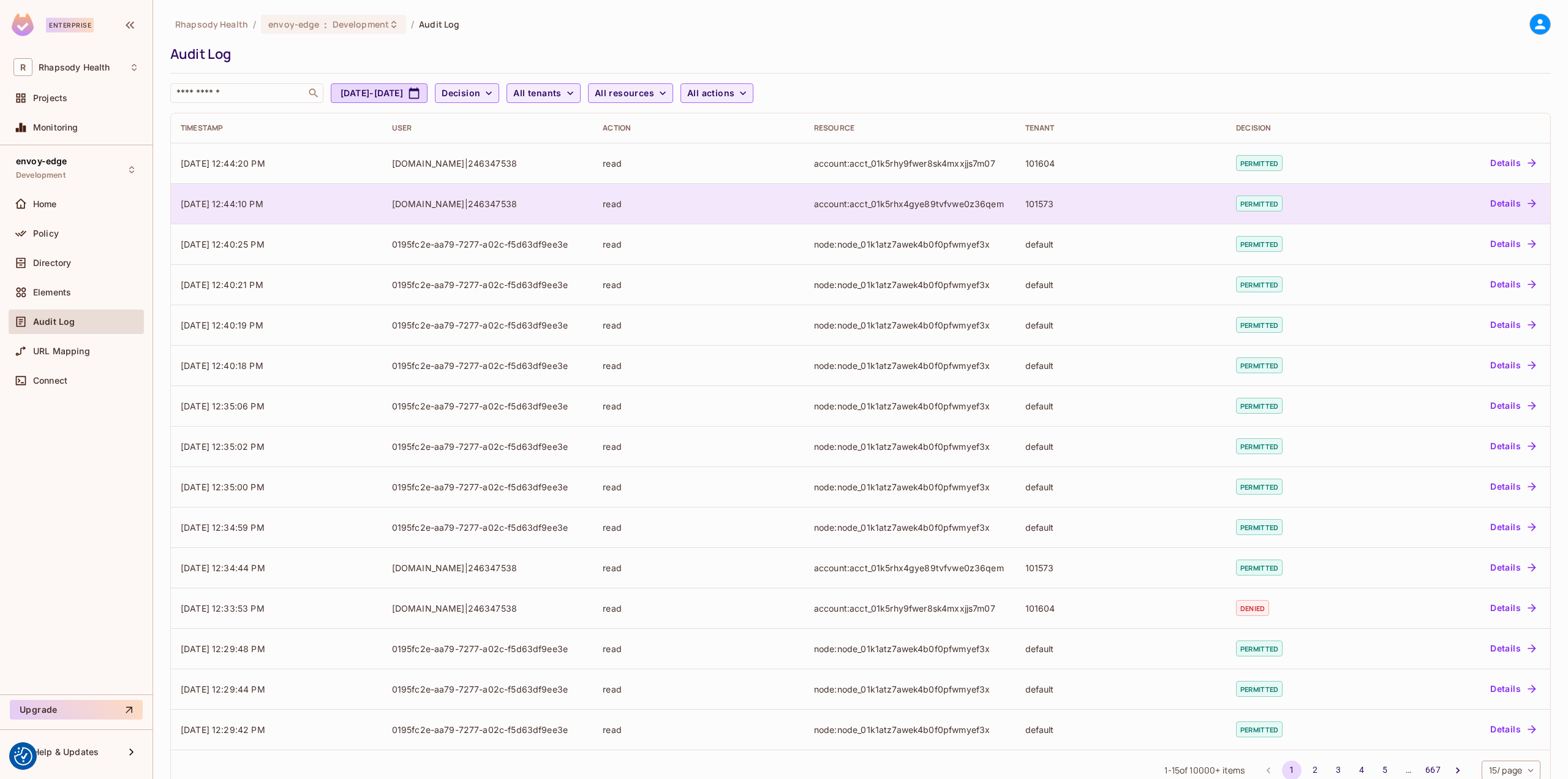
click at [669, 192] on td "read" at bounding box center [699, 203] width 211 height 40
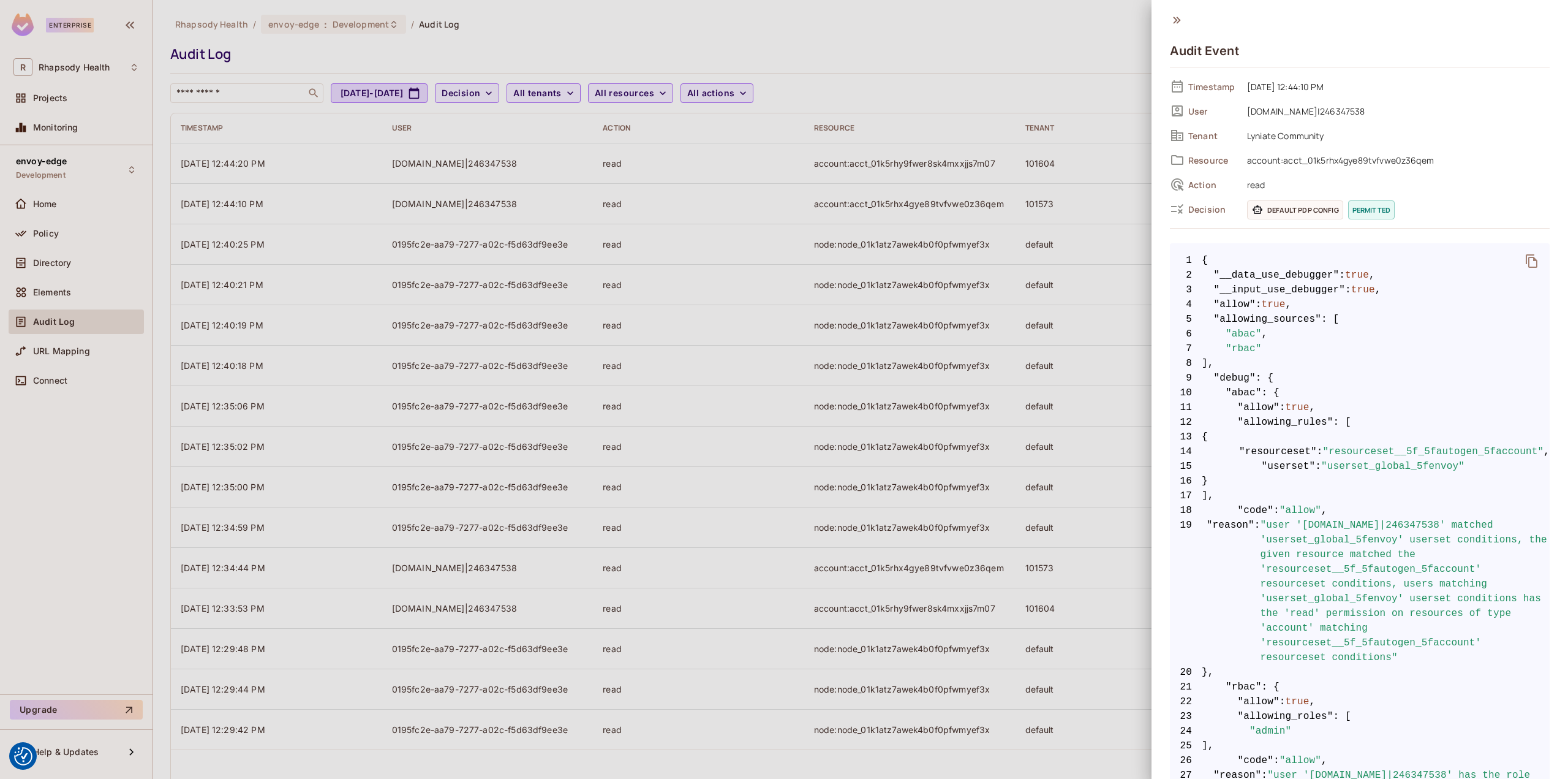
click at [697, 183] on div at bounding box center [784, 389] width 1568 height 779
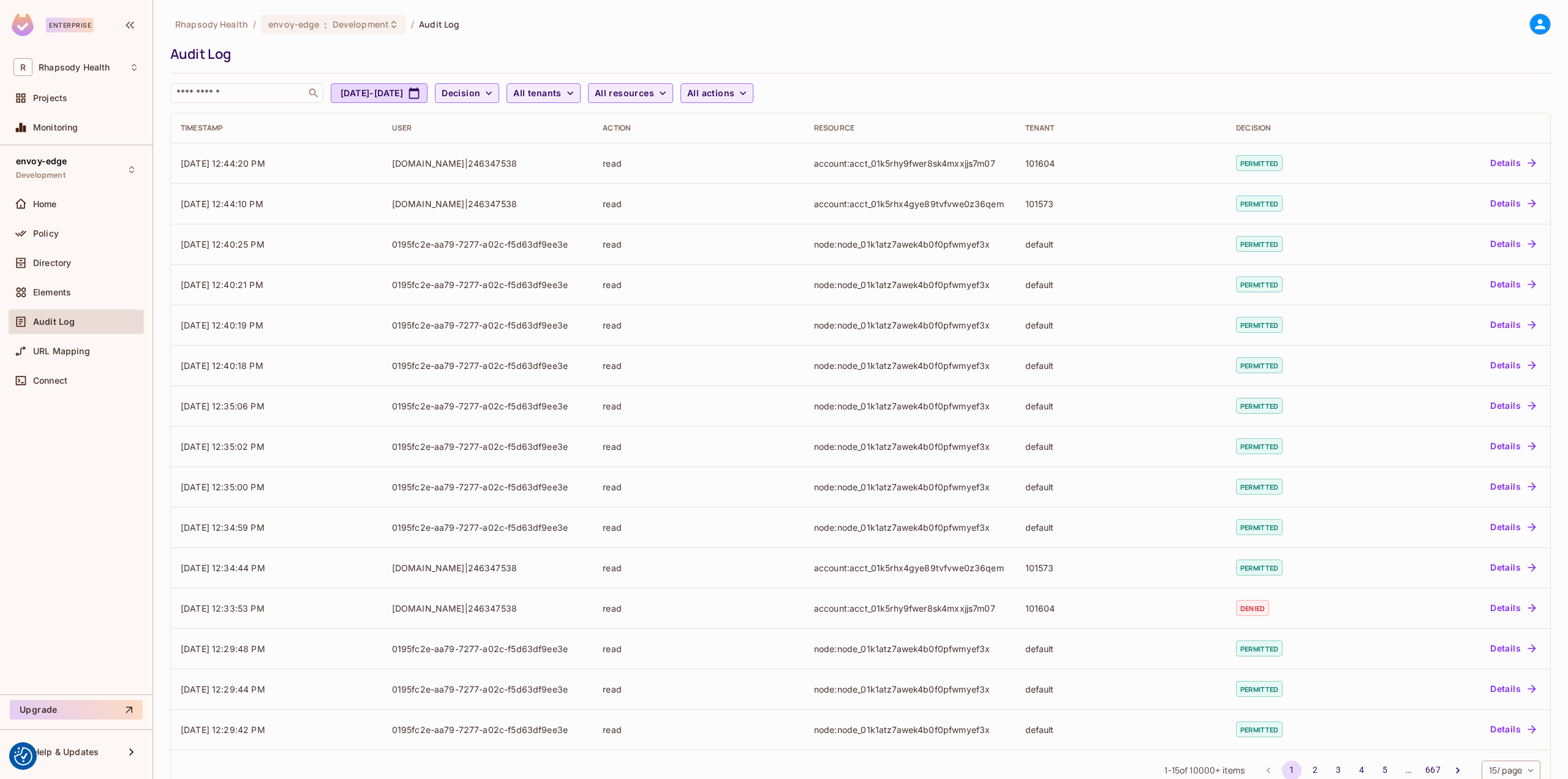
click at [718, 165] on div "read" at bounding box center [699, 163] width 192 height 11
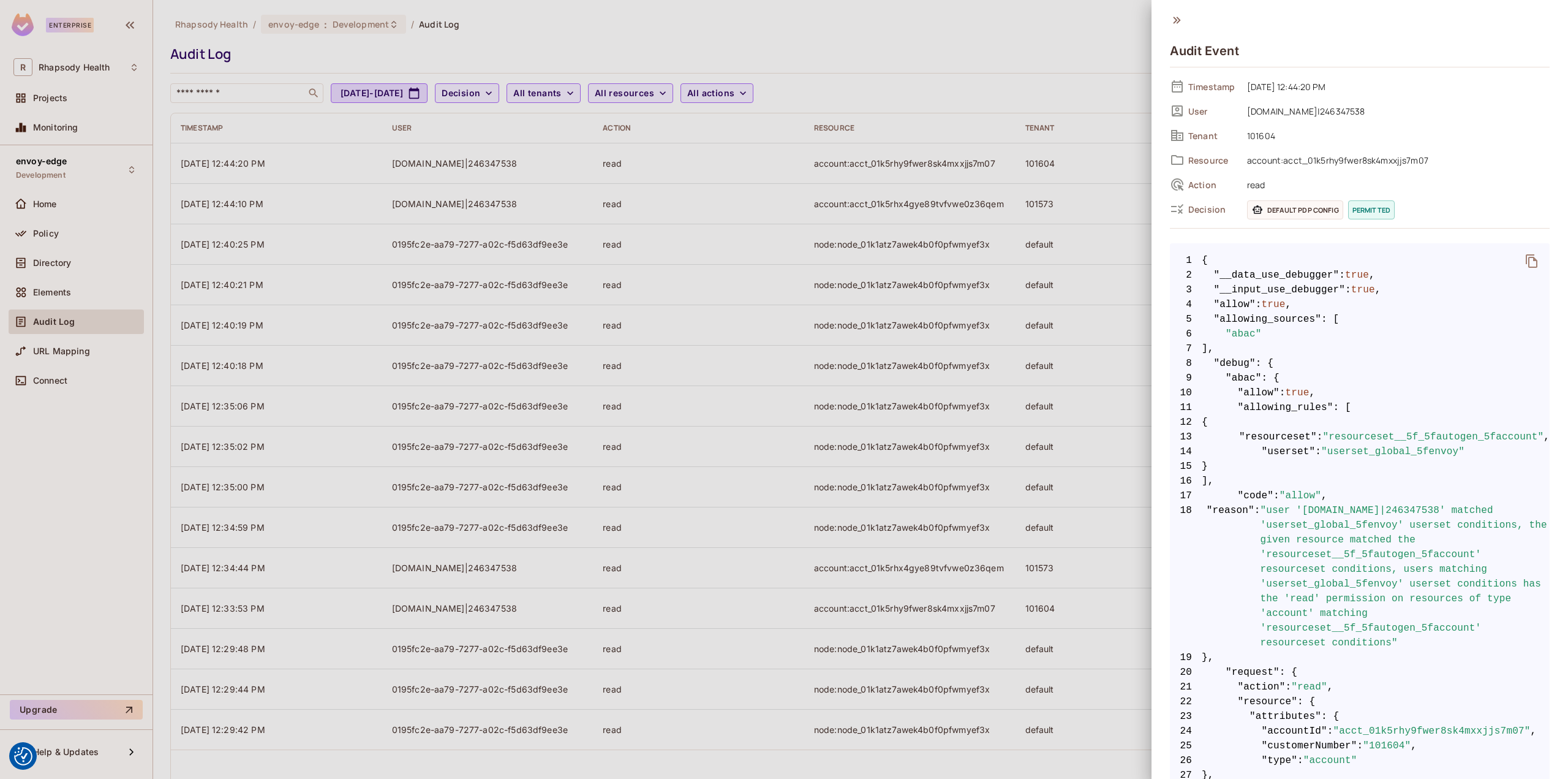
click at [746, 254] on div at bounding box center [784, 389] width 1568 height 779
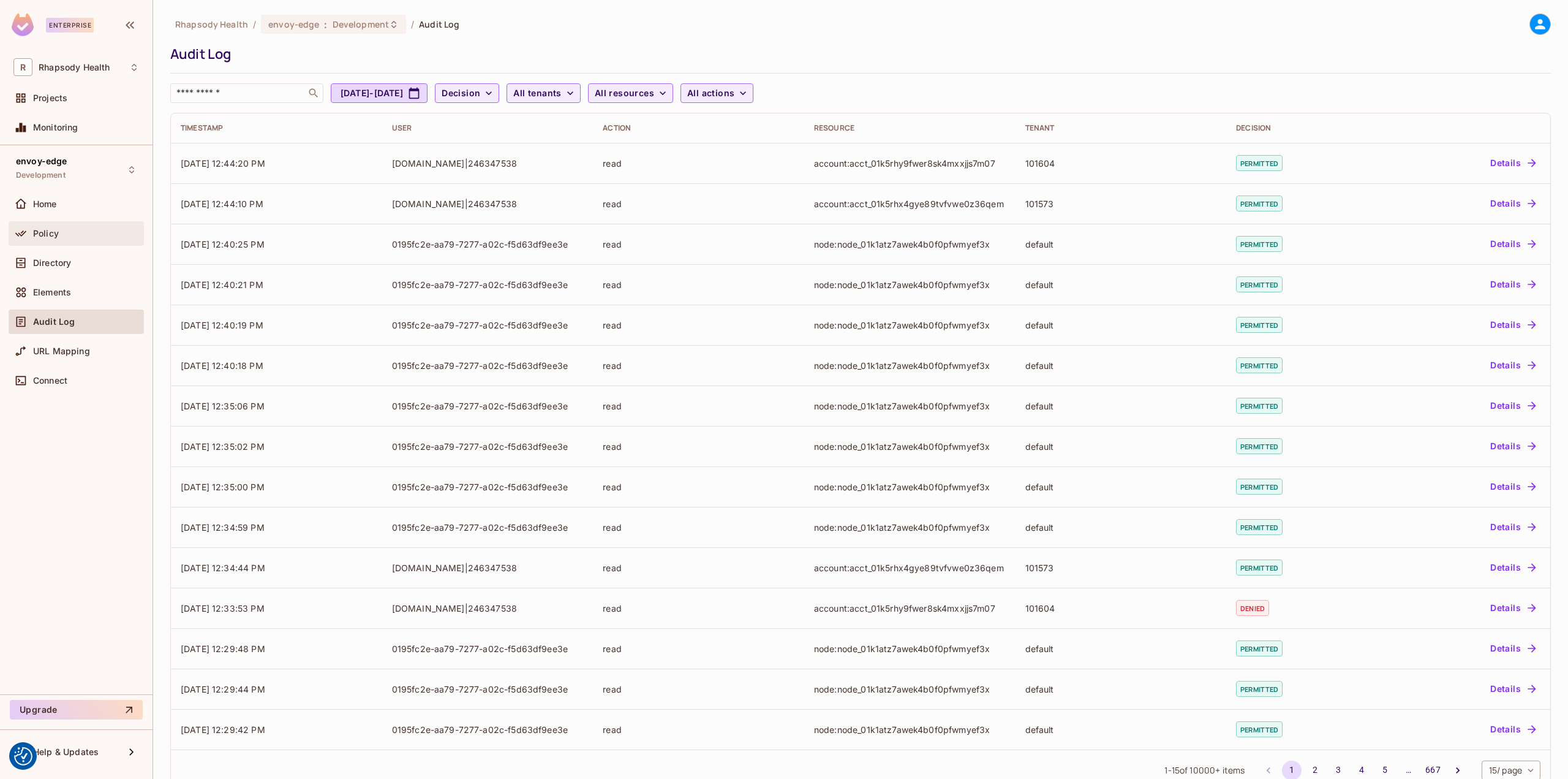
click at [53, 235] on span "Policy" at bounding box center [46, 233] width 26 height 10
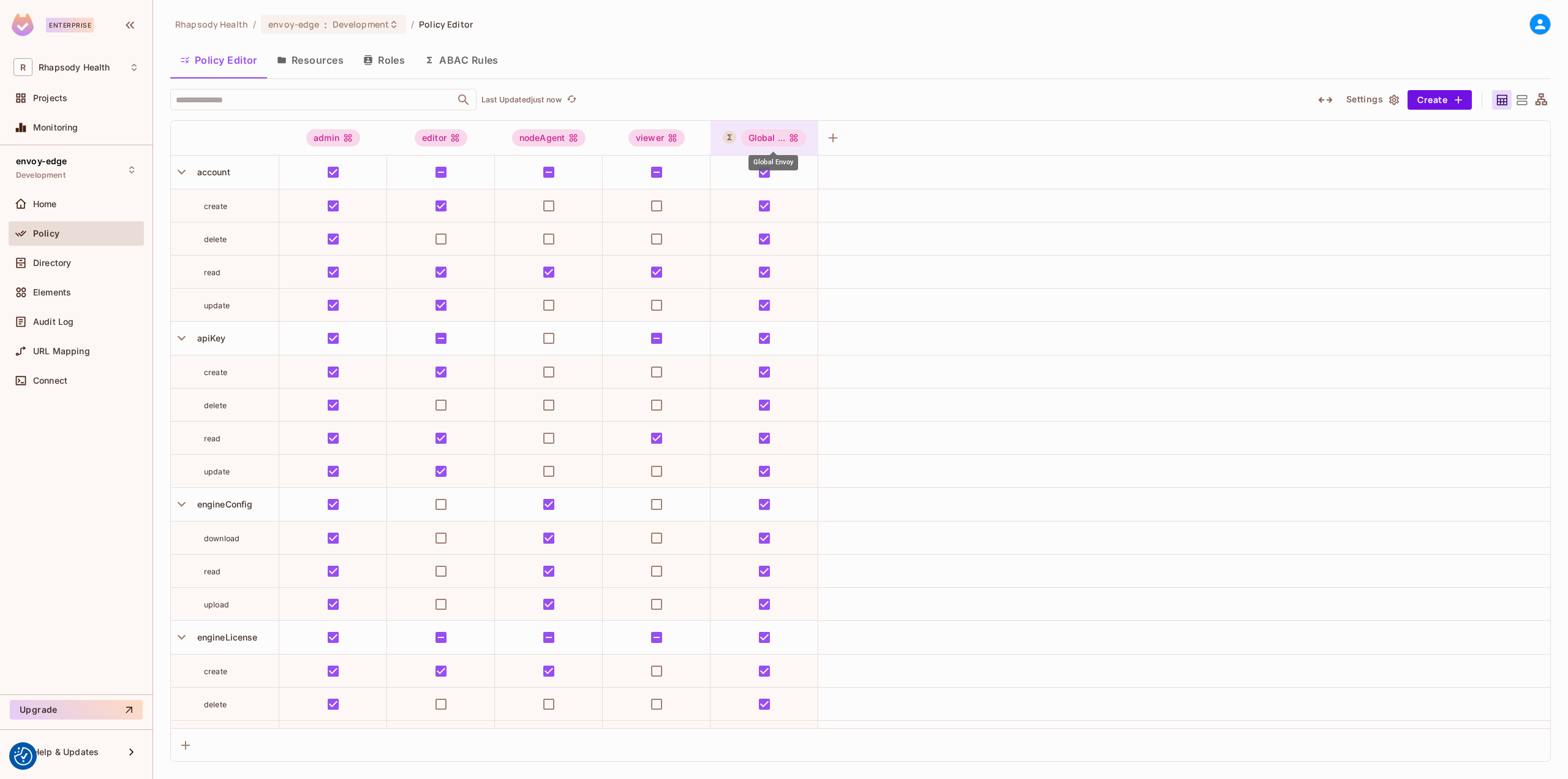
click at [775, 138] on div "Global ..." at bounding box center [773, 137] width 65 height 17
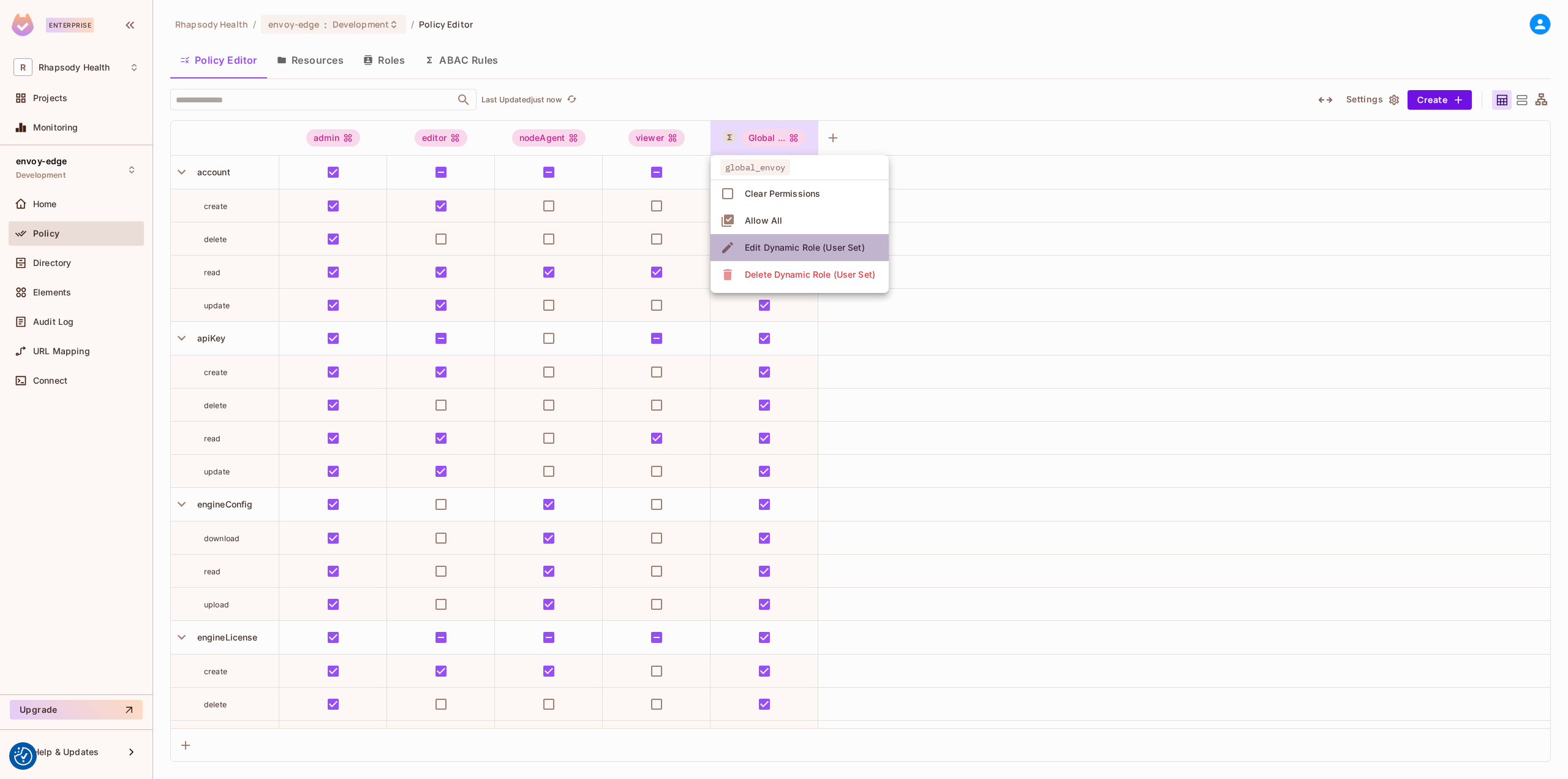
click at [834, 245] on div "Edit Dynamic Role (User Set)" at bounding box center [805, 247] width 120 height 12
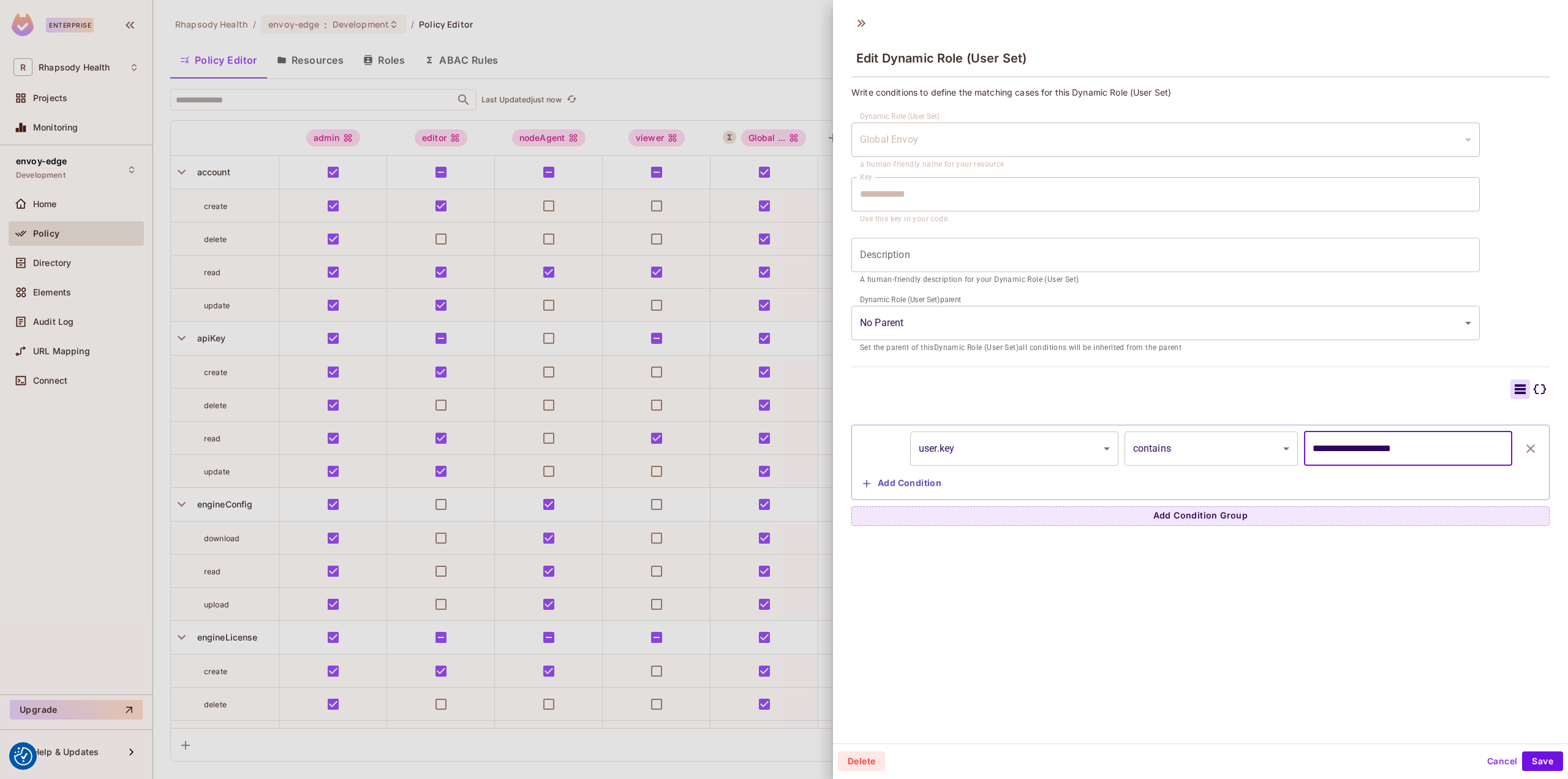
drag, startPoint x: 1419, startPoint y: 452, endPoint x: 1039, endPoint y: 447, distance: 380.0
click at [1039, 447] on div "**********" at bounding box center [1200, 448] width 685 height 35
click at [1308, 638] on div "**********" at bounding box center [1200, 376] width 735 height 735
click at [1399, 436] on input "text" at bounding box center [1408, 448] width 208 height 35
type input "****"
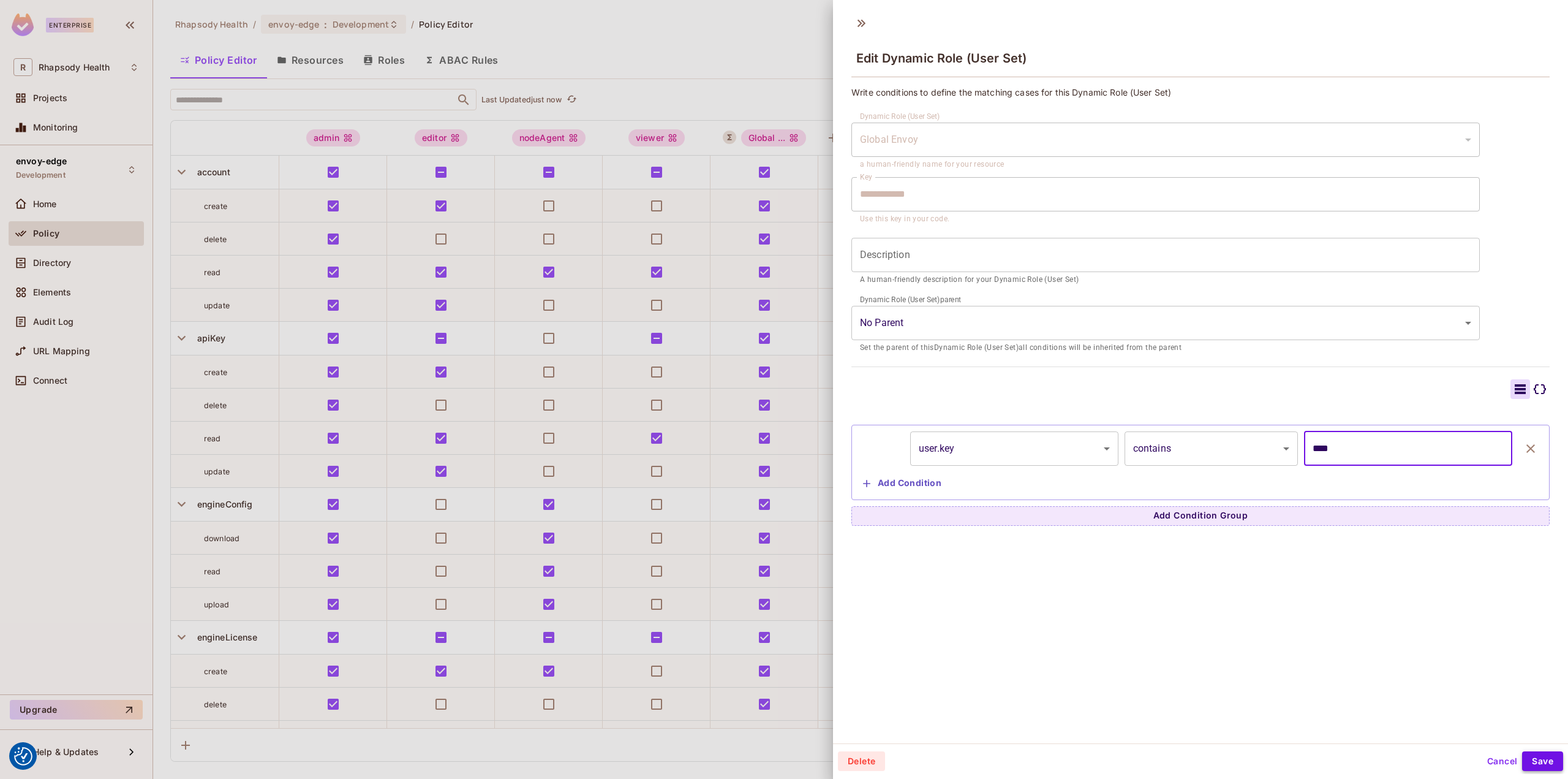
click at [1536, 760] on button "Save" at bounding box center [1542, 760] width 41 height 19
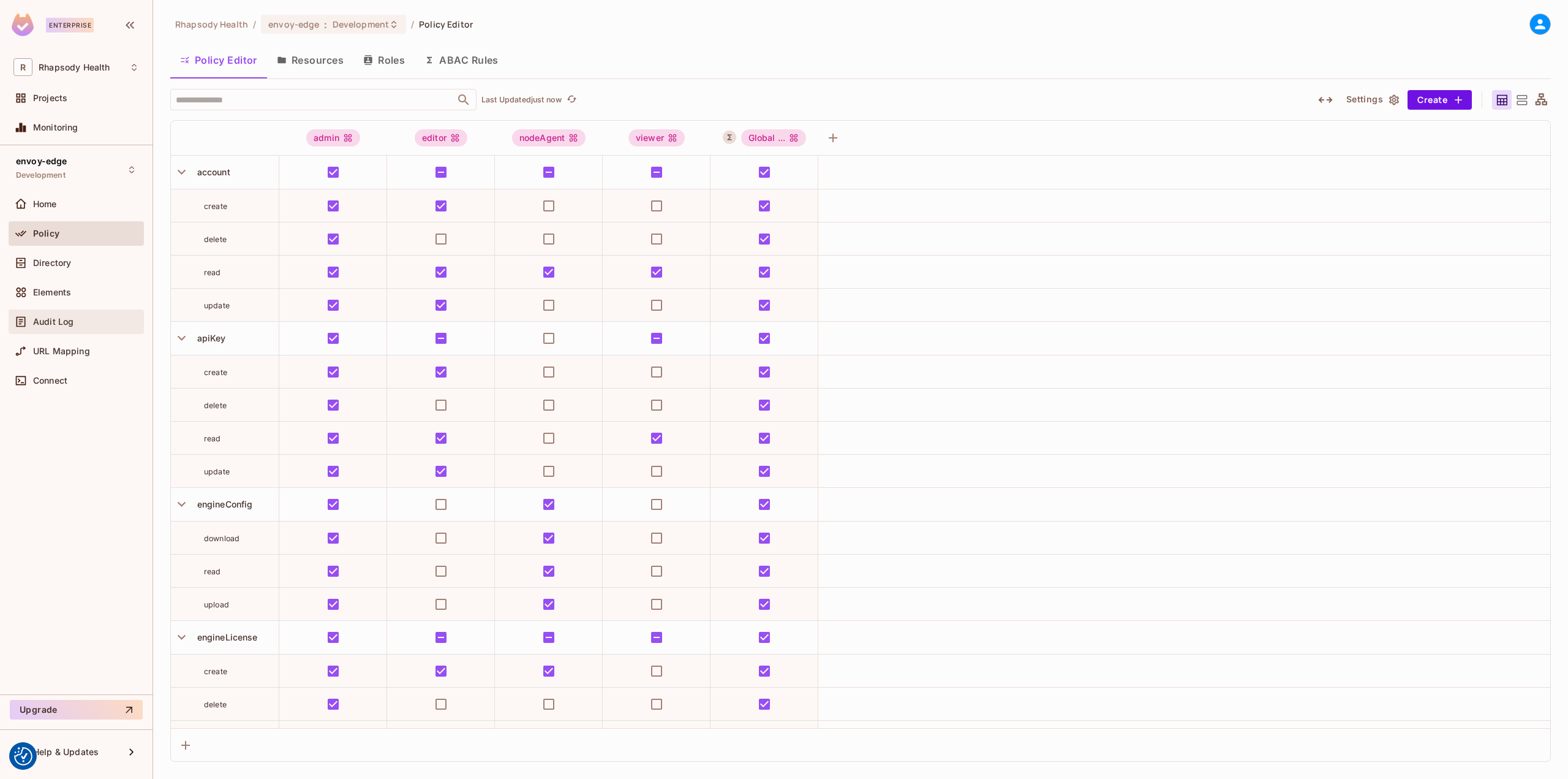
click at [86, 317] on div "Audit Log" at bounding box center [86, 321] width 106 height 10
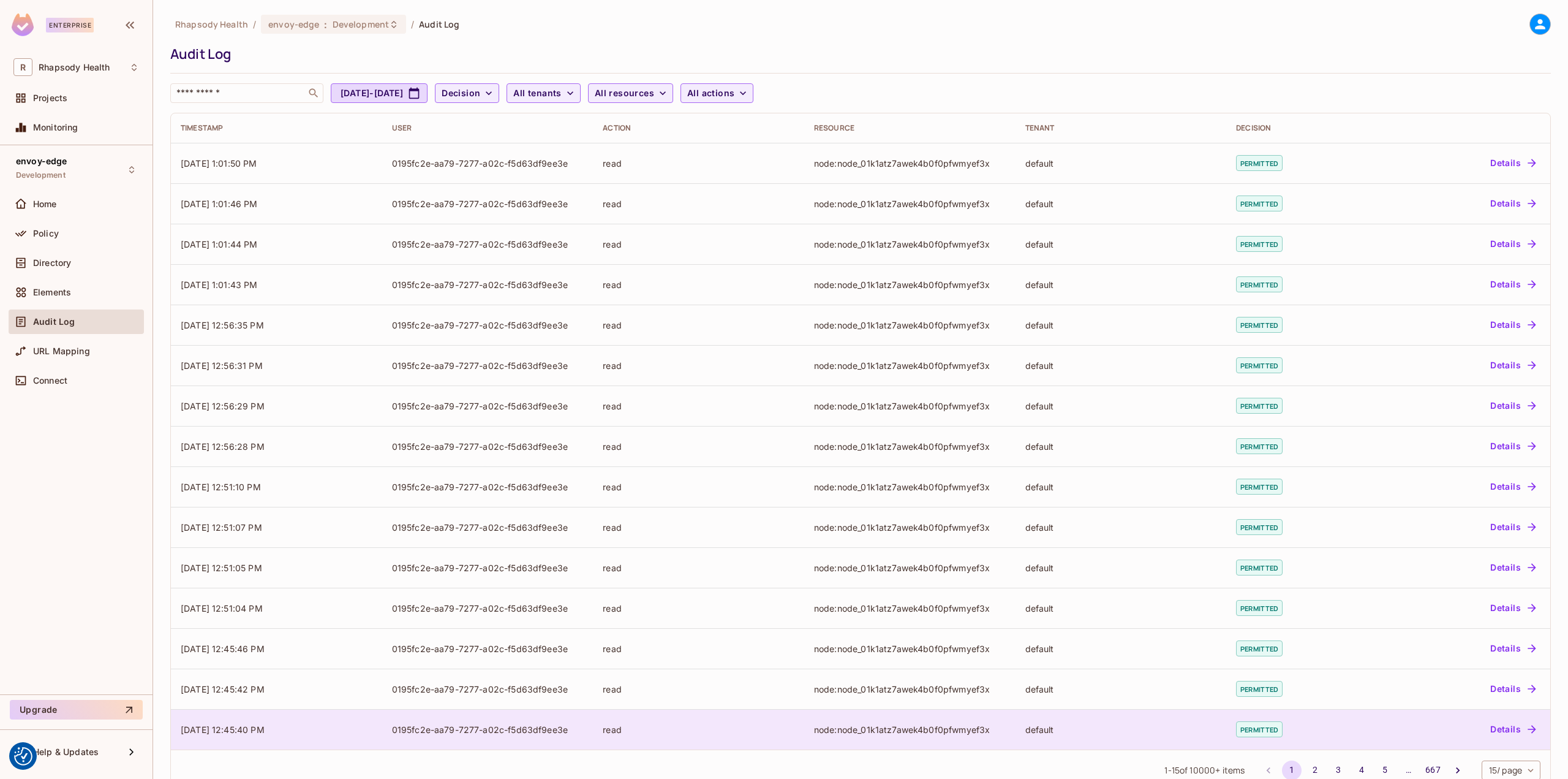
click at [1041, 726] on div "default" at bounding box center [1122, 729] width 192 height 11
